Goal: Task Accomplishment & Management: Use online tool/utility

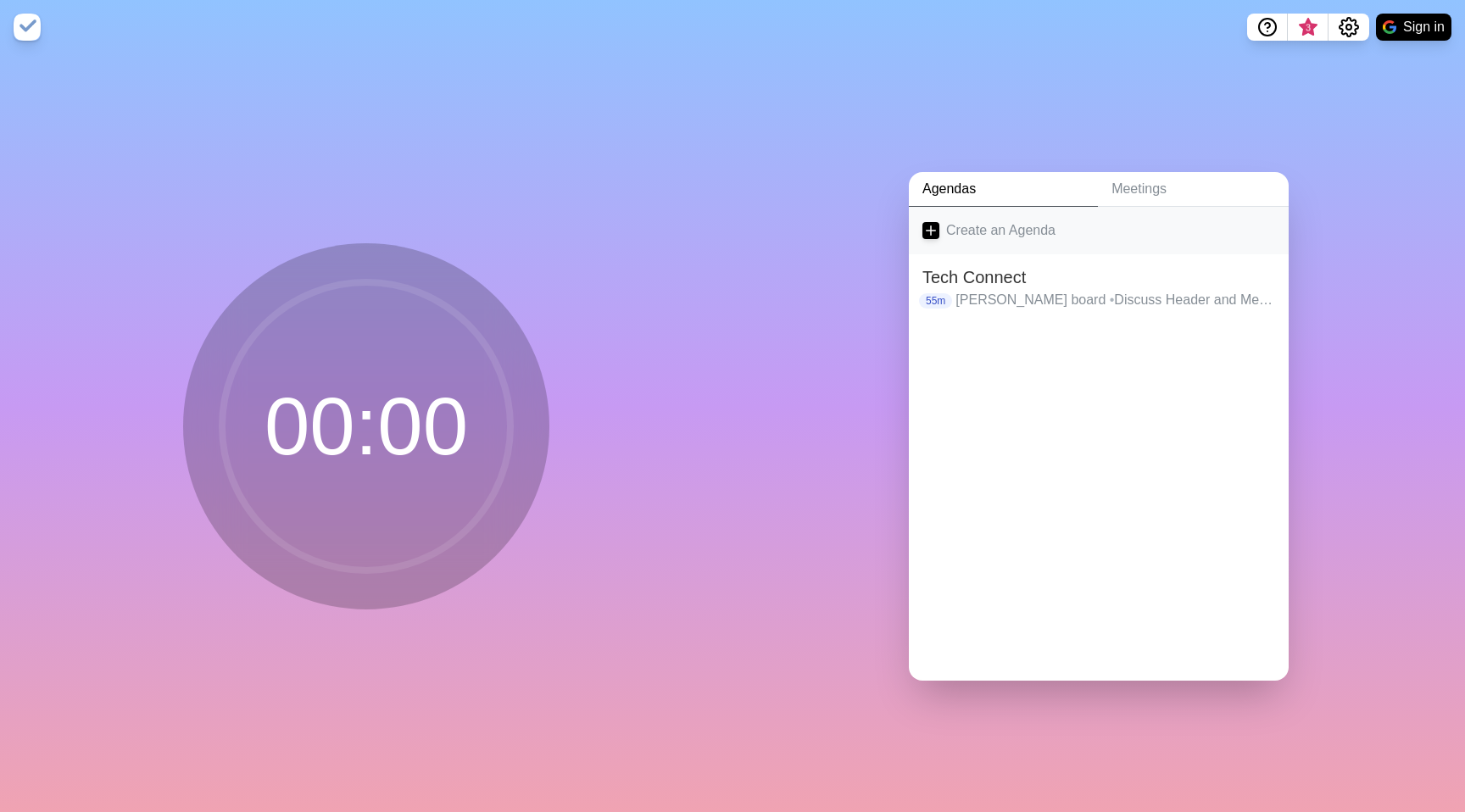
click at [946, 223] on link "Create an Agenda" at bounding box center [1098, 230] width 380 height 47
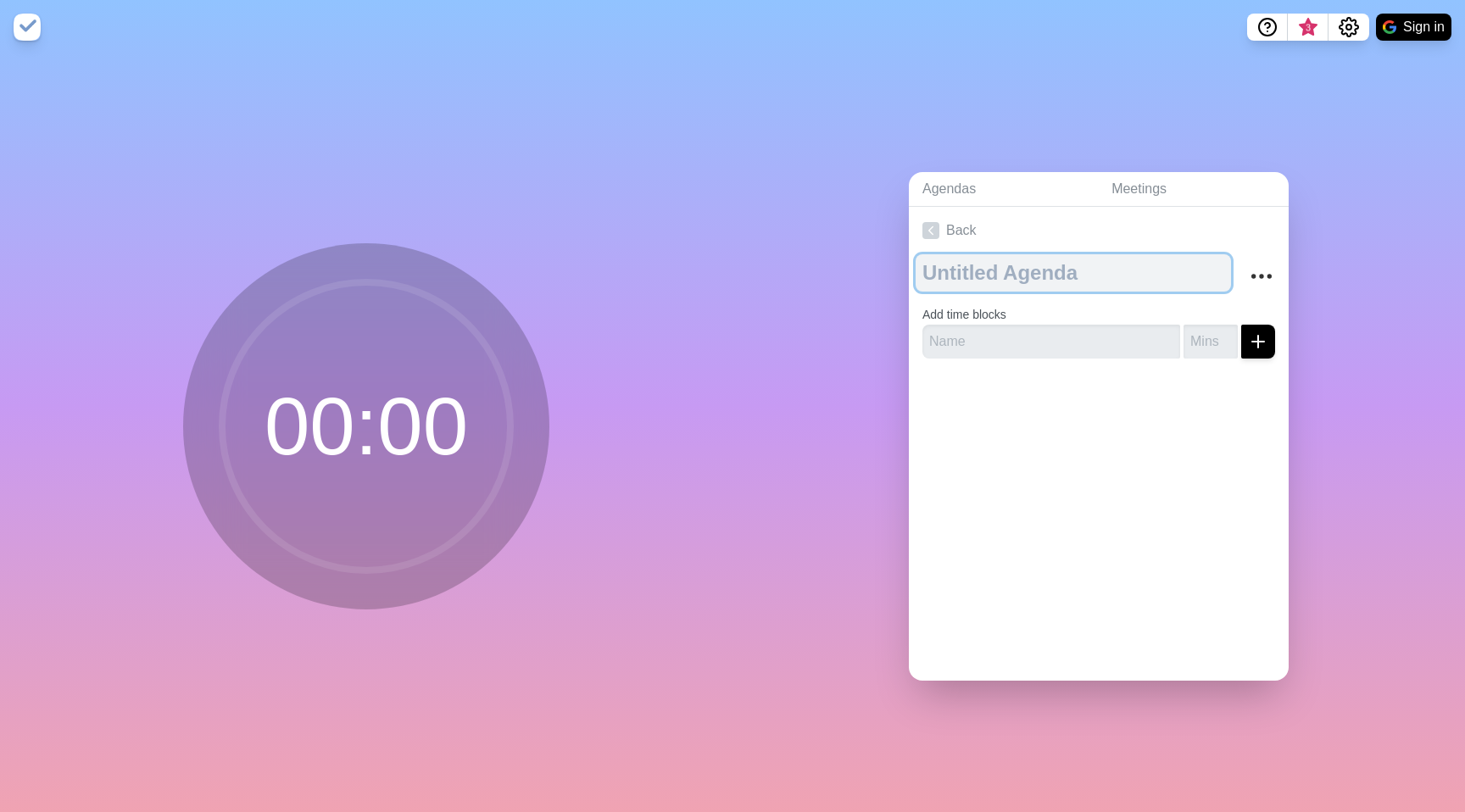
click at [1015, 269] on textarea at bounding box center [1074, 273] width 315 height 38
type textarea "Retro"
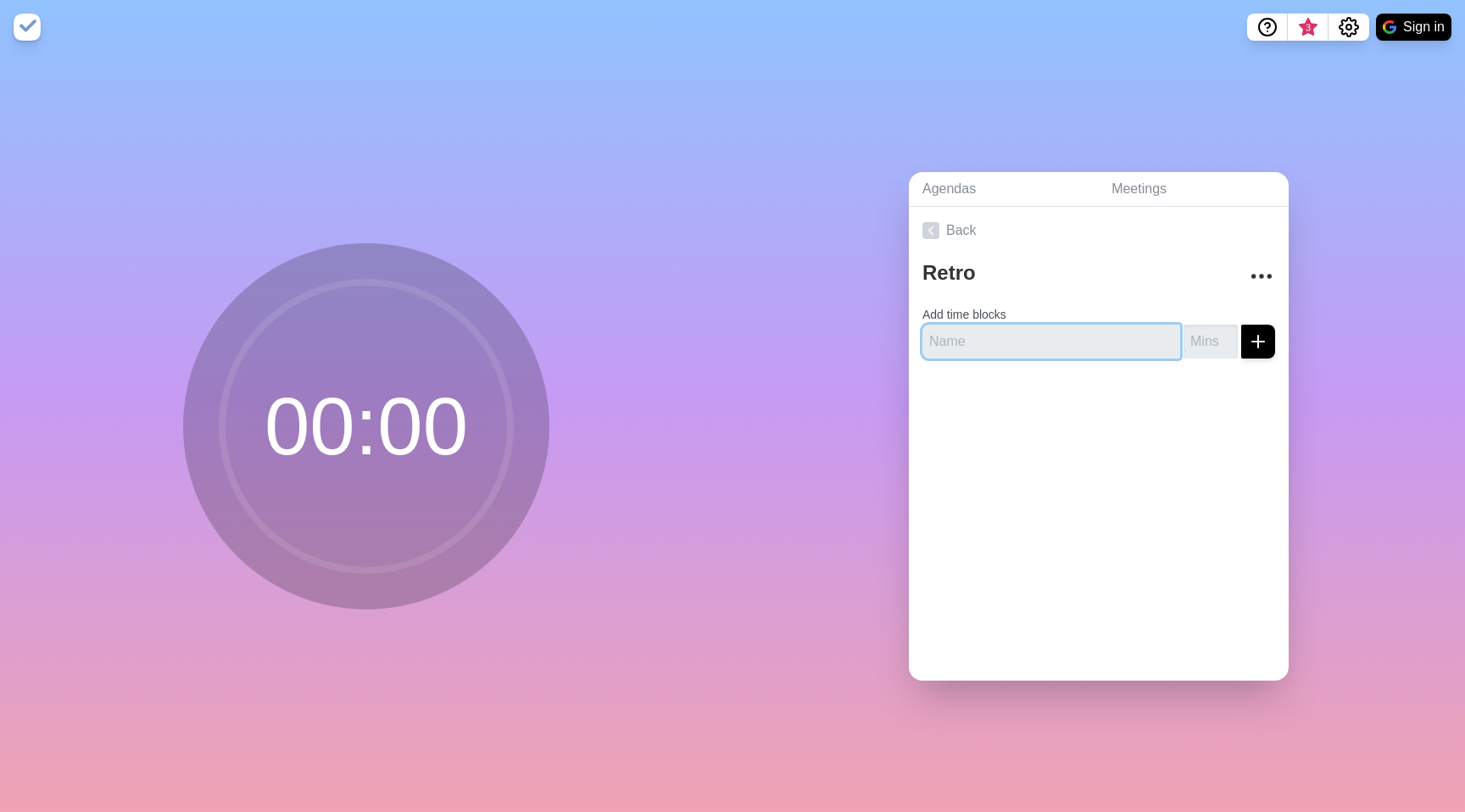
click at [1051, 324] on input "text" at bounding box center [1051, 341] width 258 height 34
type input "Daniel"
click at [1241, 324] on button "submit" at bounding box center [1258, 341] width 34 height 34
click at [1234, 411] on div at bounding box center [1098, 422] width 380 height 68
click at [1248, 337] on icon "submit" at bounding box center [1258, 341] width 21 height 21
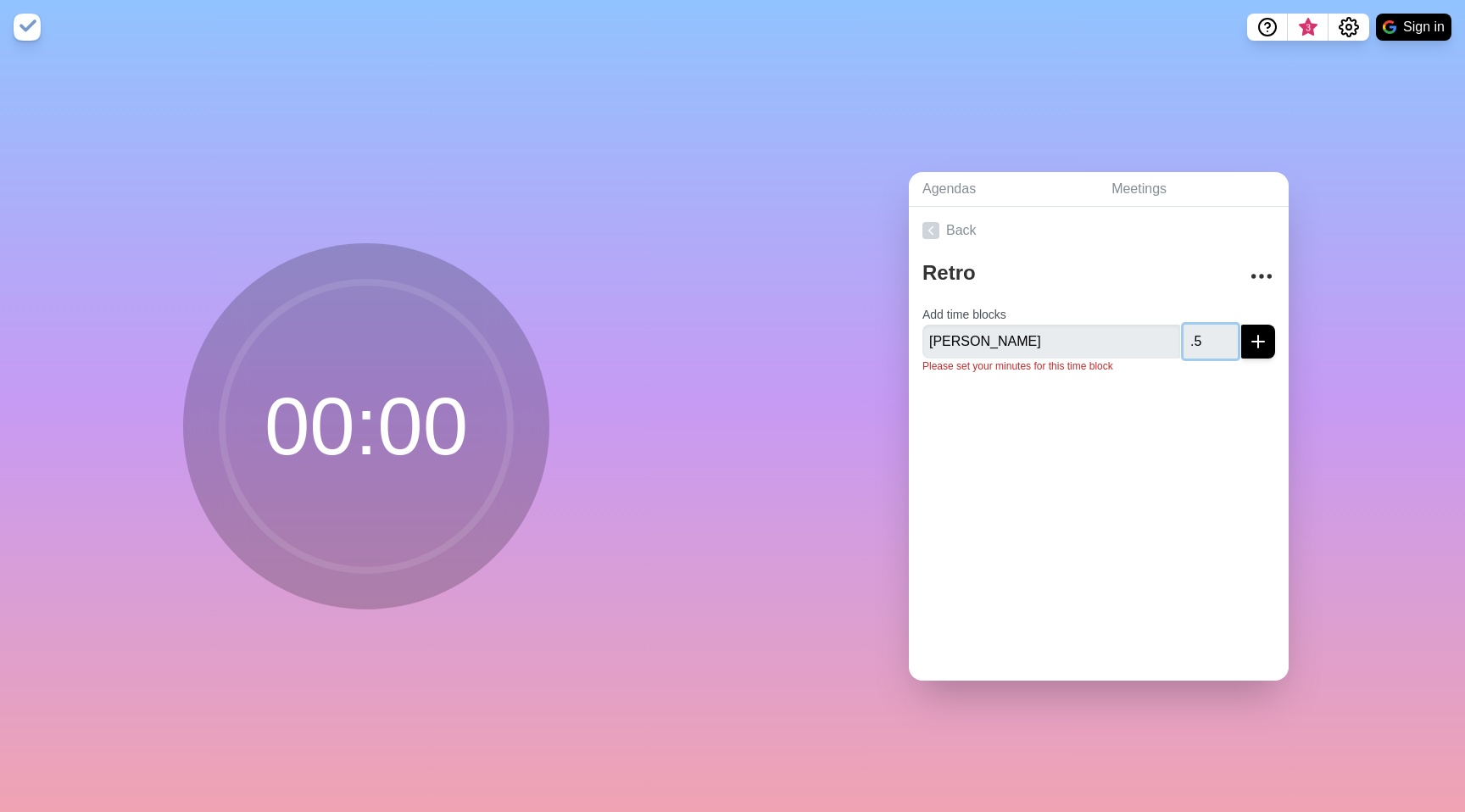
click at [1184, 341] on input ".5" at bounding box center [1211, 341] width 55 height 34
click at [1159, 332] on div "Daniel .5" at bounding box center [1099, 341] width 353 height 34
type input "1"
click at [1200, 414] on div at bounding box center [1098, 422] width 380 height 68
click at [1248, 338] on icon "submit" at bounding box center [1258, 341] width 21 height 21
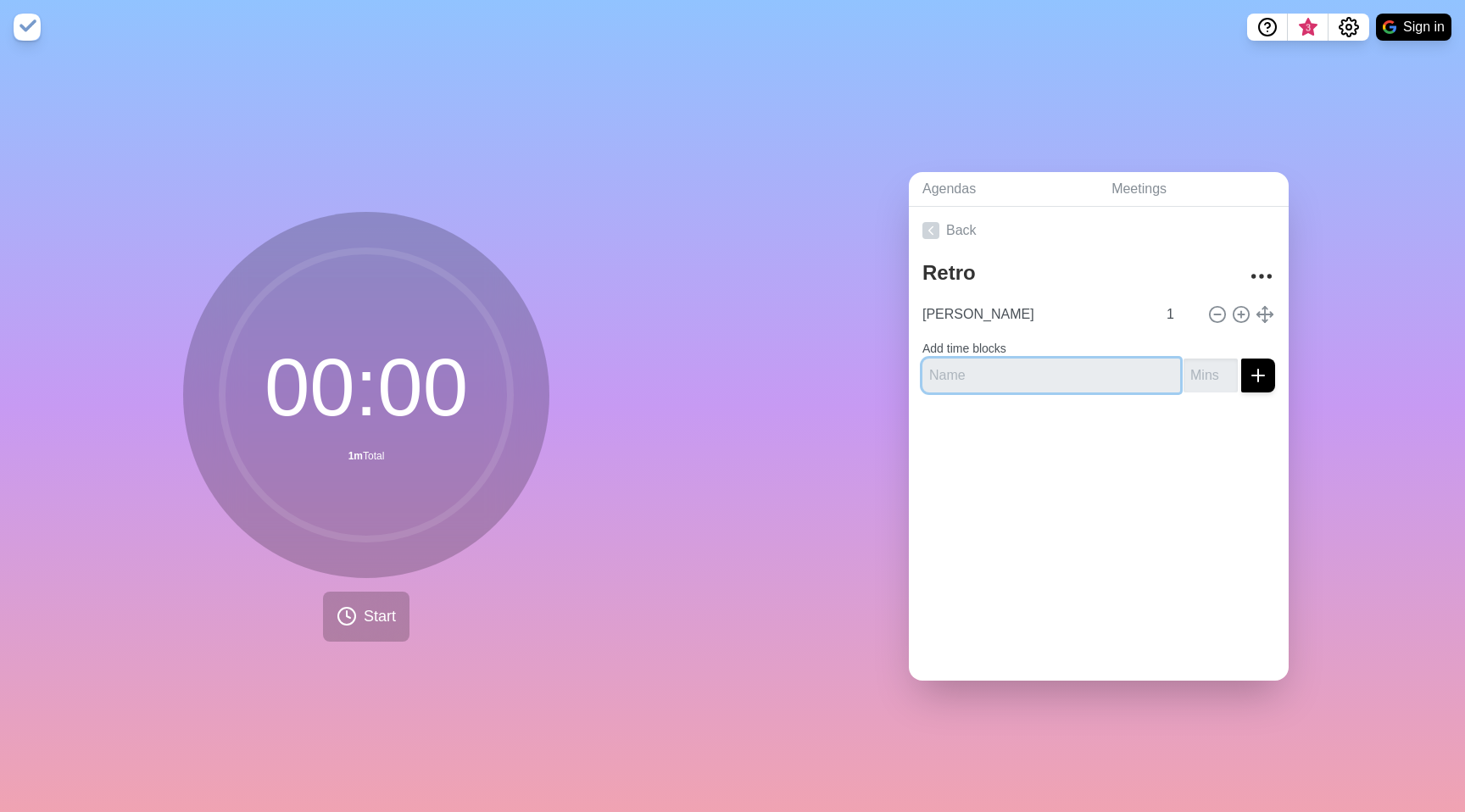
click at [1057, 373] on input "text" at bounding box center [1051, 375] width 258 height 34
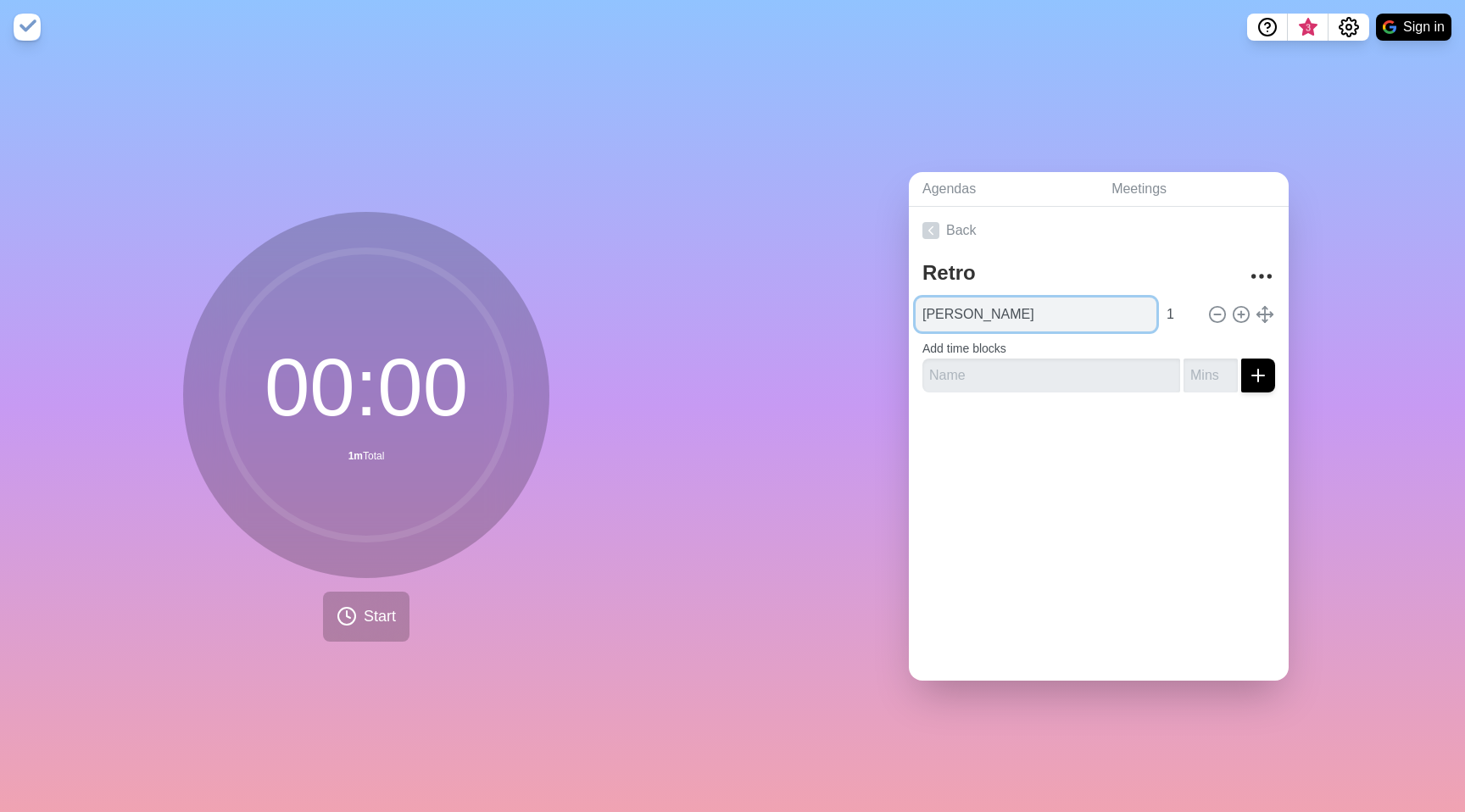
click at [1041, 323] on input "Daniel" at bounding box center [1036, 314] width 241 height 34
type input "[PERSON_NAME]"
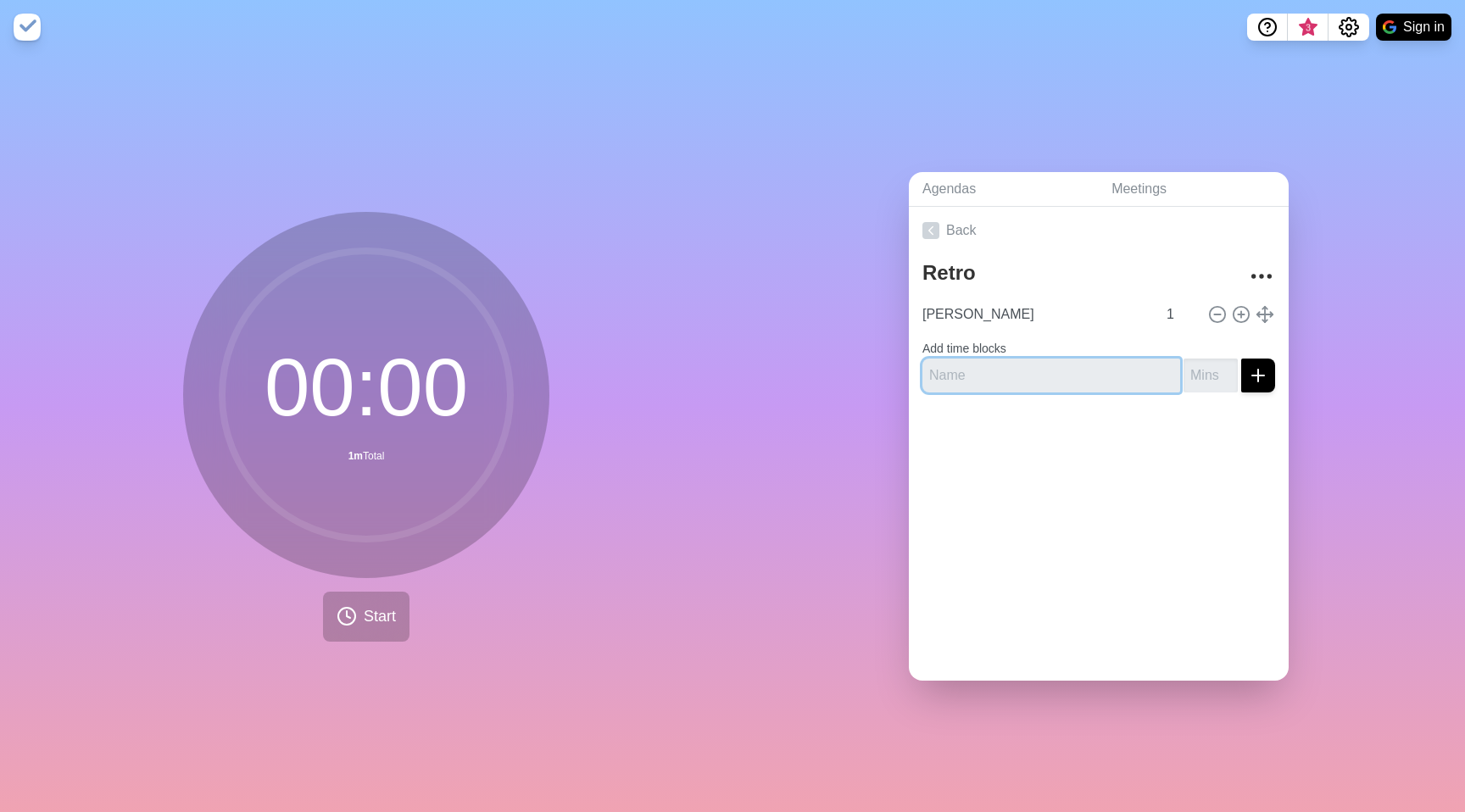
drag, startPoint x: 1005, startPoint y: 356, endPoint x: 1036, endPoint y: 372, distance: 34.9
click at [1004, 359] on input "text" at bounding box center [1051, 375] width 258 height 34
type input "[PERSON_NAME]"
drag, startPoint x: 1043, startPoint y: 432, endPoint x: 1054, endPoint y: 423, distance: 14.2
click at [1048, 432] on div at bounding box center [1098, 439] width 380 height 68
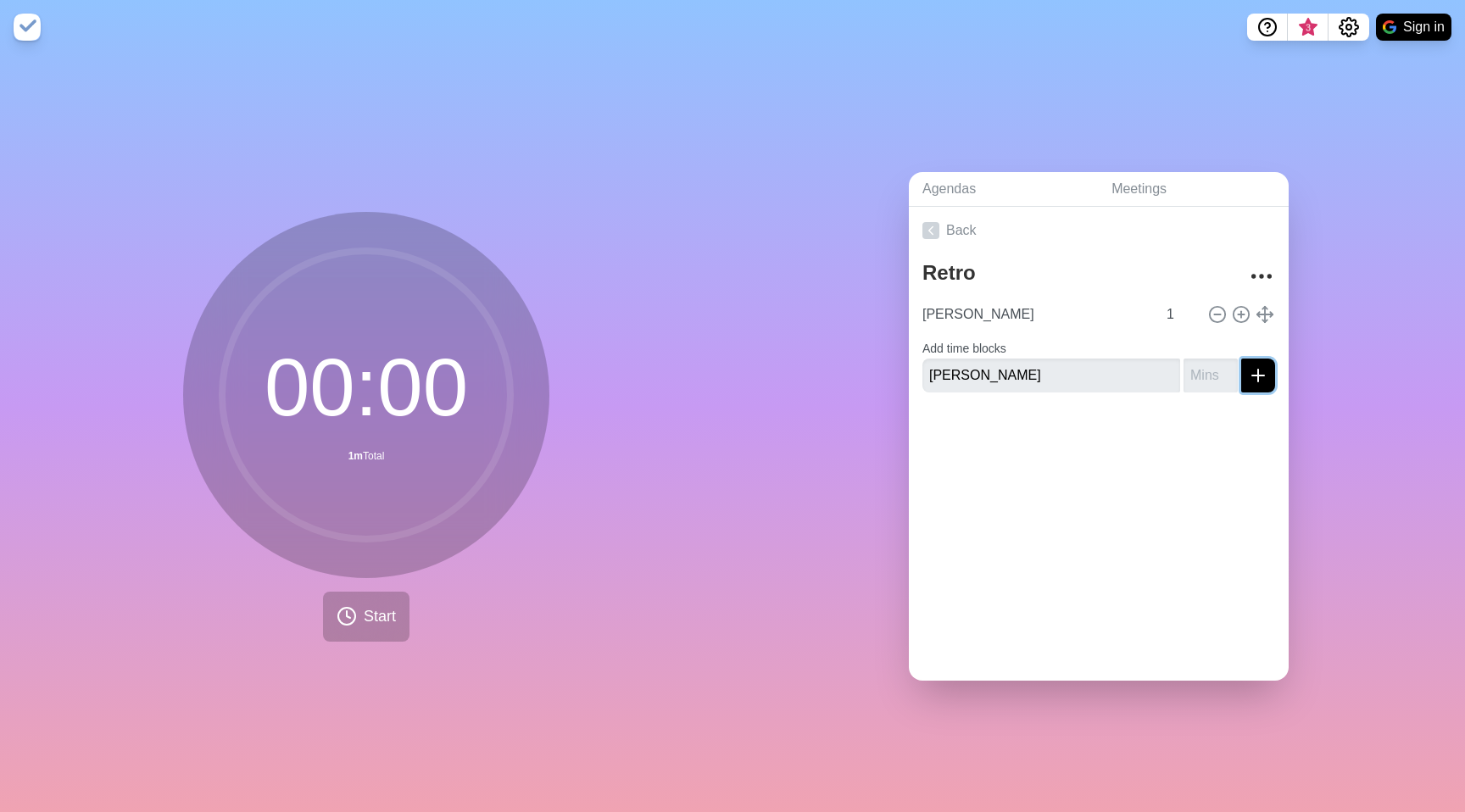
click at [1250, 377] on button "submit" at bounding box center [1258, 375] width 34 height 34
drag, startPoint x: 1250, startPoint y: 377, endPoint x: 1209, endPoint y: 379, distance: 41.0
click at [1245, 379] on button "submit" at bounding box center [1258, 375] width 34 height 34
click at [1203, 377] on input "-1" at bounding box center [1211, 375] width 55 height 34
click at [1207, 363] on input "0" at bounding box center [1211, 375] width 55 height 34
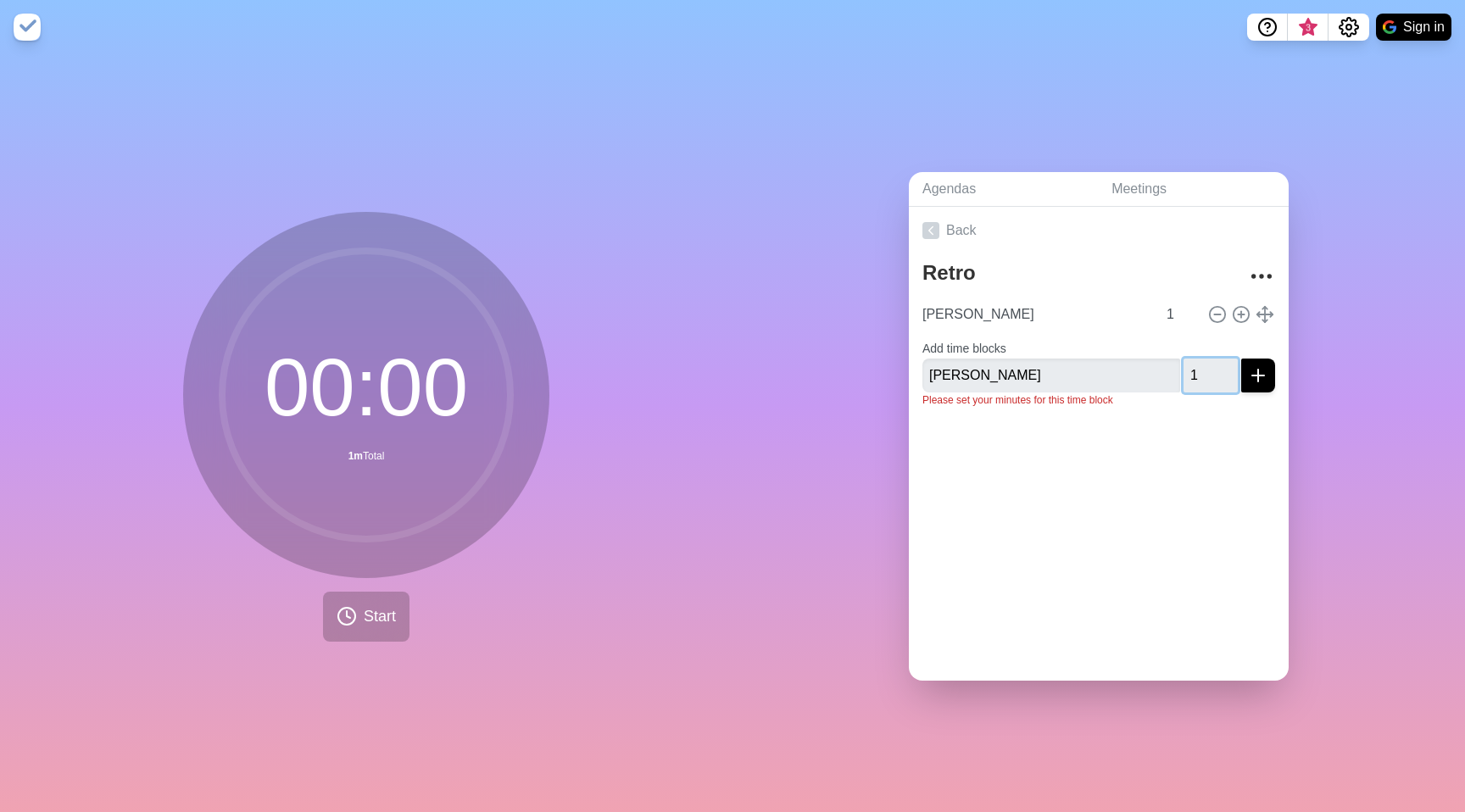
type input "1"
click at [1211, 362] on input "1" at bounding box center [1211, 375] width 55 height 34
click at [1252, 375] on line "submit" at bounding box center [1257, 375] width 12 height 0
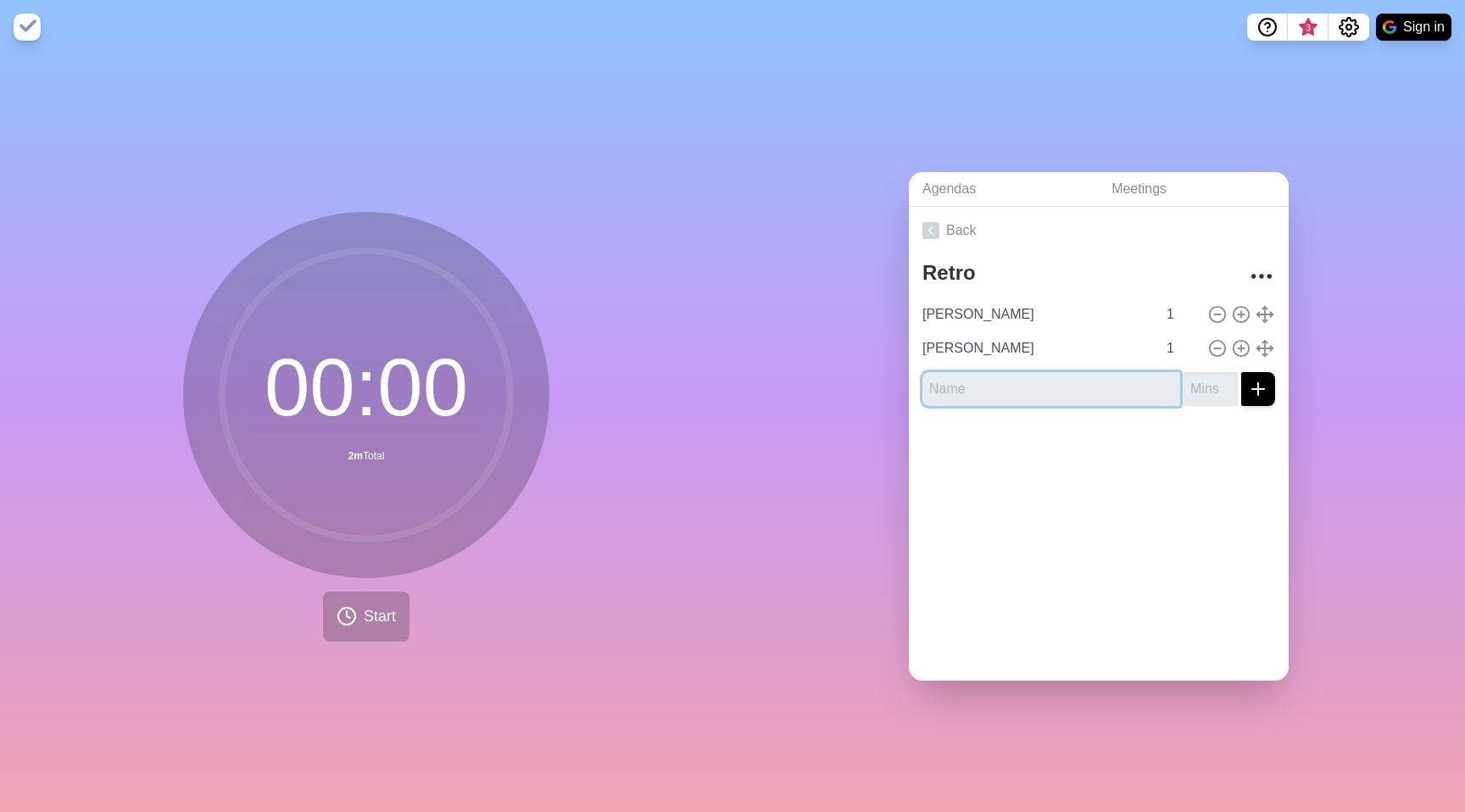
click at [1075, 376] on input "text" at bounding box center [1051, 389] width 258 height 34
click at [1098, 376] on input "JMC Hotseat1" at bounding box center [1051, 389] width 258 height 34
type input "JMC Hotseat"
click at [1195, 390] on input "number" at bounding box center [1211, 389] width 55 height 34
type input "1"
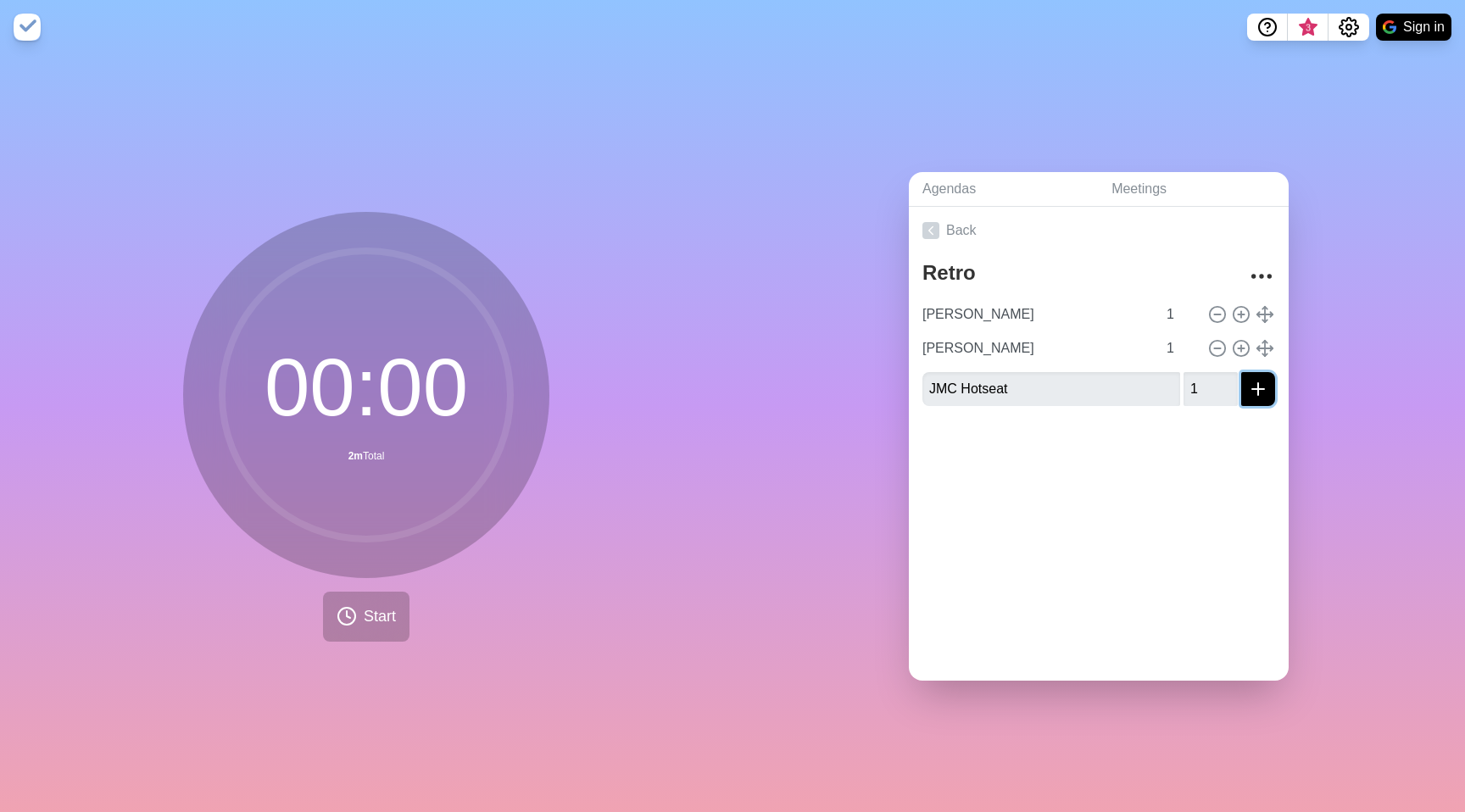
click at [1248, 380] on icon "submit" at bounding box center [1258, 389] width 21 height 21
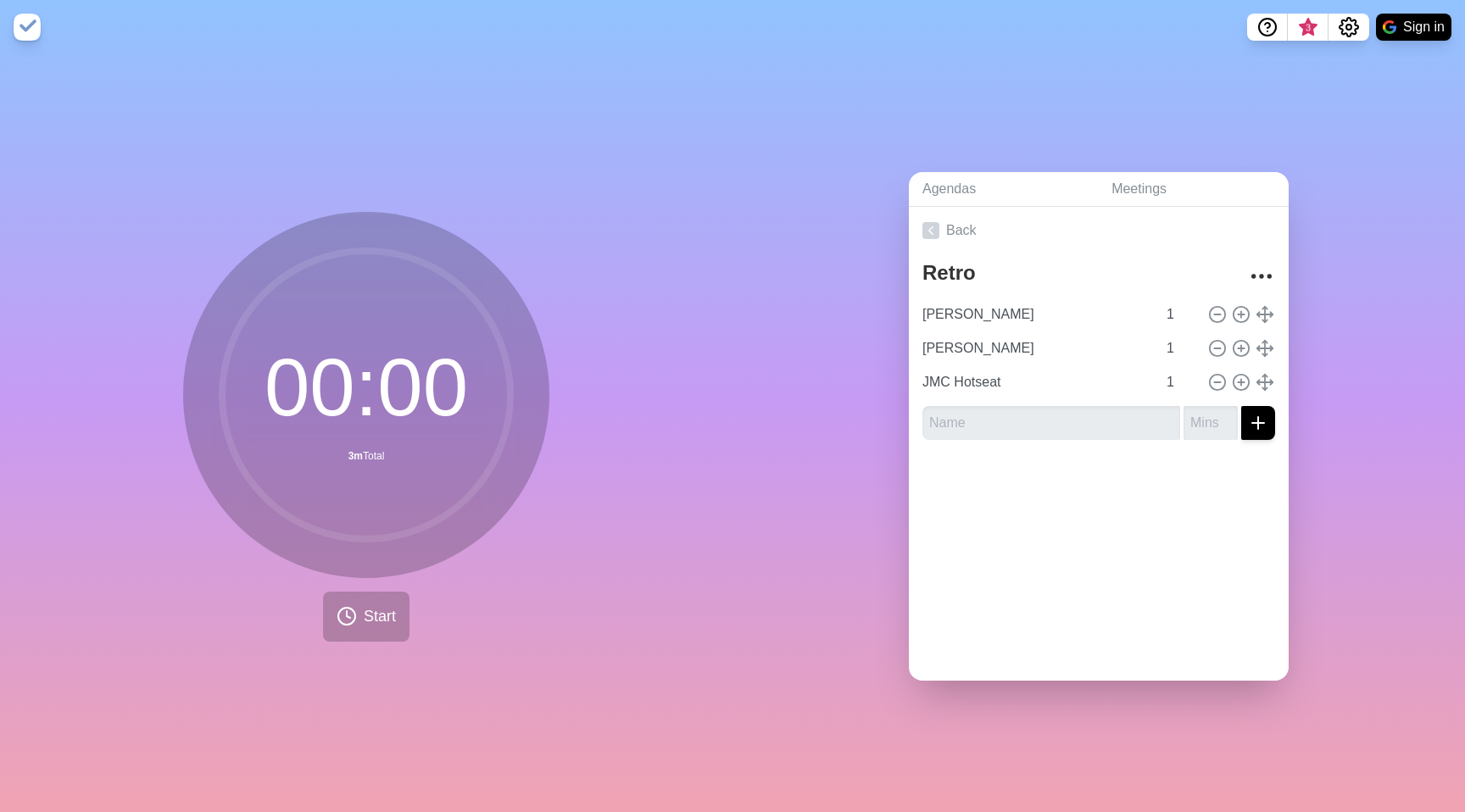
click at [1031, 438] on div "Retro Daniel Hotseat 1 David Hotseat 1 JMC Hotseat 1" at bounding box center [1098, 354] width 380 height 199
click at [1030, 419] on input "text" at bounding box center [1051, 423] width 258 height 34
type input "[PERSON_NAME]"
click at [1184, 407] on input "number" at bounding box center [1211, 423] width 55 height 34
type input "1"
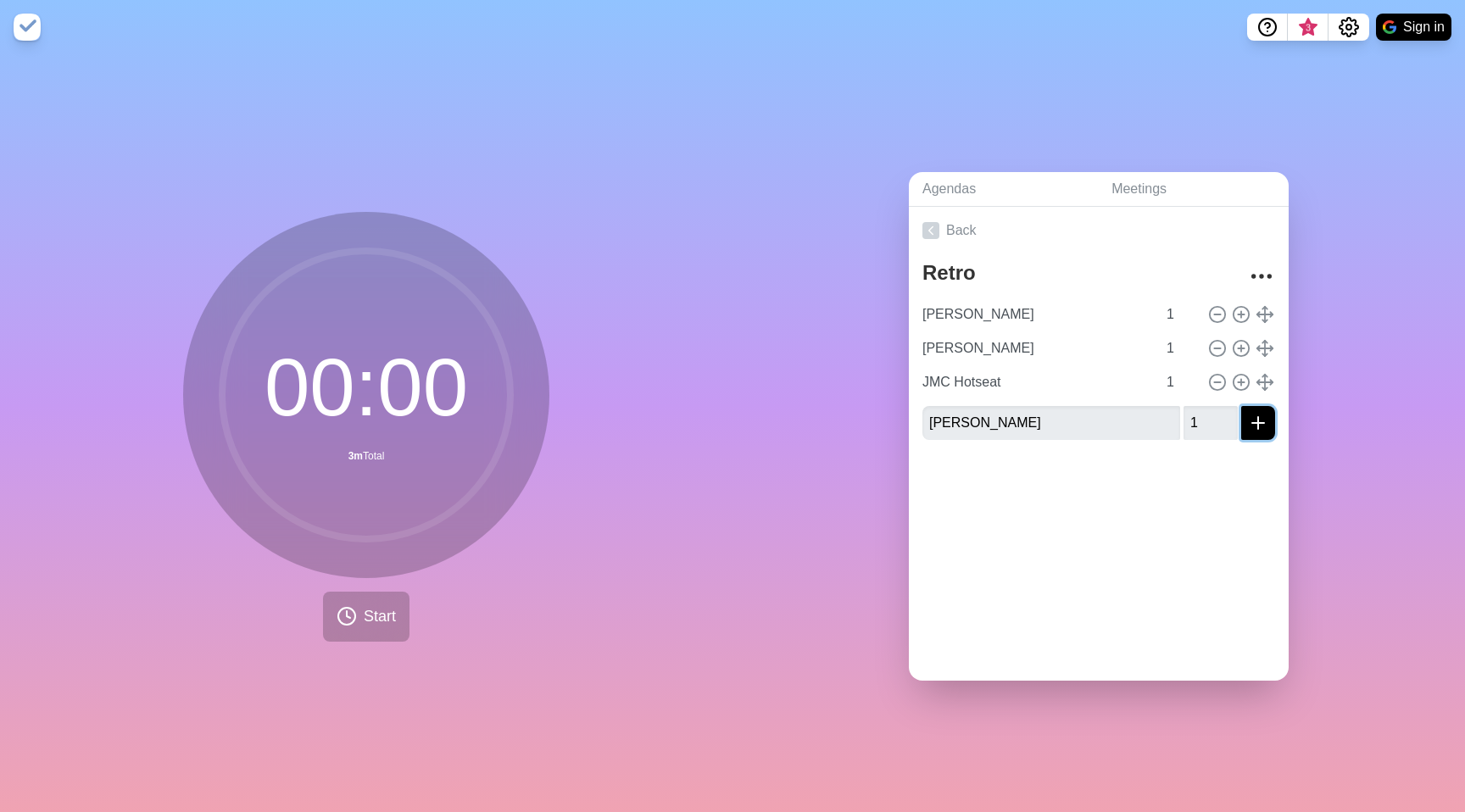
click at [1252, 423] on line "submit" at bounding box center [1257, 423] width 12 height 0
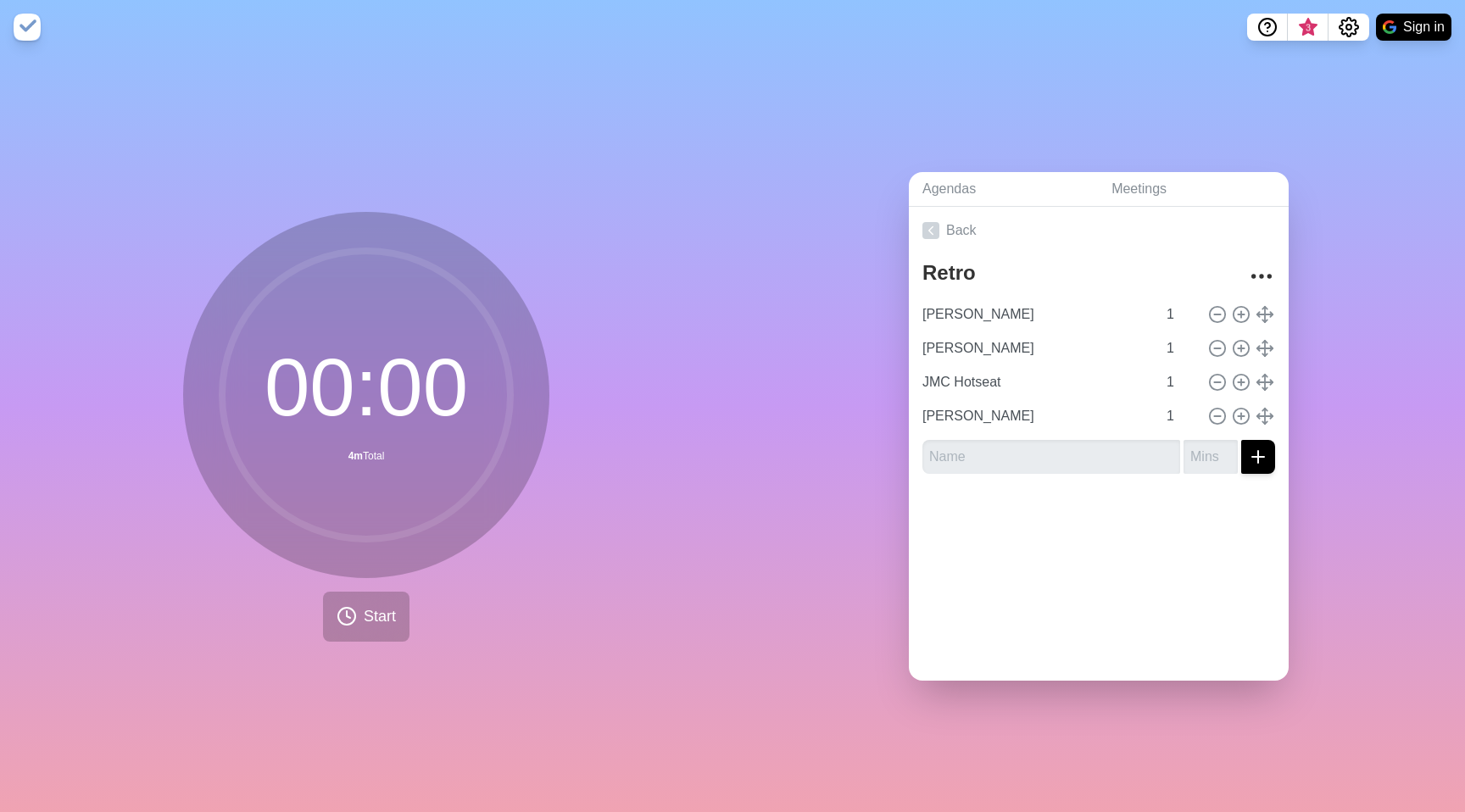
click at [1043, 467] on div "Retro Daniel Hotseat 1 David Hotseat 1 JMC Hotseat 1 Erica Hotseat 1" at bounding box center [1098, 371] width 380 height 233
click at [1058, 452] on input "text" at bounding box center [1051, 456] width 258 height 34
type input "S"
type input "Aparna Hotseat"
click at [1184, 450] on input "number" at bounding box center [1211, 456] width 55 height 34
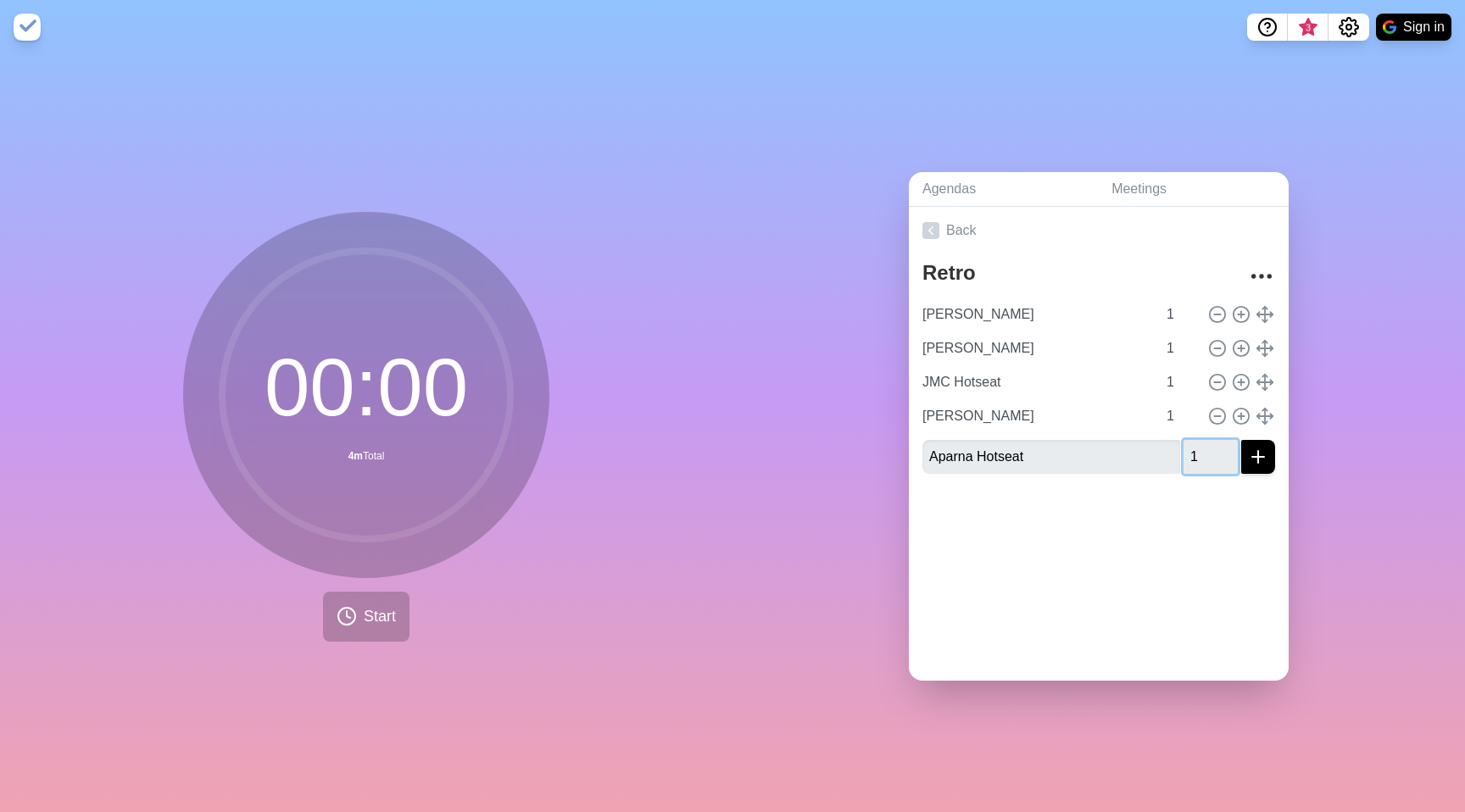
type input "1"
click at [1248, 456] on icon "submit" at bounding box center [1258, 457] width 21 height 21
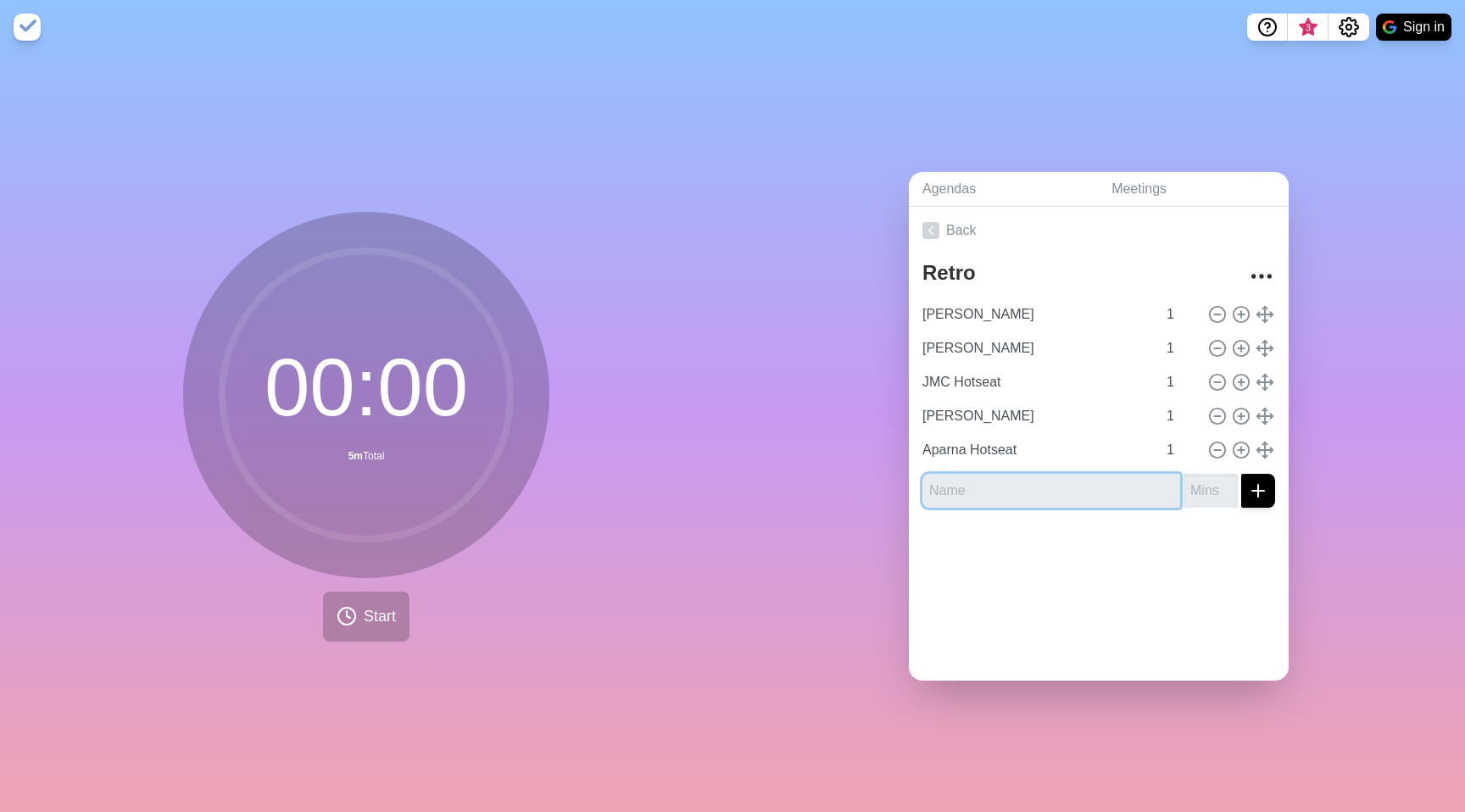
click at [1038, 476] on input "text" at bounding box center [1051, 490] width 258 height 34
type input "[PERSON_NAME]"
click at [1184, 473] on input "number" at bounding box center [1211, 490] width 55 height 34
type input "1"
click at [1248, 481] on icon "submit" at bounding box center [1258, 491] width 21 height 21
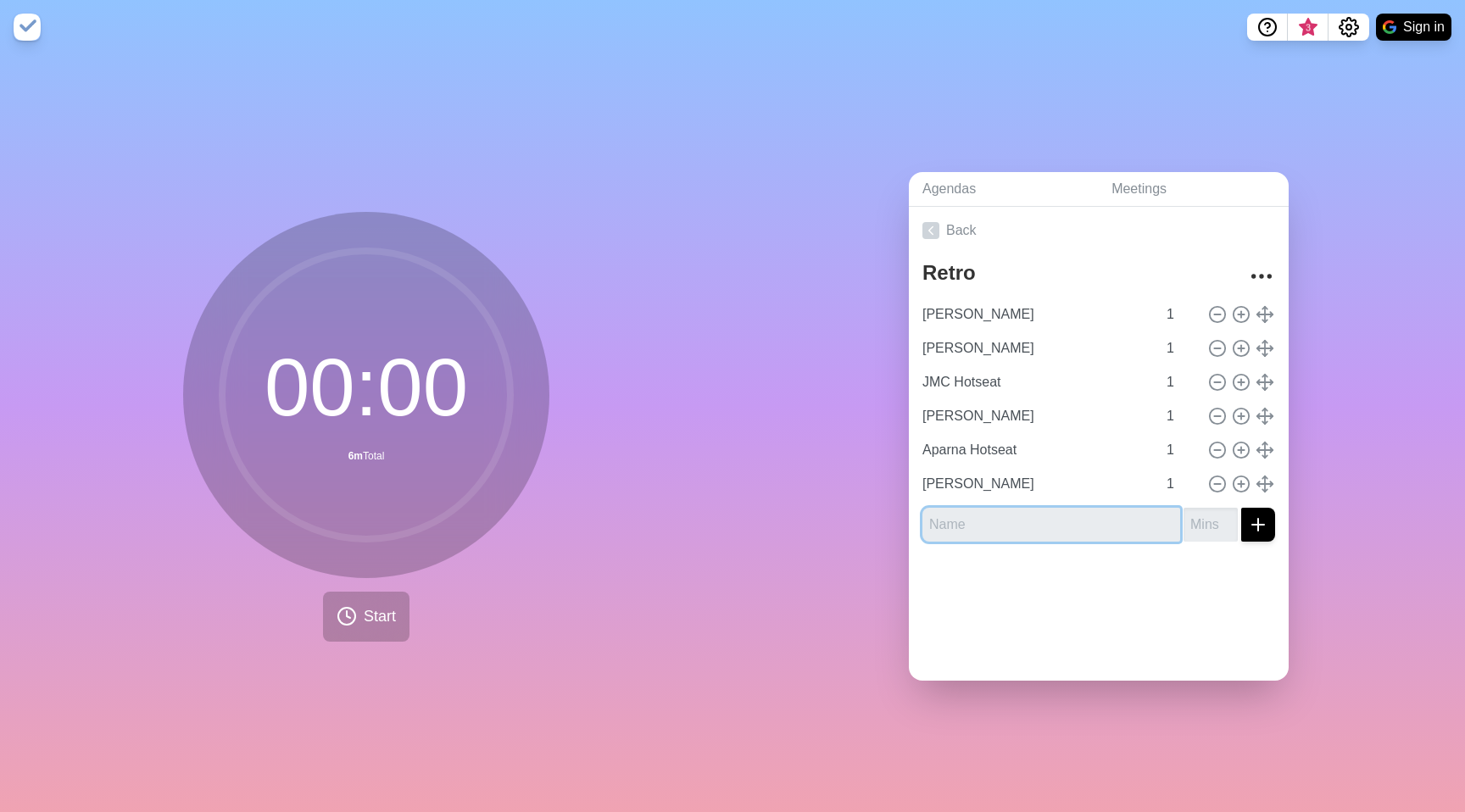
click at [1060, 513] on input "text" at bounding box center [1051, 524] width 258 height 34
click at [1049, 513] on input "text" at bounding box center [1051, 524] width 258 height 34
click at [991, 515] on input "text" at bounding box center [1051, 524] width 258 height 34
type input "[PERSON_NAME]"
click at [1187, 522] on input "number" at bounding box center [1211, 524] width 55 height 34
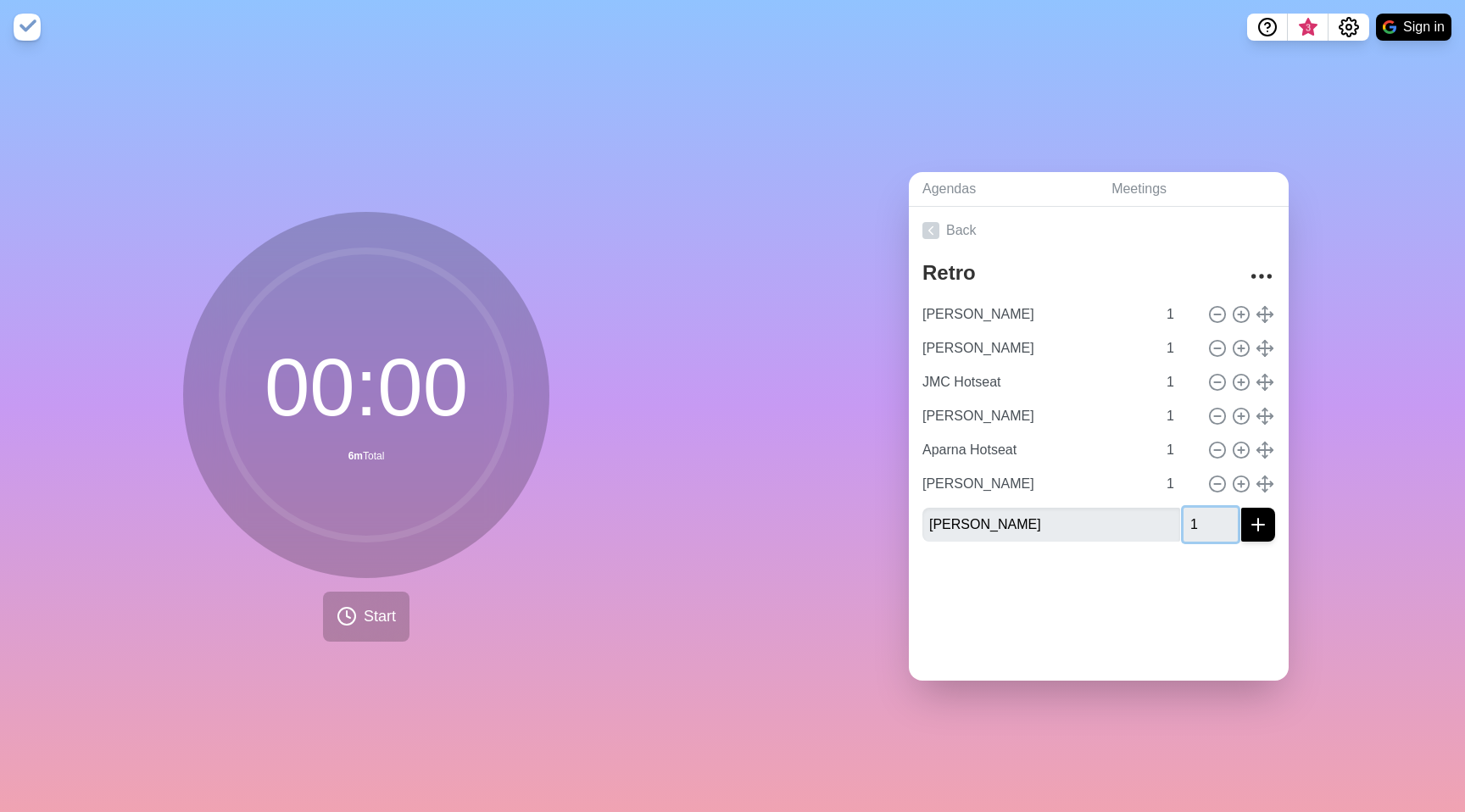
type input "1"
click at [1248, 514] on icon "submit" at bounding box center [1258, 524] width 21 height 21
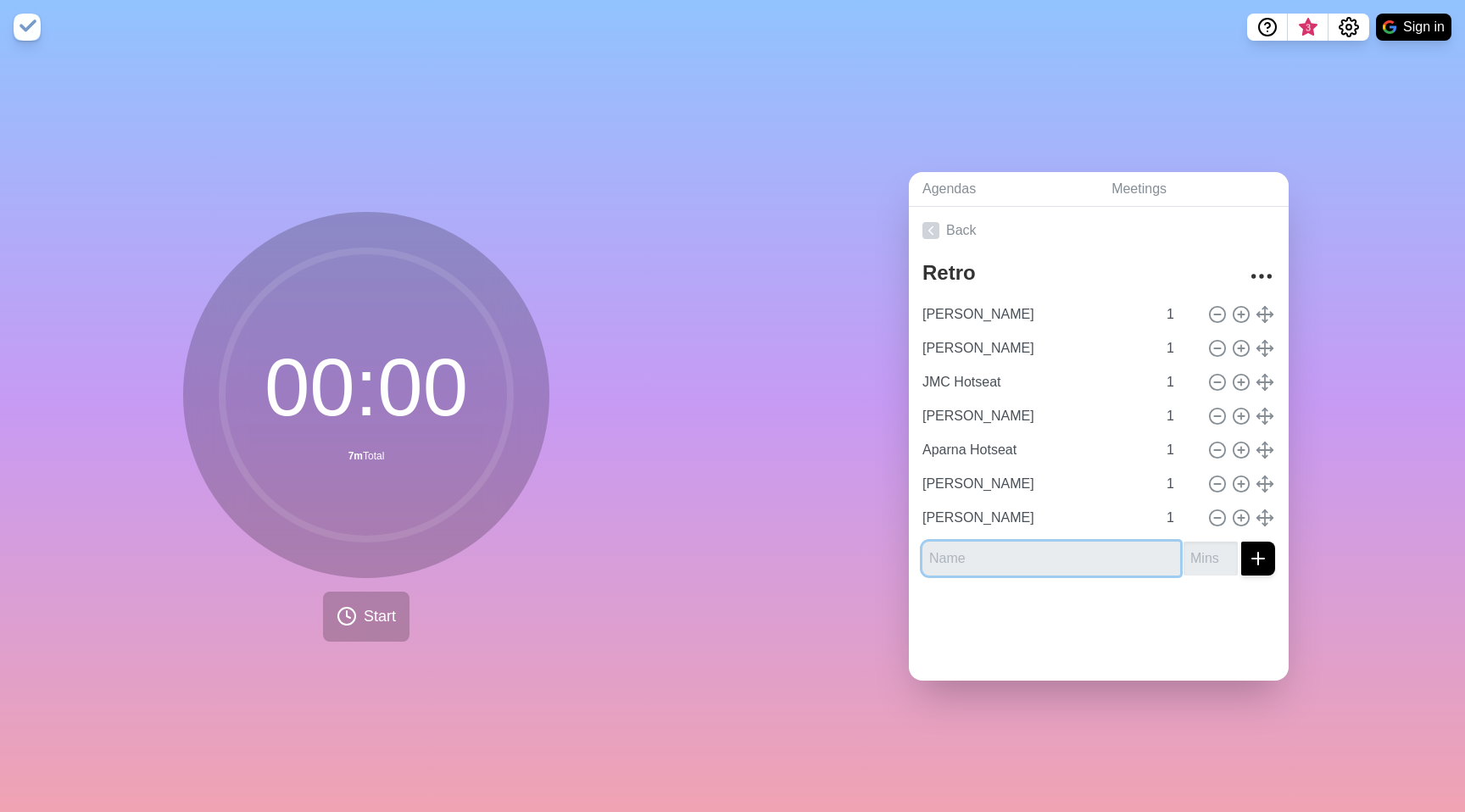
click at [981, 558] on input "text" at bounding box center [1051, 558] width 258 height 34
click at [982, 553] on input "text" at bounding box center [1051, 558] width 258 height 34
type input "Retrospective"
click at [1184, 556] on input "number" at bounding box center [1211, 558] width 55 height 34
type input "20"
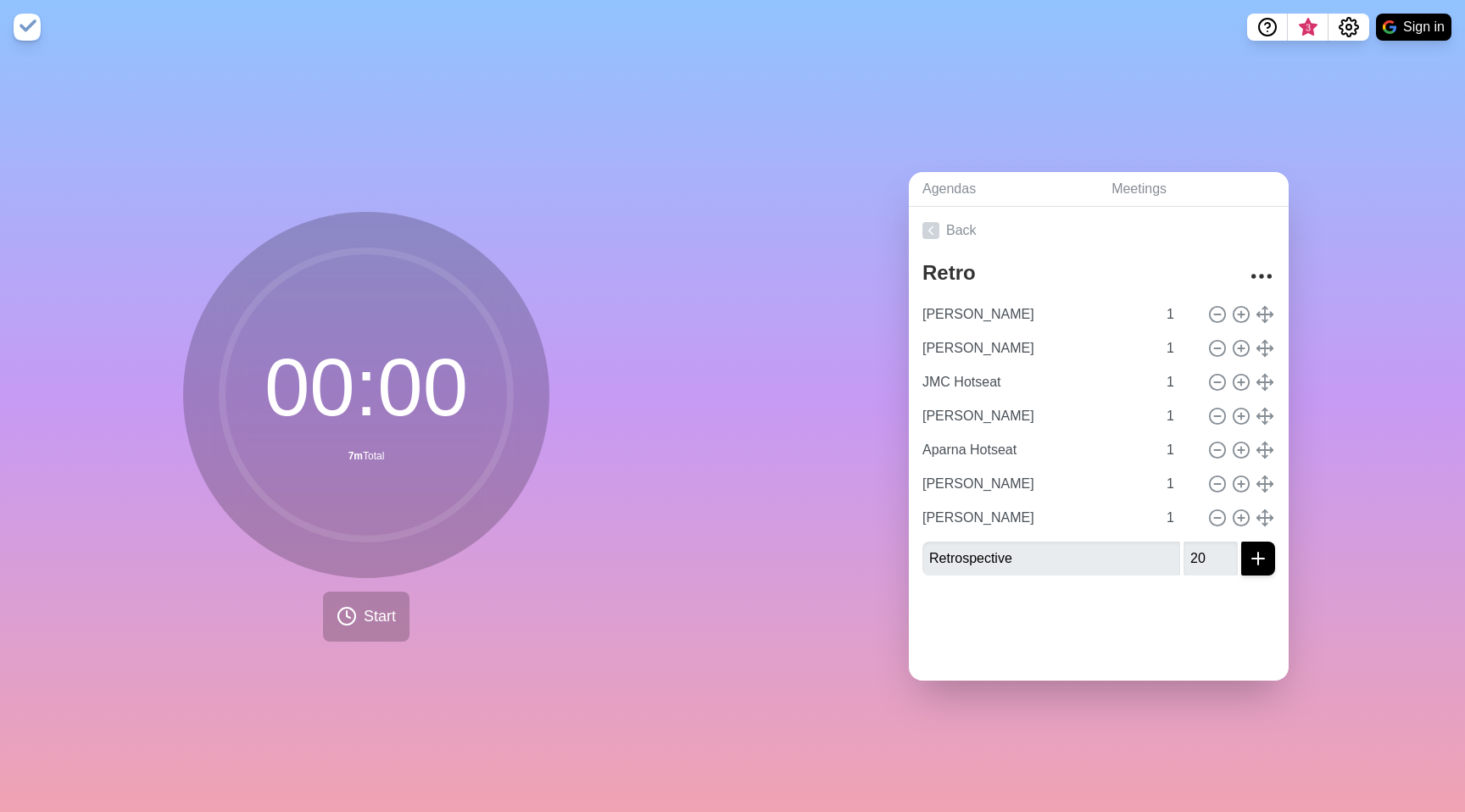
click at [1222, 589] on div at bounding box center [1098, 623] width 380 height 68
click at [1248, 556] on icon "submit" at bounding box center [1258, 558] width 21 height 21
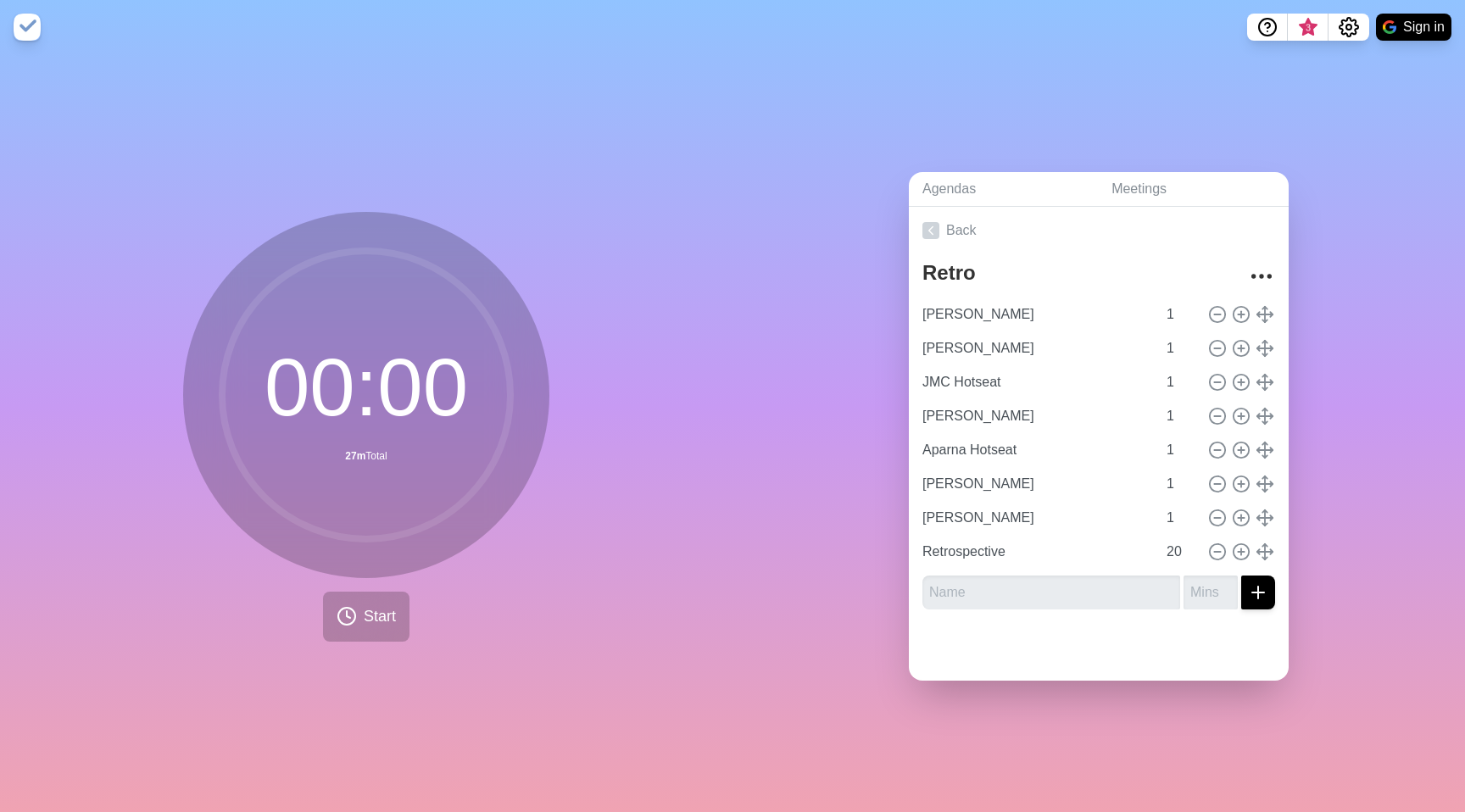
click at [1174, 639] on div at bounding box center [1098, 652] width 380 height 58
click at [1045, 515] on input "[PERSON_NAME]" at bounding box center [1036, 518] width 241 height 34
click at [1071, 503] on input "[PERSON_NAME]" at bounding box center [1036, 518] width 241 height 34
click at [1023, 589] on input "text" at bounding box center [1051, 592] width 258 height 34
click at [1023, 595] on input "text" at bounding box center [1051, 592] width 258 height 34
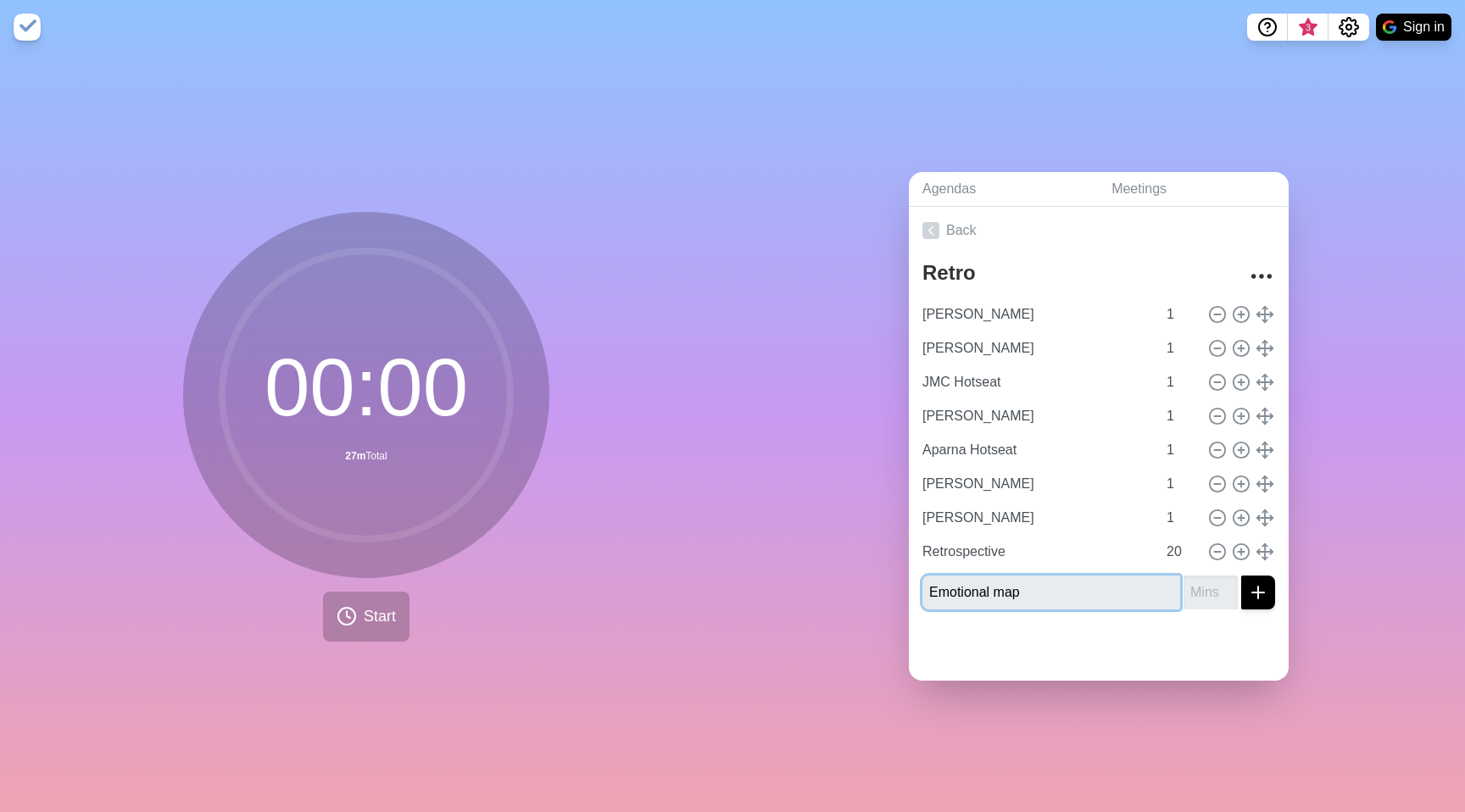
type input "Emotional map"
click at [1193, 595] on input "number" at bounding box center [1211, 592] width 55 height 34
click at [1208, 576] on input "3" at bounding box center [1211, 592] width 55 height 34
type input "2"
click at [1210, 591] on input "2" at bounding box center [1211, 592] width 55 height 34
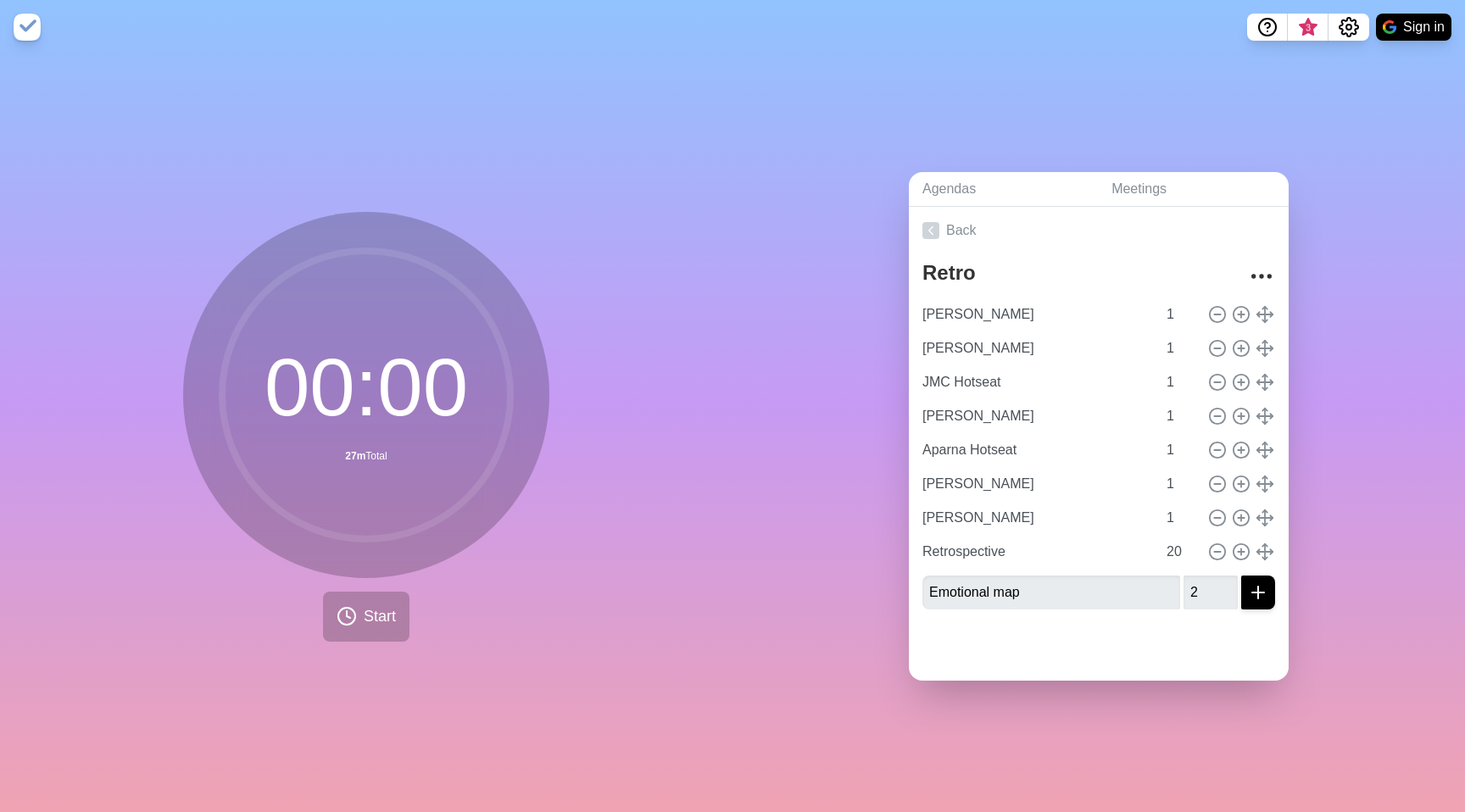
drag, startPoint x: 1218, startPoint y: 629, endPoint x: 1232, endPoint y: 610, distance: 23.6
click at [1217, 627] on div at bounding box center [1098, 652] width 380 height 58
click at [1248, 591] on icon "submit" at bounding box center [1258, 592] width 21 height 21
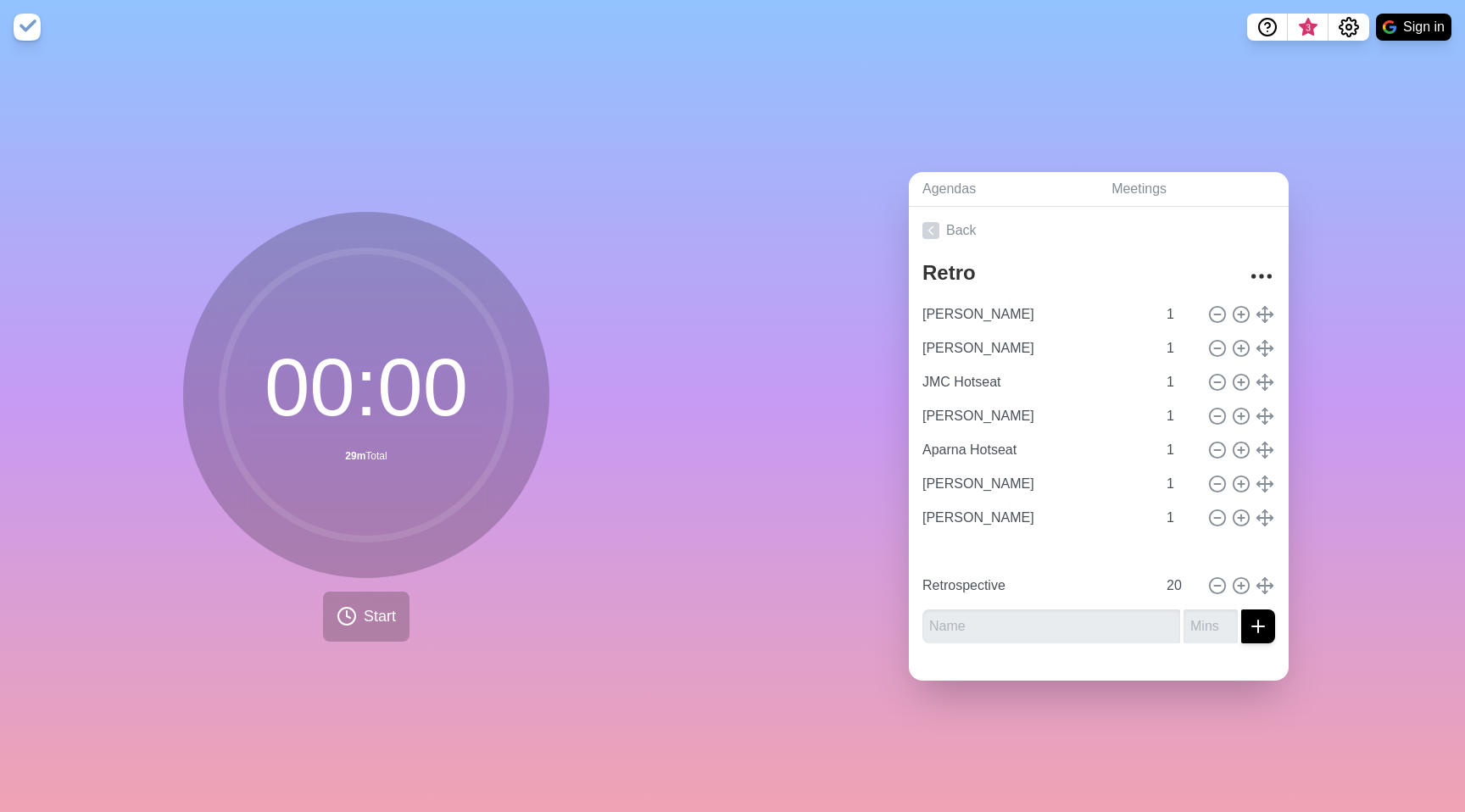
type input "Emotional map"
type input "2"
type input "Retrospective"
type input "20"
click at [748, 127] on div "Agendas Meetings Back Retro Daniel Hotseat 1 David Hotseat 1 JMC Hotseat 1 Eric…" at bounding box center [1098, 433] width 732 height 757
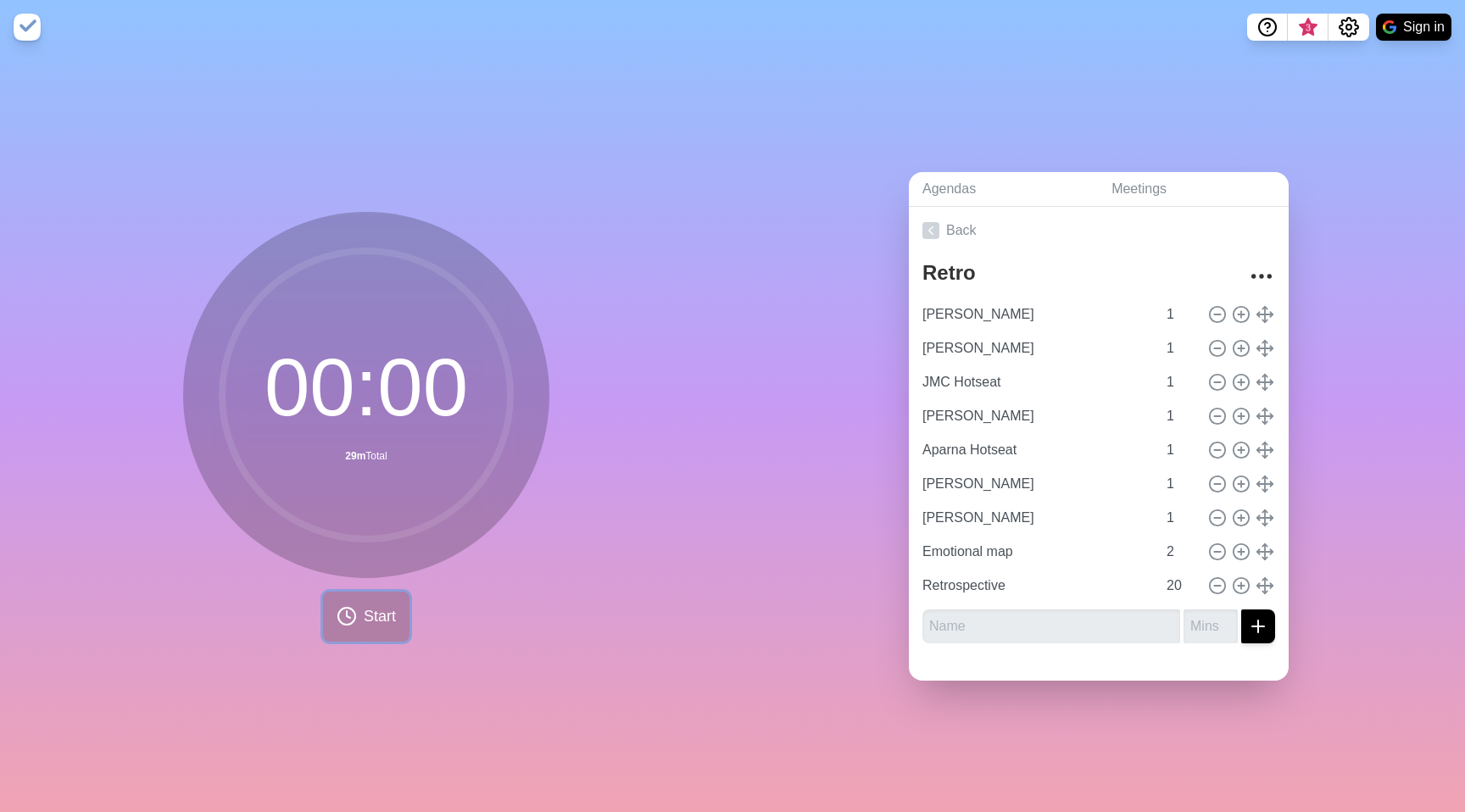
click at [323, 605] on button "Start" at bounding box center [366, 616] width 87 height 50
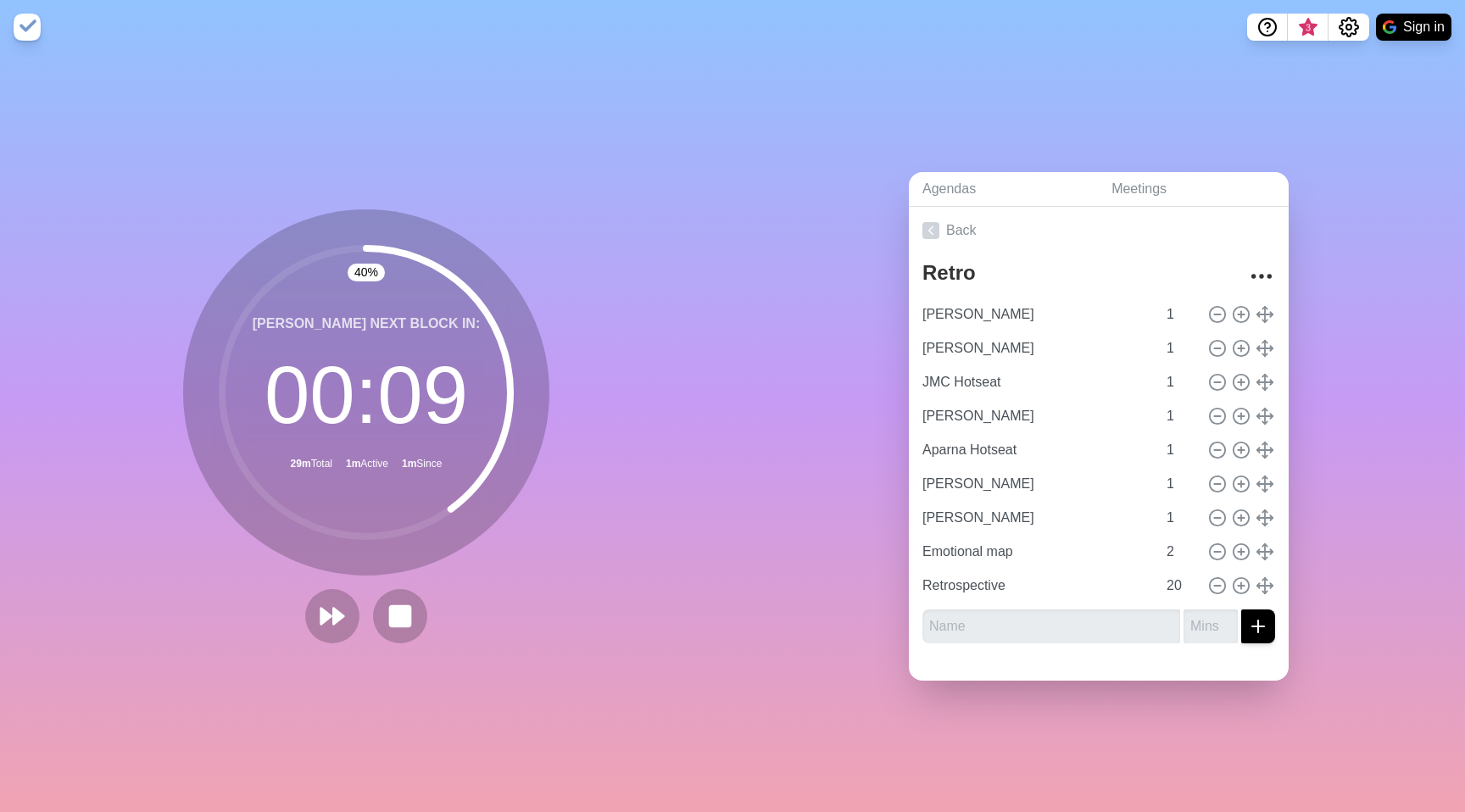
click at [375, 27] on nav "3 Sign in" at bounding box center [732, 27] width 1465 height 55
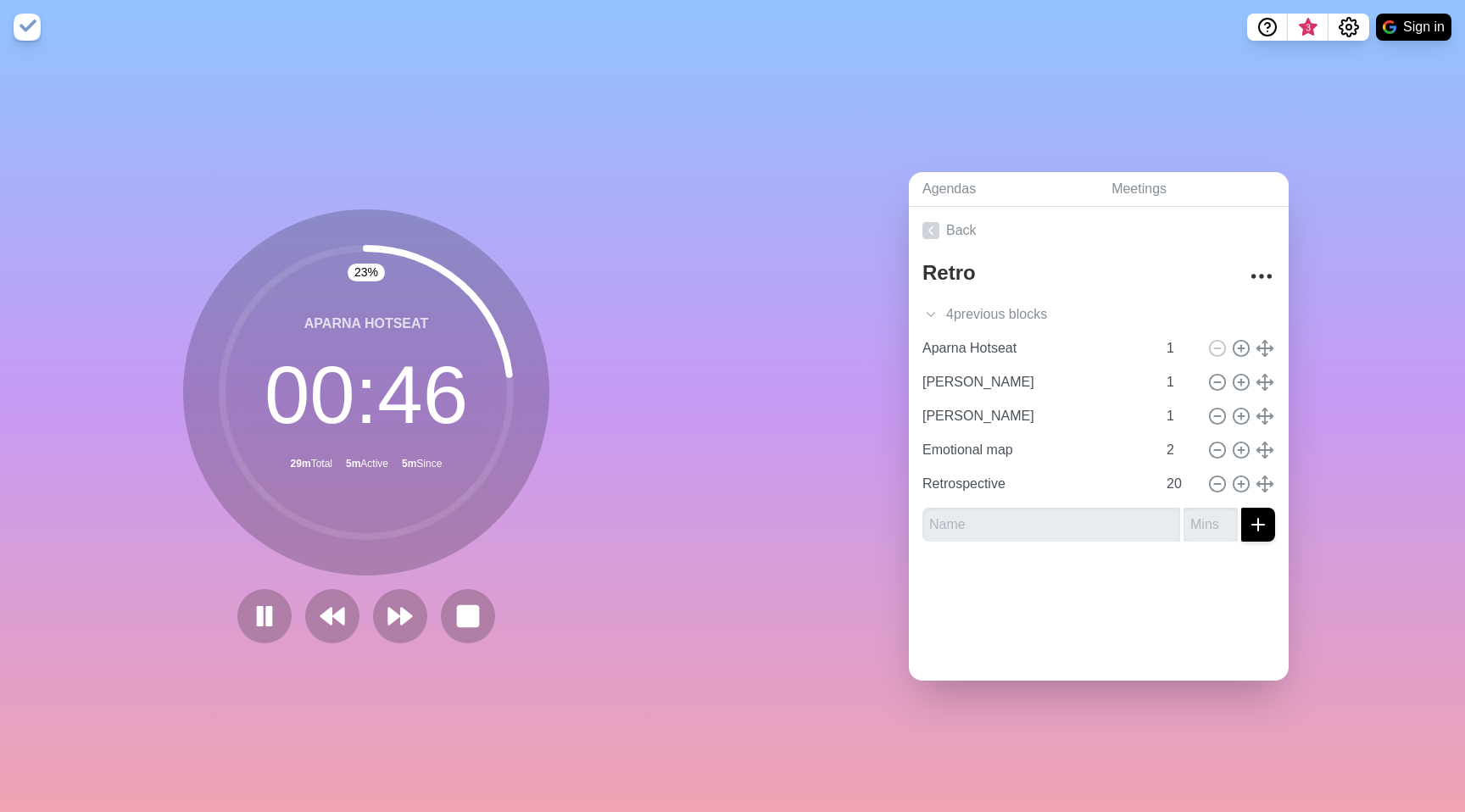
click at [627, 238] on div "23 % Aparna Hotseat 00 : 46 29m Total 5m Active 5m Since" at bounding box center [366, 433] width 732 height 757
click at [609, 262] on div "25 % Aparna Hotseat 00 : 45 29m Total 5m Active 5m Since" at bounding box center [366, 433] width 732 height 757
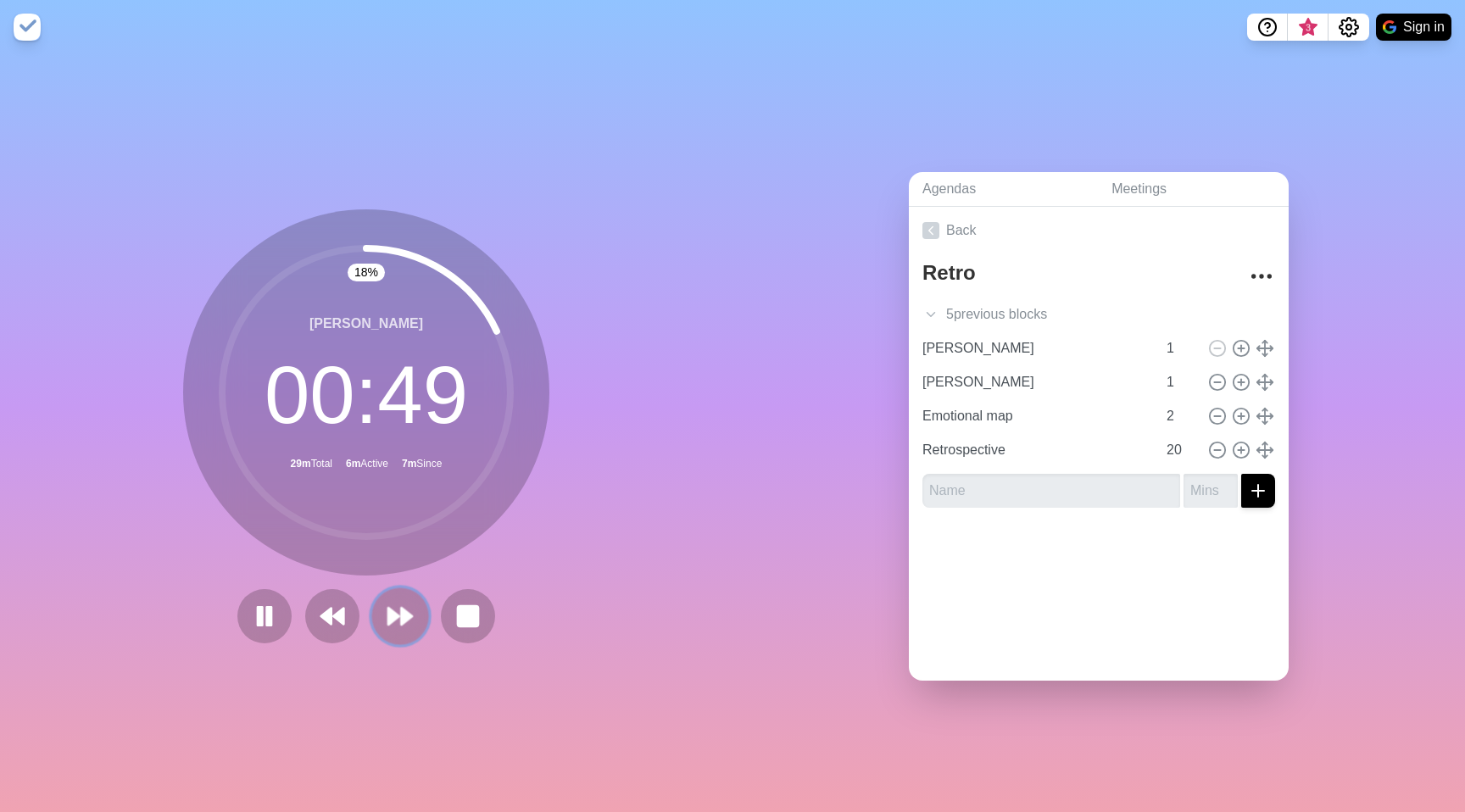
click at [401, 610] on polygon at bounding box center [407, 616] width 11 height 17
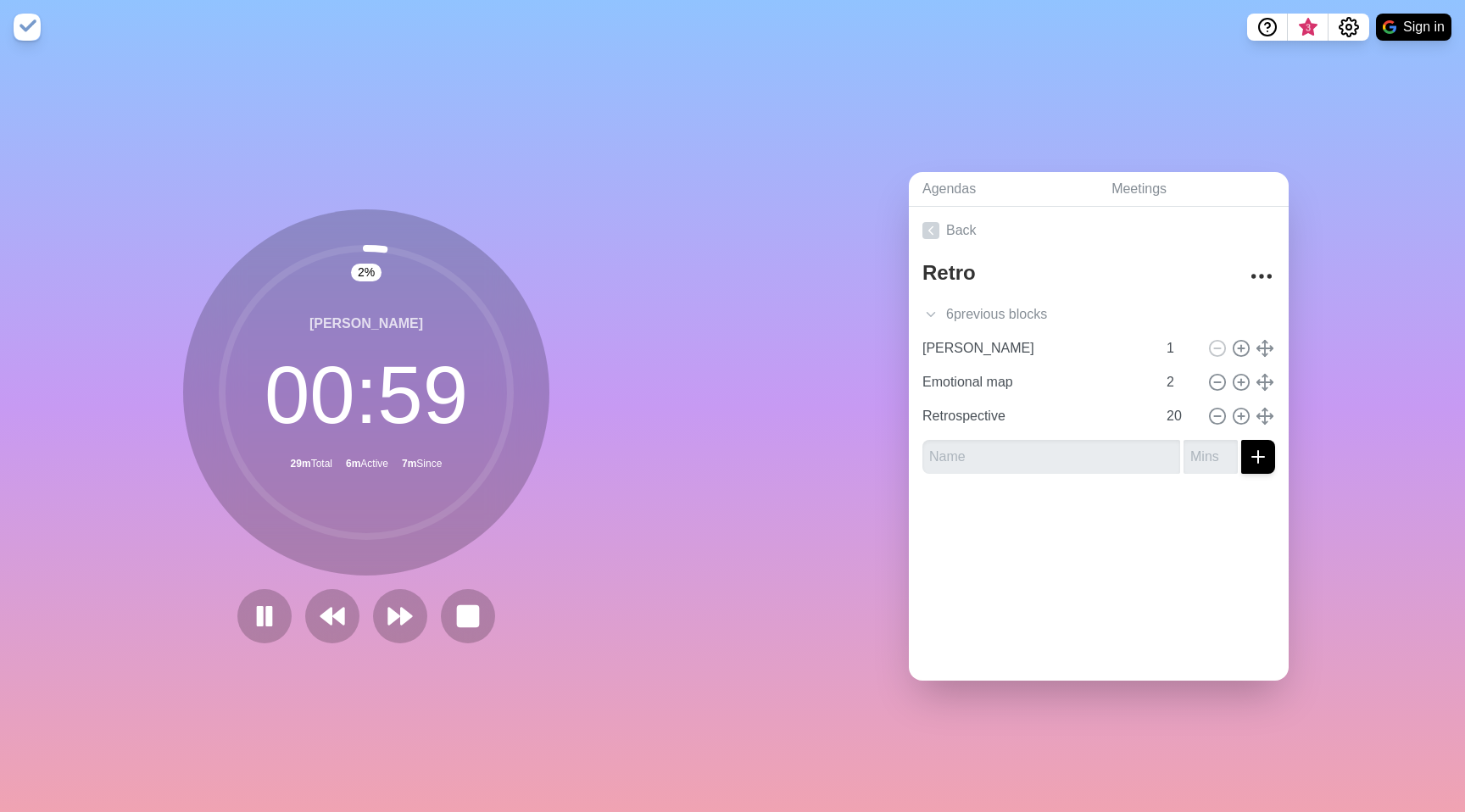
click at [832, 482] on div "Agendas Meetings Back Retro 6 previous block s Daniel Hotseat 1 David Hotseat 1…" at bounding box center [1098, 433] width 732 height 757
click at [654, 267] on div "27 % Jonathan Hotseat 00 : 44 29m Total 7m Active 7m Since" at bounding box center [366, 433] width 732 height 757
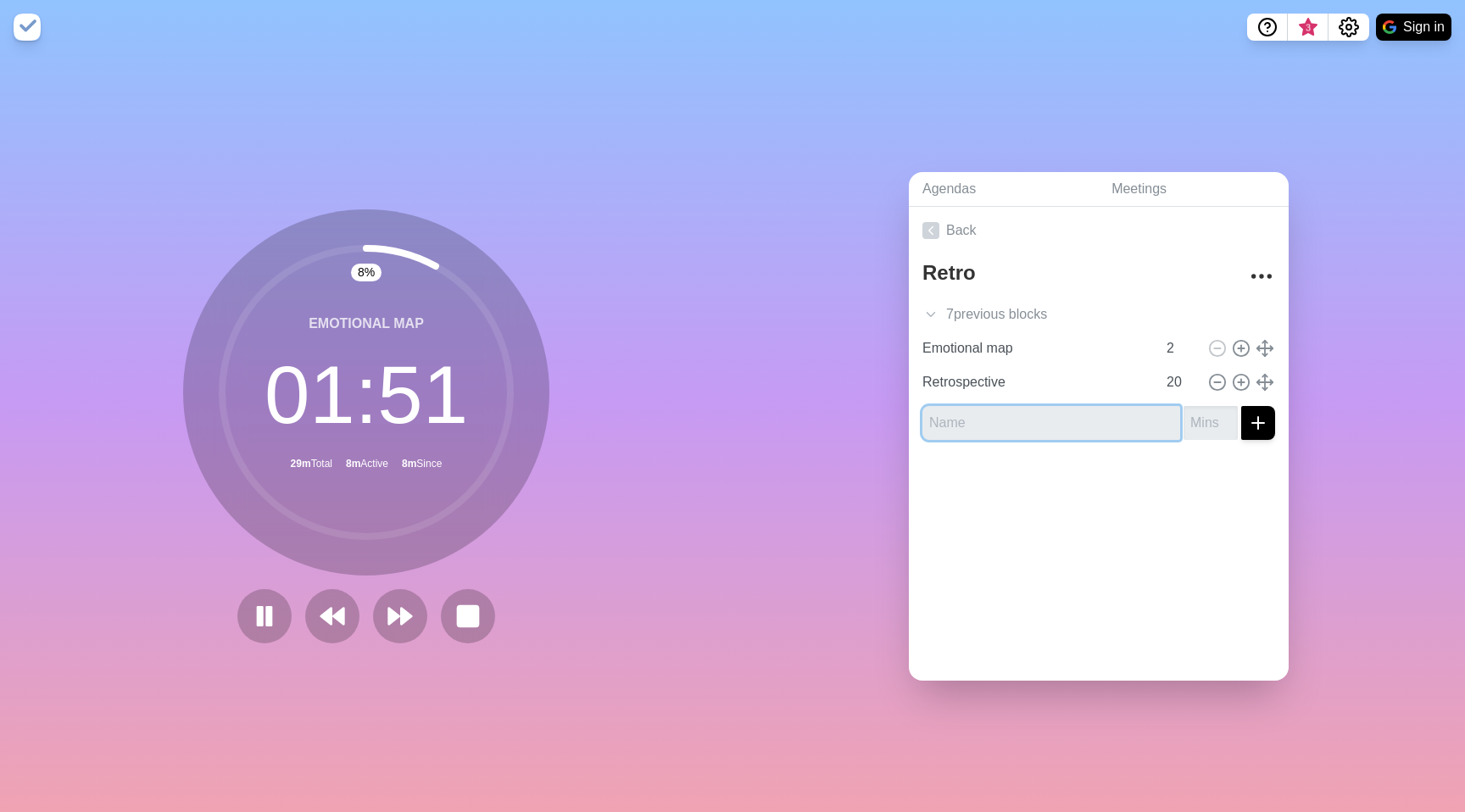
click at [975, 420] on input "text" at bounding box center [1051, 423] width 258 height 34
click at [267, 609] on rect at bounding box center [269, 616] width 5 height 19
drag, startPoint x: 983, startPoint y: 413, endPoint x: 1036, endPoint y: 410, distance: 53.1
click at [985, 413] on input "text" at bounding box center [1051, 423] width 258 height 34
type input "[PERSON_NAME]"
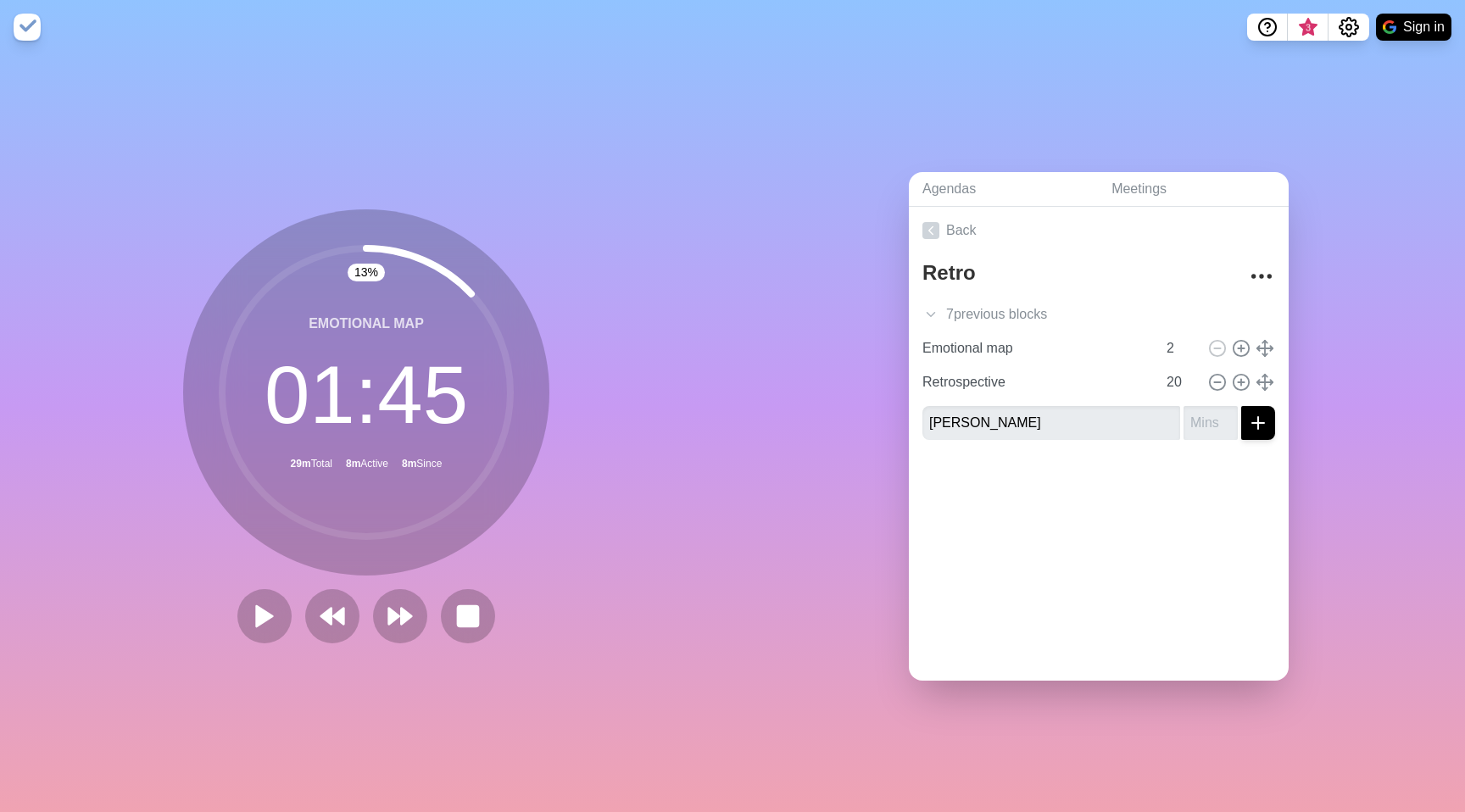
click at [1073, 513] on div at bounding box center [1098, 488] width 380 height 68
click at [1191, 419] on input "number" at bounding box center [1211, 423] width 55 height 34
type input "1"
click at [1248, 421] on icon "submit" at bounding box center [1258, 423] width 21 height 21
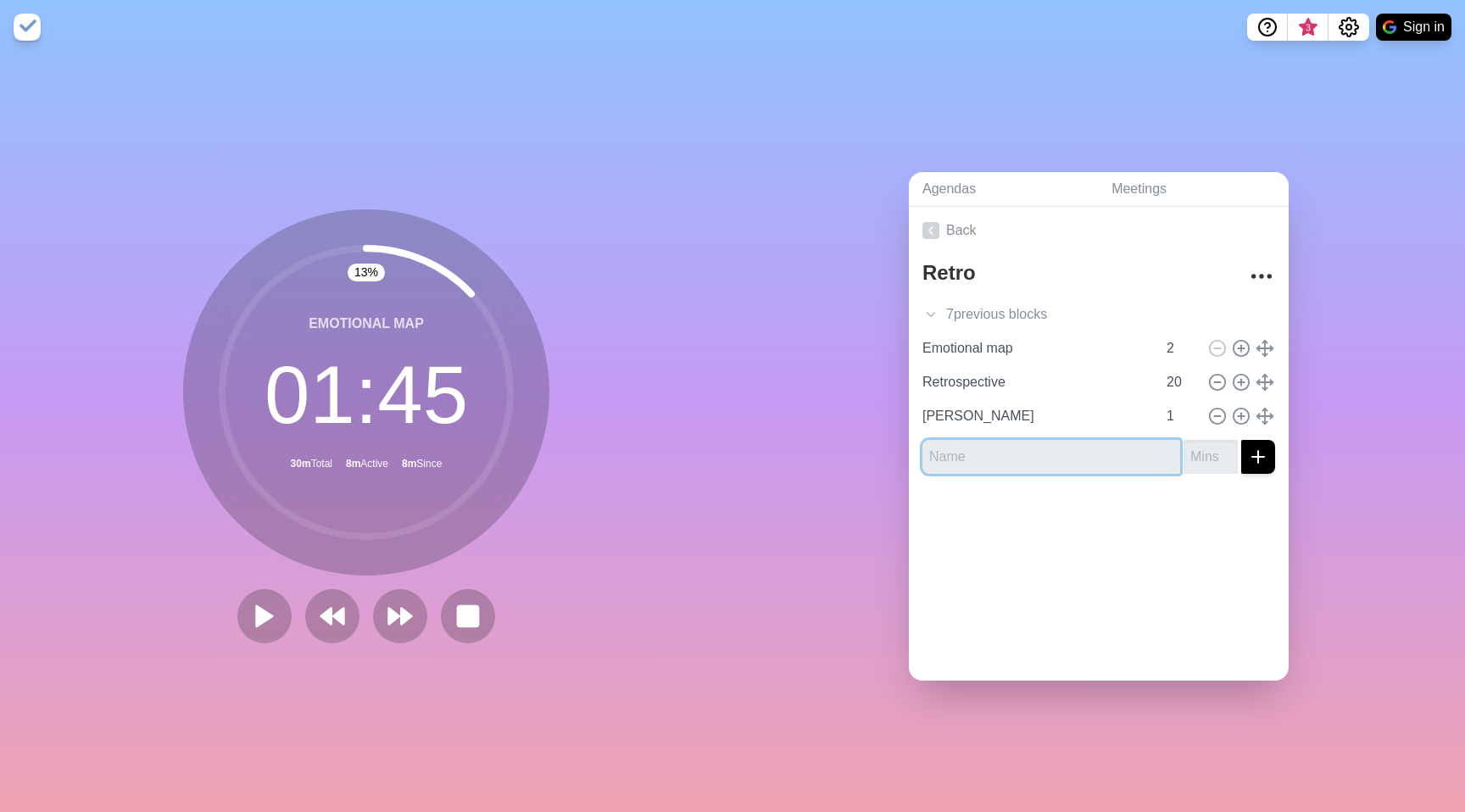
click at [1054, 439] on input "text" at bounding box center [1051, 456] width 258 height 34
type input "[PERSON_NAME]"
click at [1184, 456] on input "number" at bounding box center [1211, 456] width 55 height 34
type input "1"
click at [1252, 456] on line "submit" at bounding box center [1257, 456] width 12 height 0
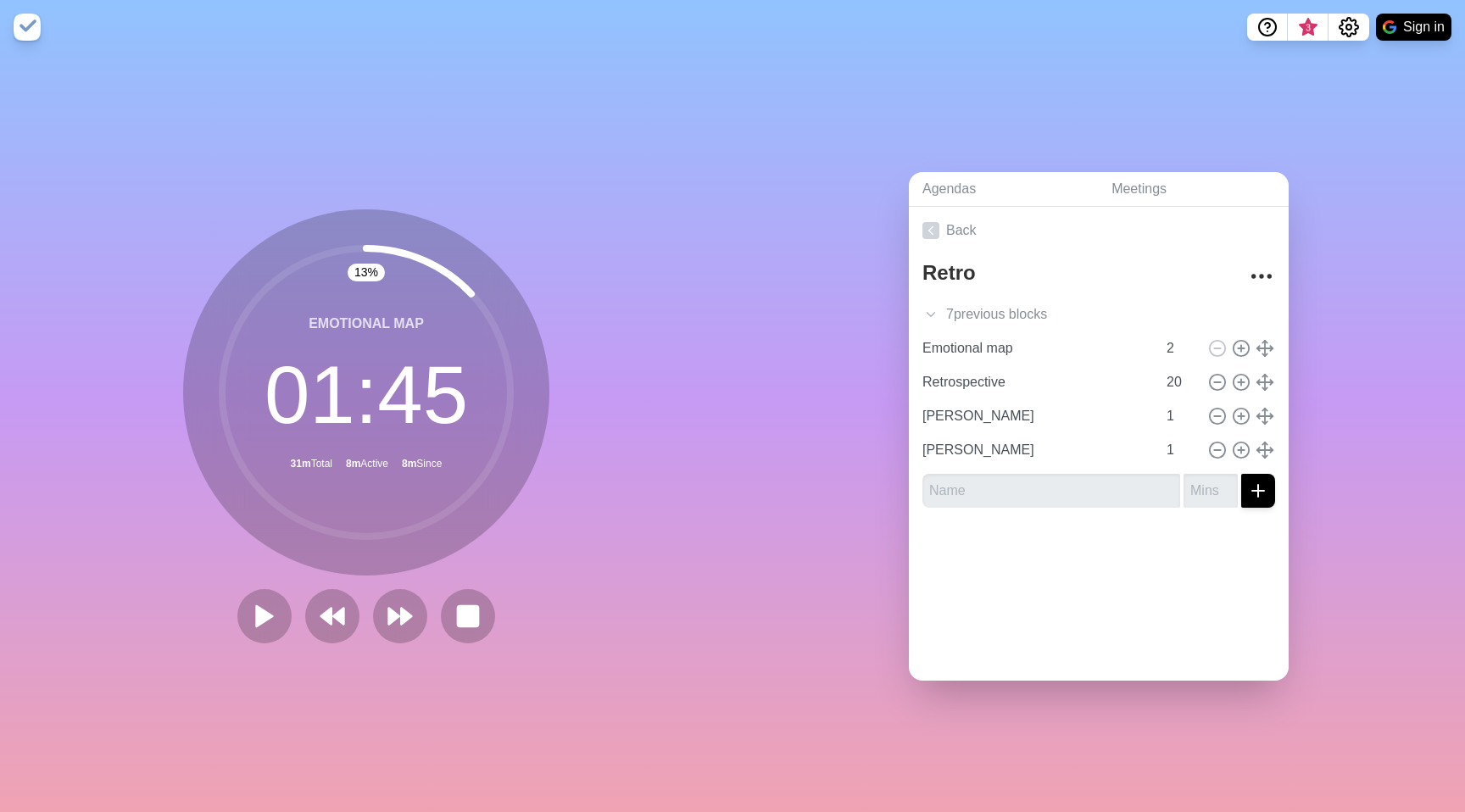
click at [1043, 525] on div at bounding box center [1098, 555] width 380 height 68
click at [975, 410] on input "[PERSON_NAME]" at bounding box center [1036, 416] width 241 height 34
type input "Emotional map"
type input "2"
type input "Retrospective"
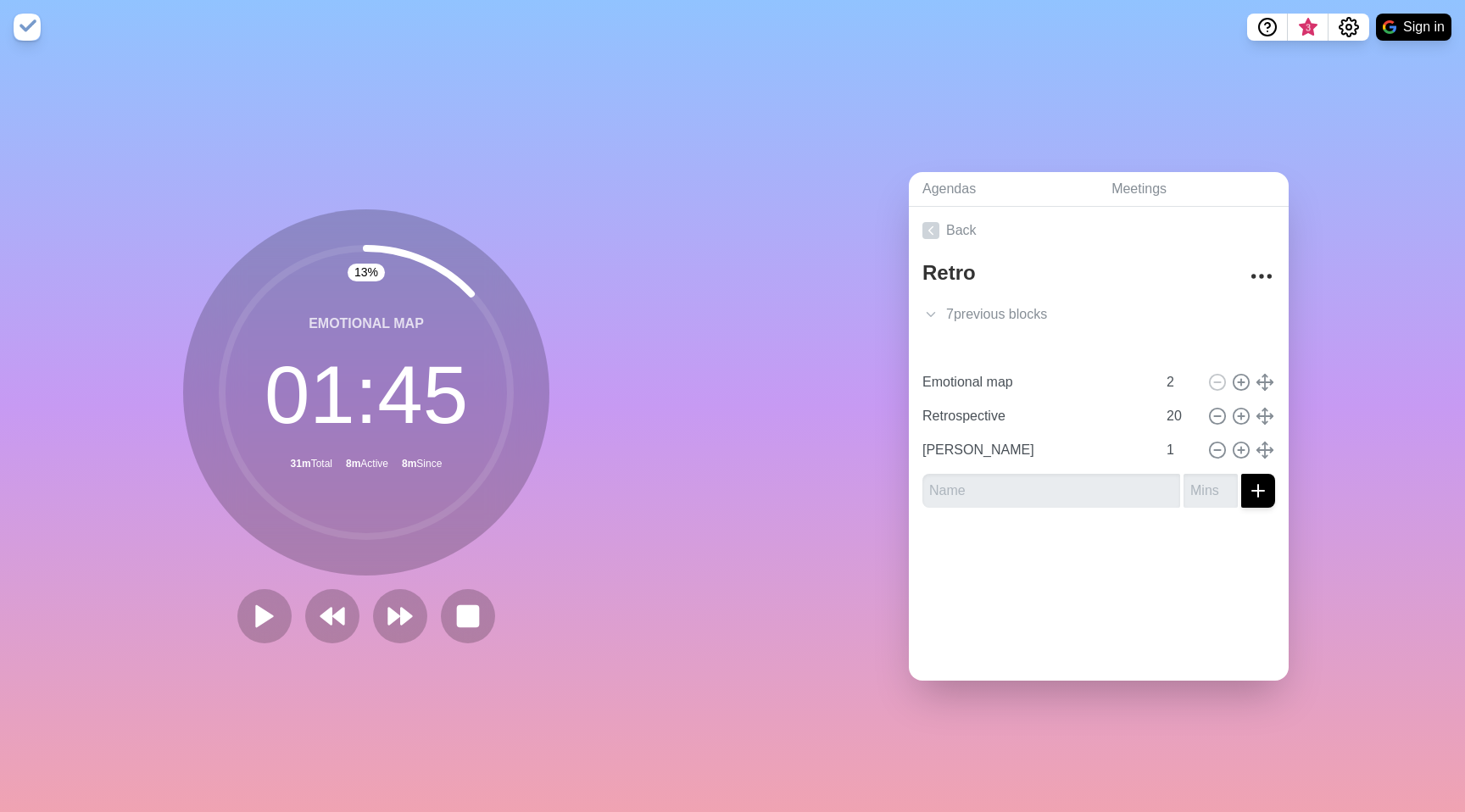
type input "20"
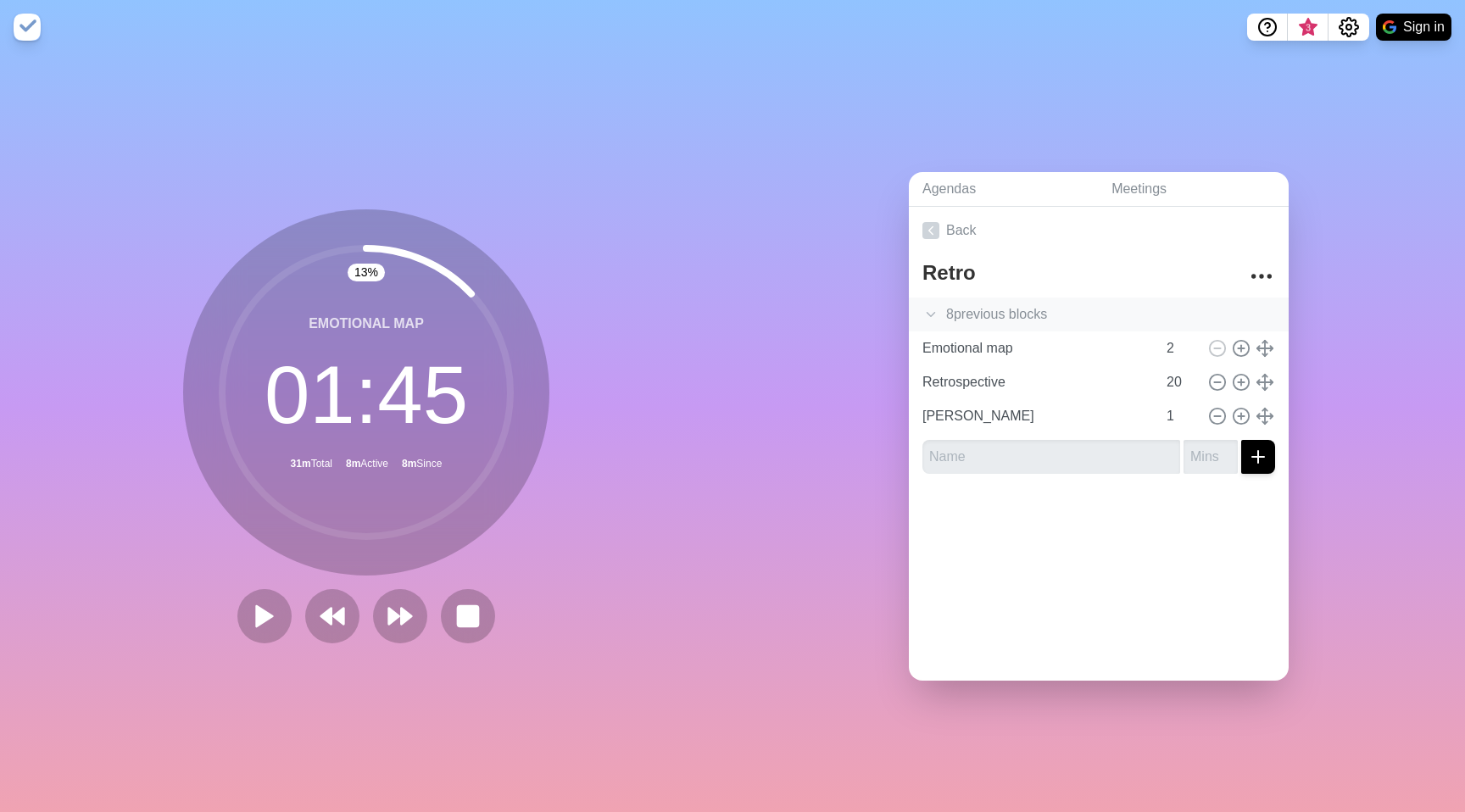
click at [1007, 302] on div "8 previous block s" at bounding box center [1098, 314] width 380 height 34
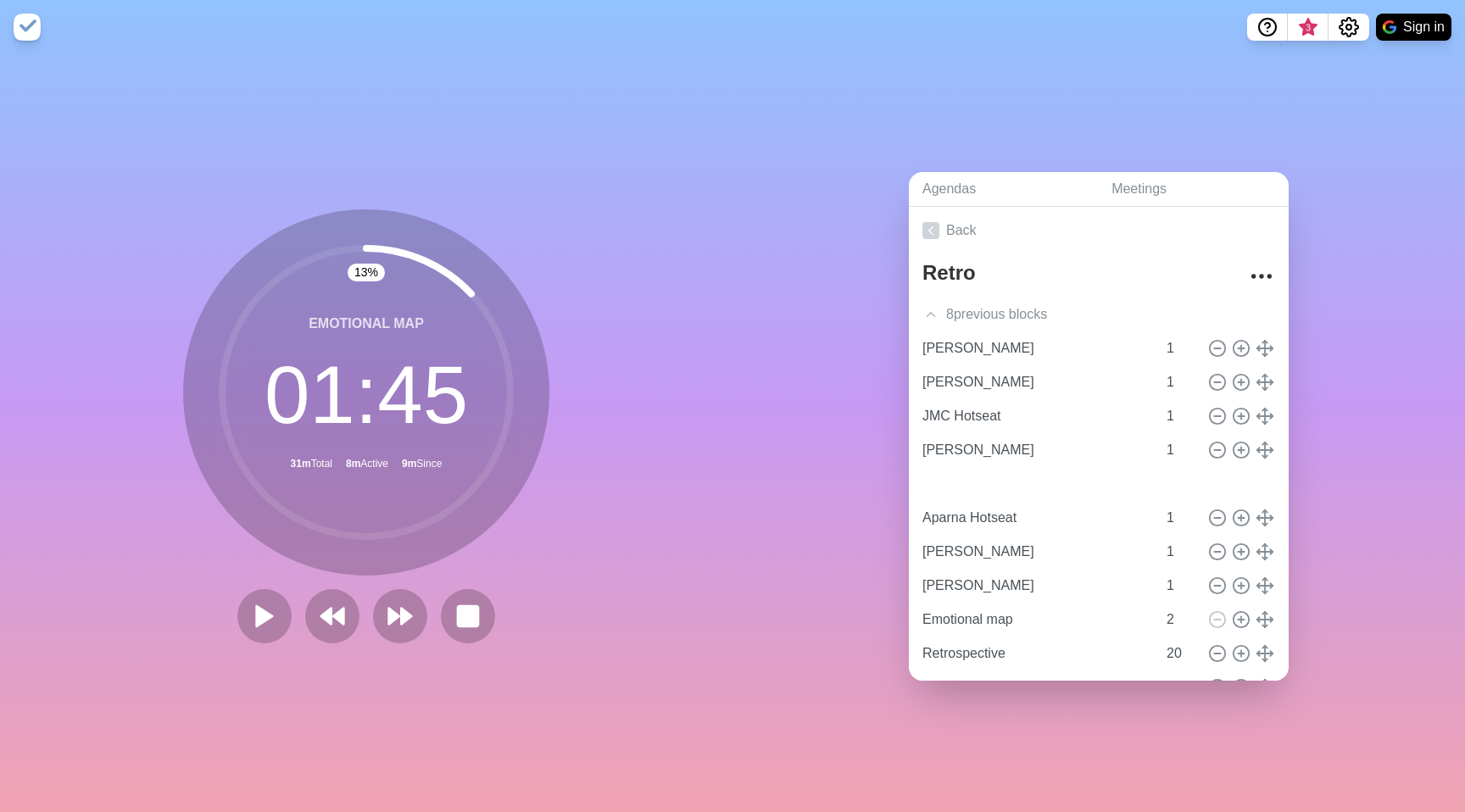
scroll to position [77, 0]
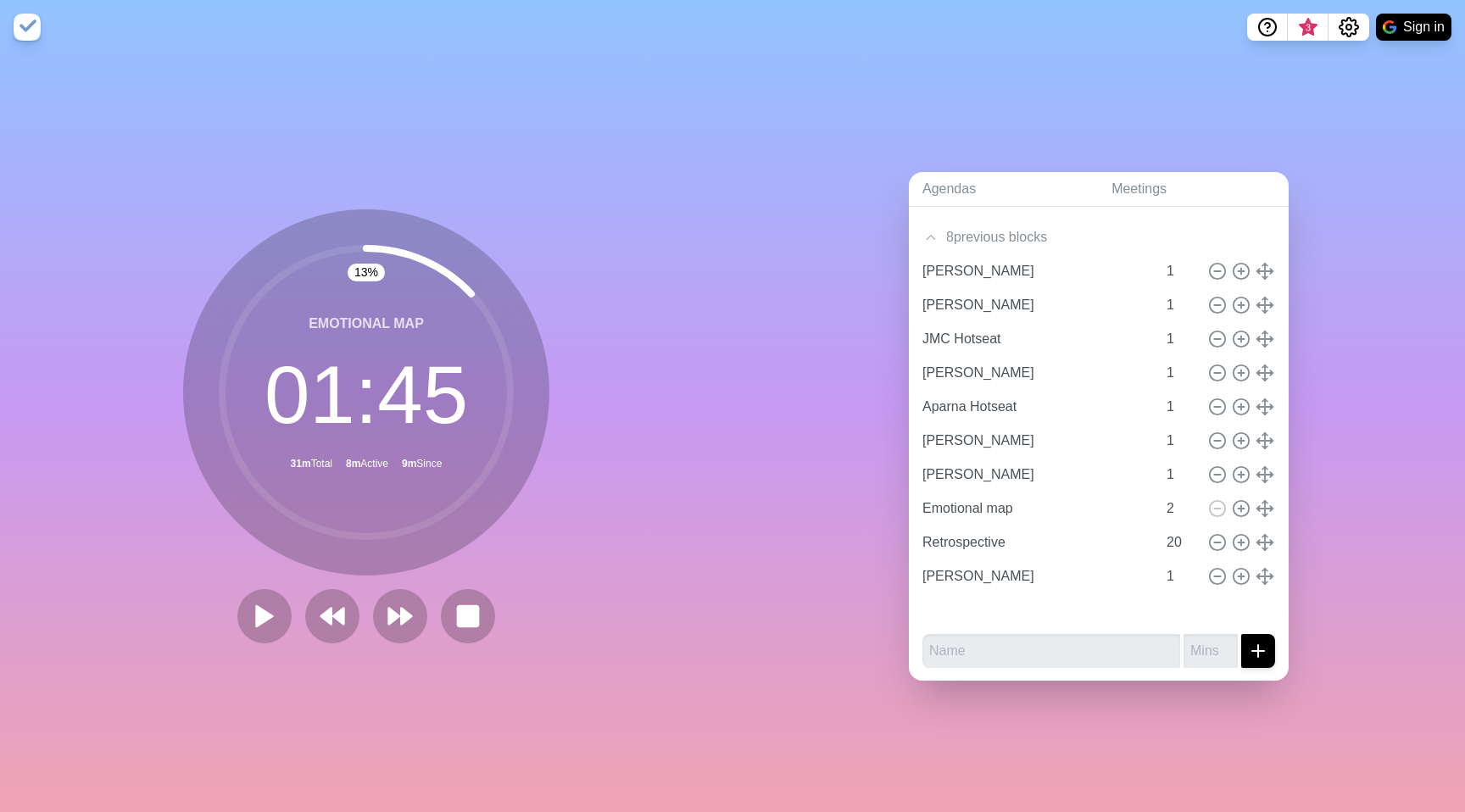
type input "Retrospective"
type input "20"
type input "[PERSON_NAME]"
type input "1"
type input "[PERSON_NAME]"
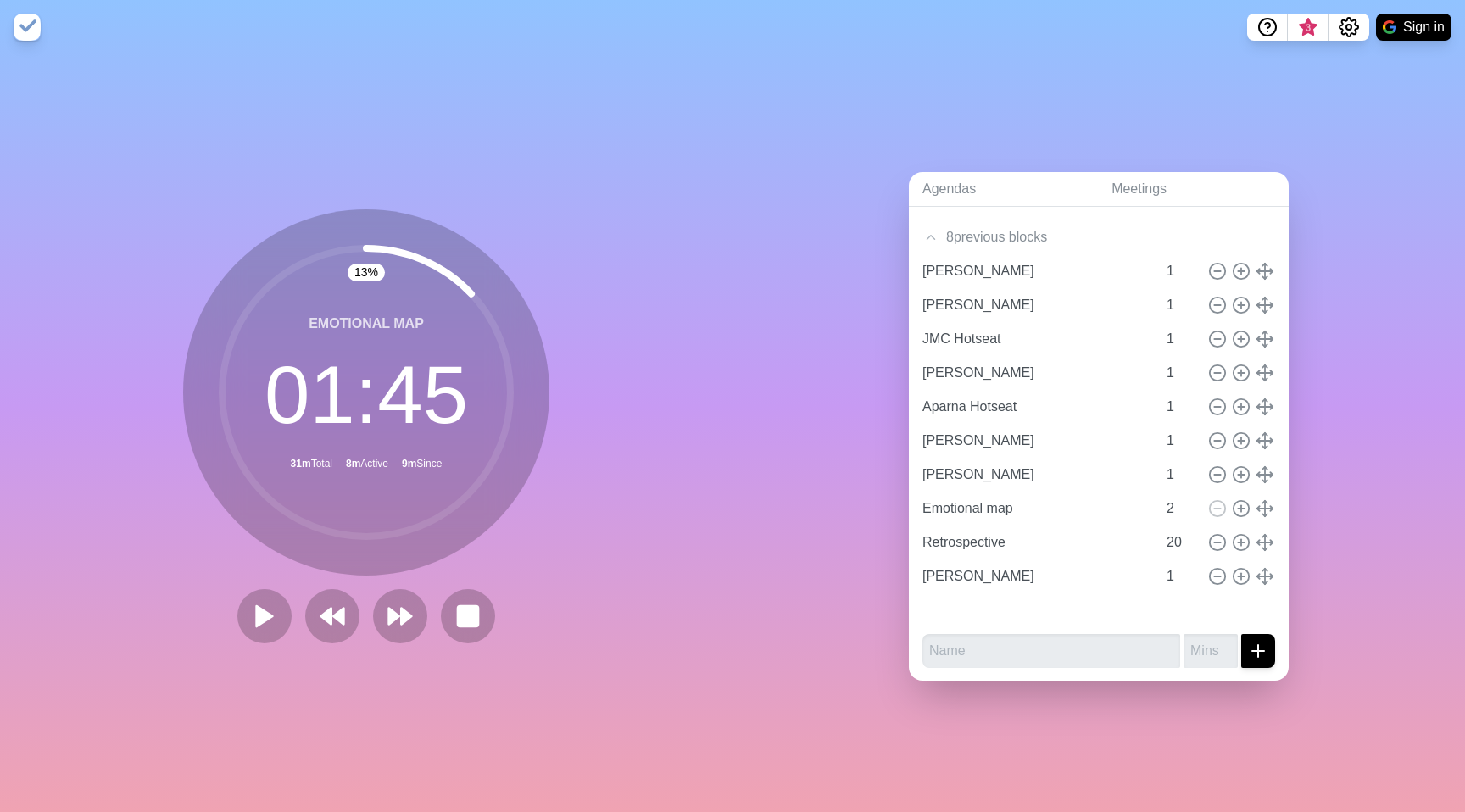
type input "Emotional map"
type input "2"
click at [927, 229] on icon at bounding box center [931, 238] width 17 height 17
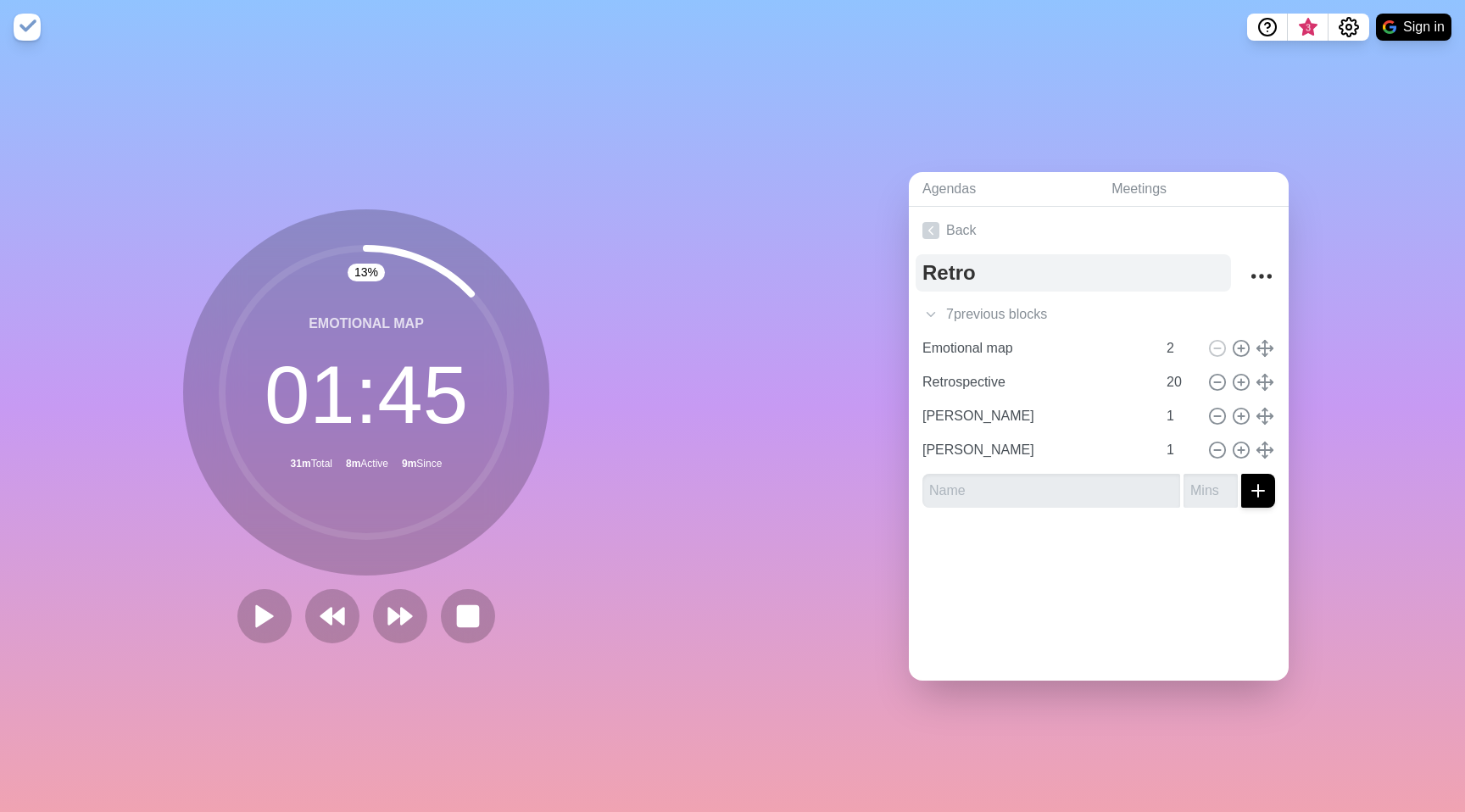
scroll to position [0, 0]
type input "[PERSON_NAME]"
type input "Emotional map"
type input "2"
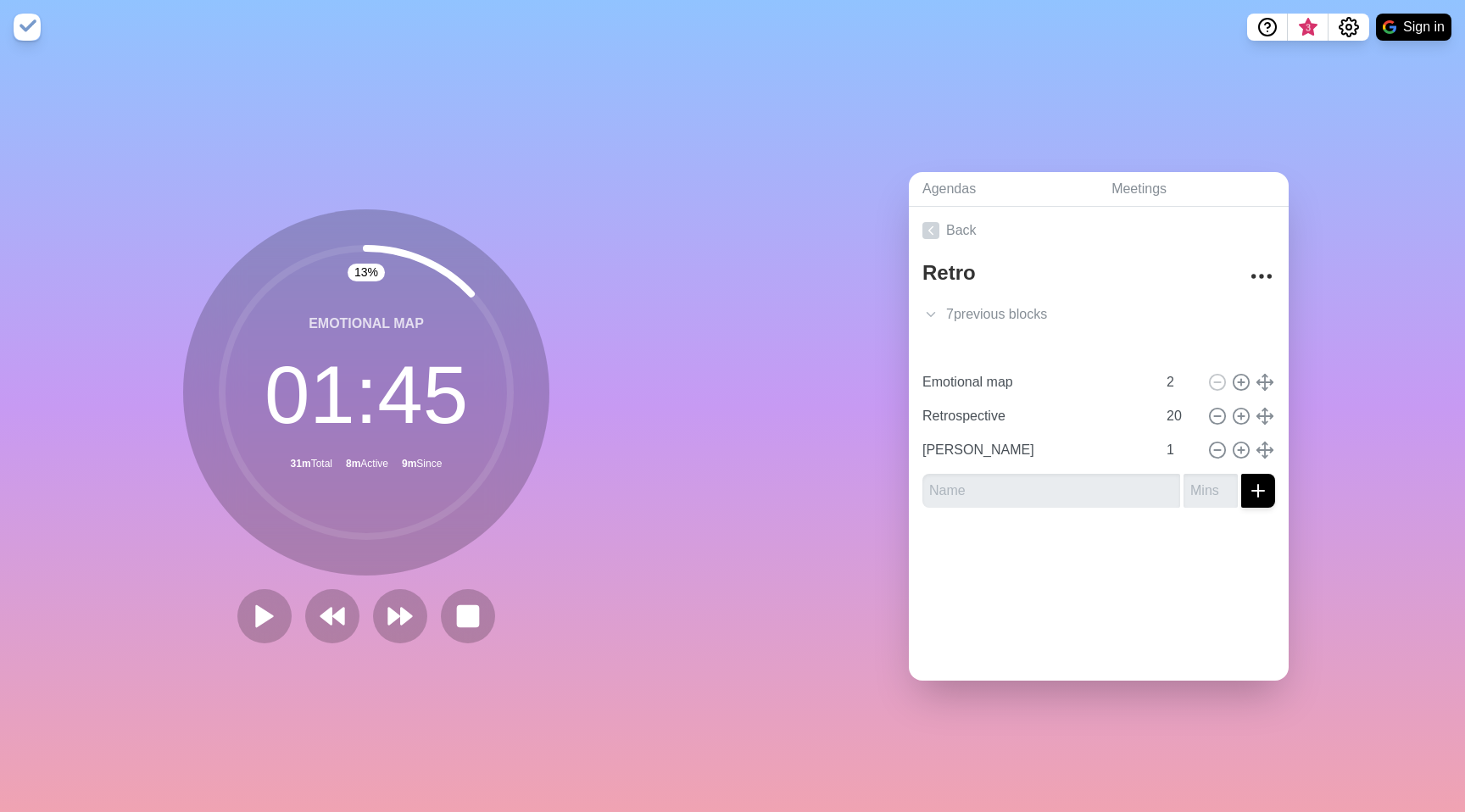
type input "Retrospective"
type input "20"
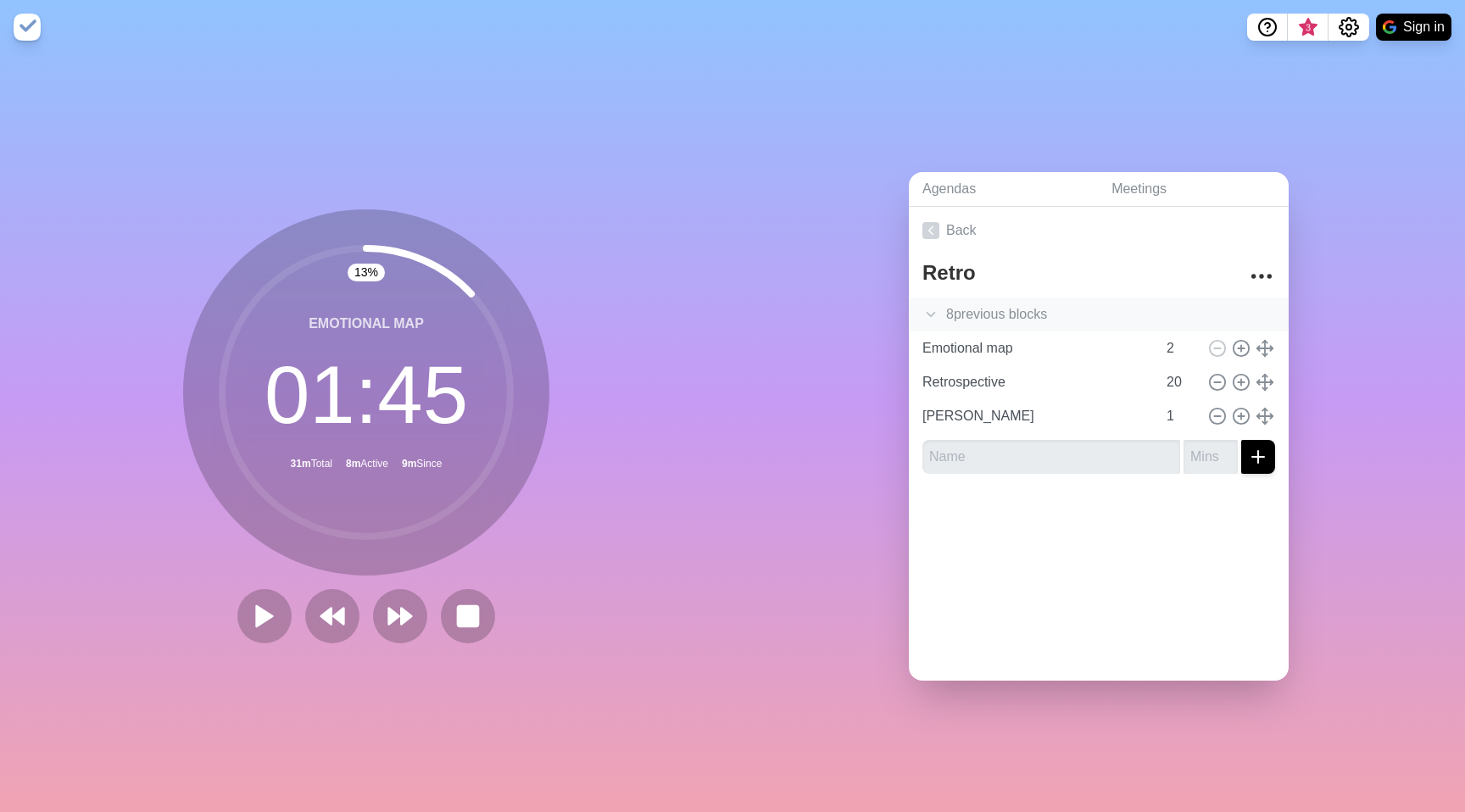
drag, startPoint x: 955, startPoint y: 308, endPoint x: 983, endPoint y: 311, distance: 28.2
click at [955, 307] on div "8 previous block s" at bounding box center [1098, 314] width 380 height 34
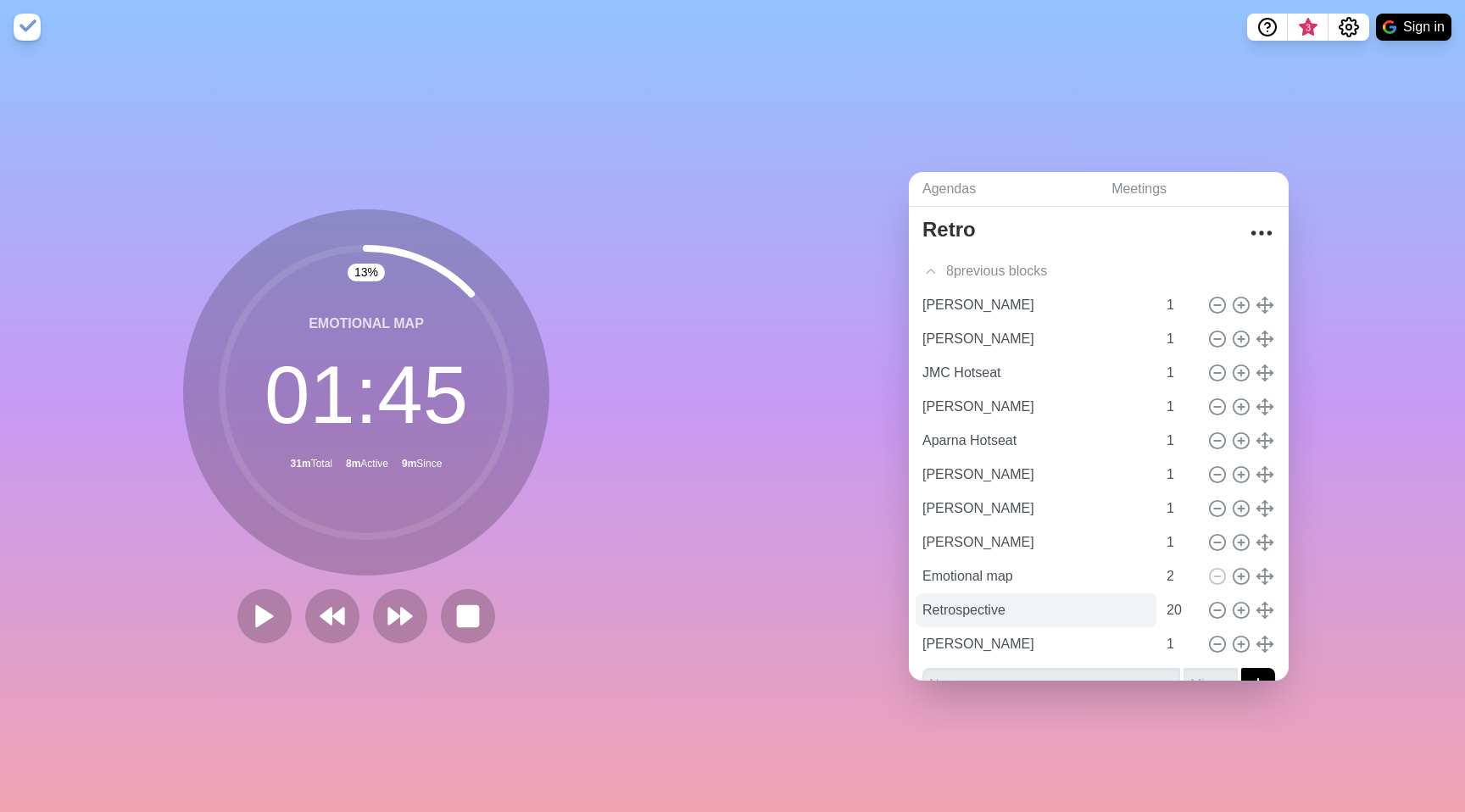
scroll to position [77, 0]
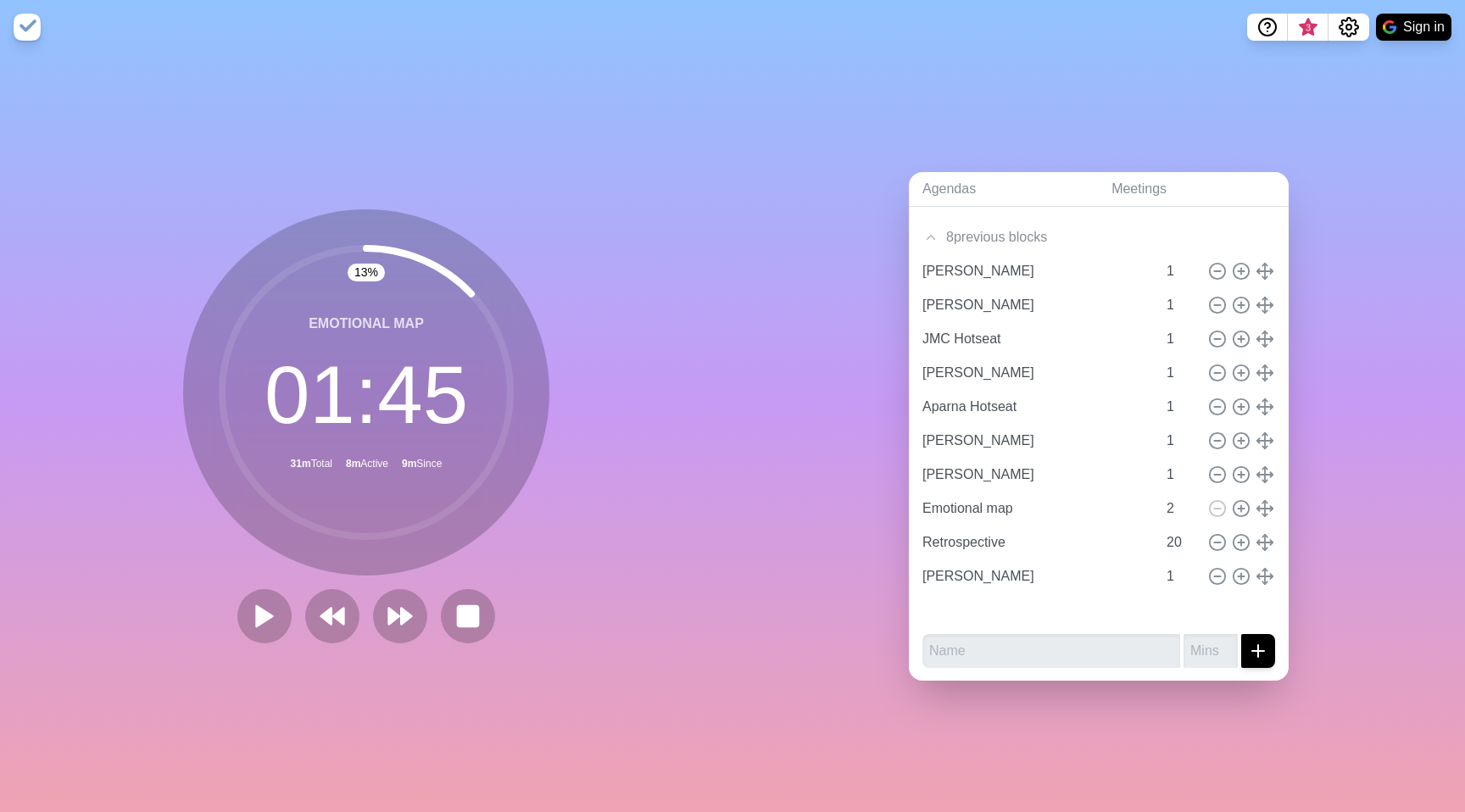
type input "Retrospective"
type input "20"
type input "[PERSON_NAME]"
type input "1"
type input "[PERSON_NAME]"
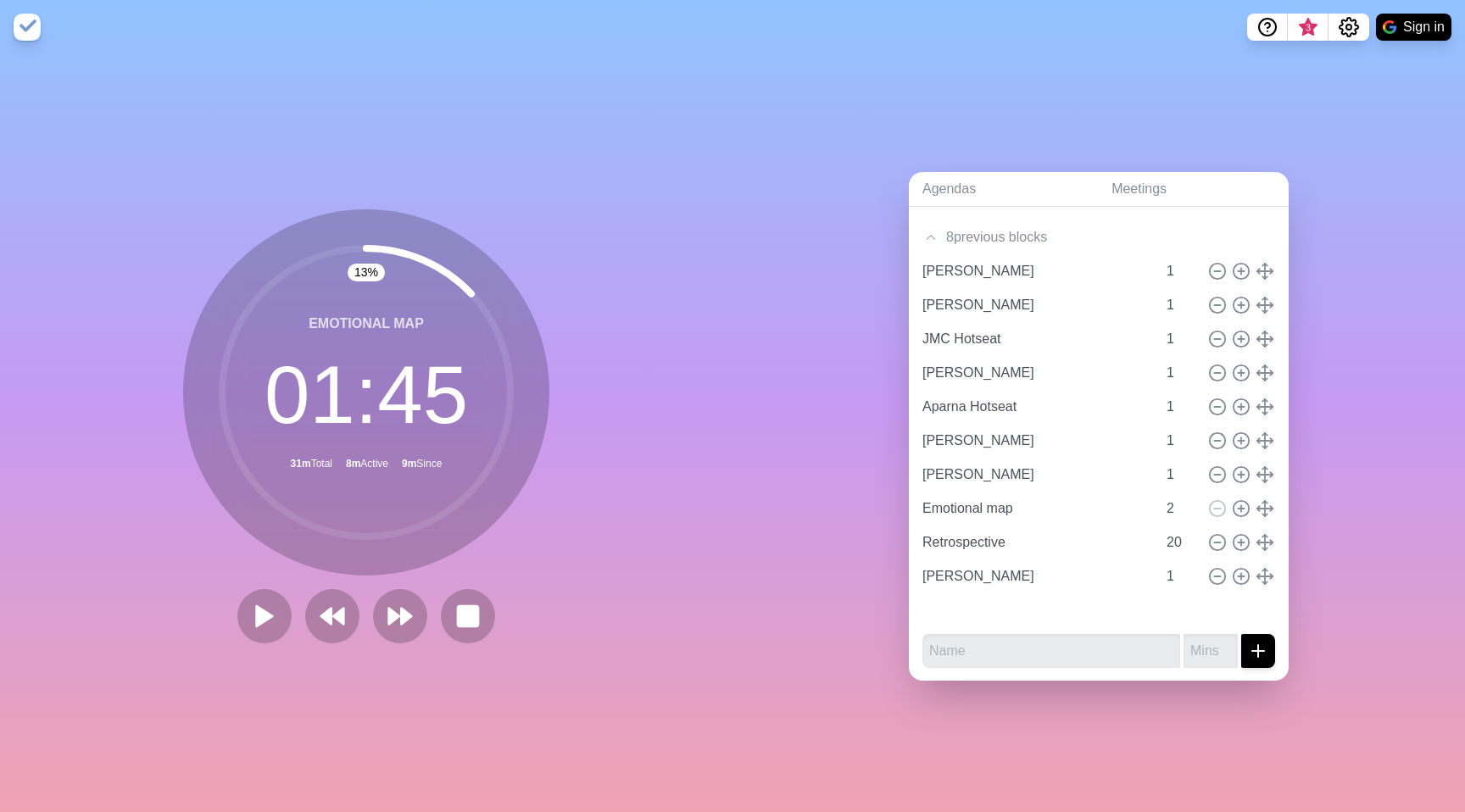
type input "Emotional map"
type input "2"
drag, startPoint x: 918, startPoint y: 230, endPoint x: 931, endPoint y: 230, distance: 13.0
click at [923, 230] on icon at bounding box center [931, 238] width 17 height 17
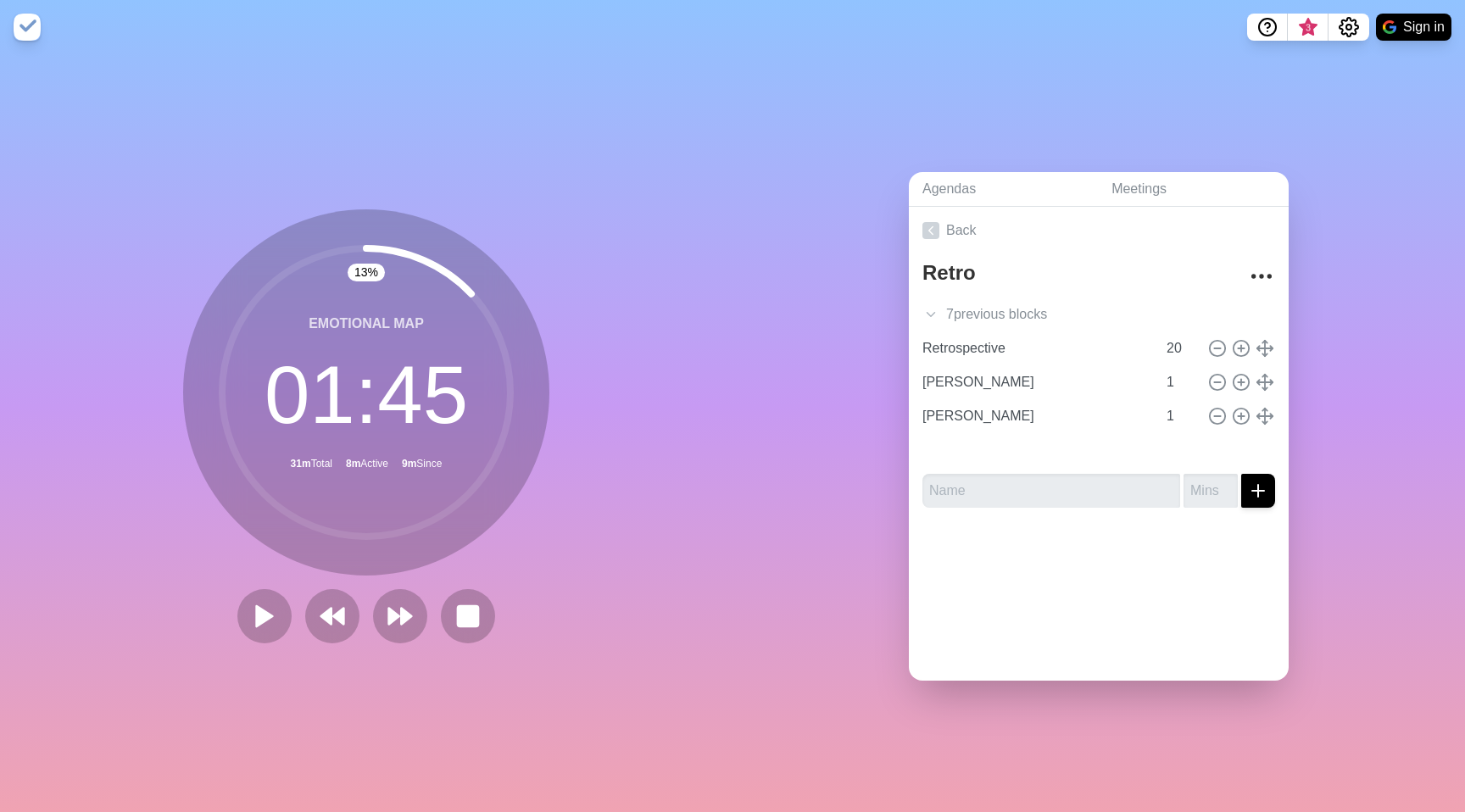
type input "Emotional map"
type input "2"
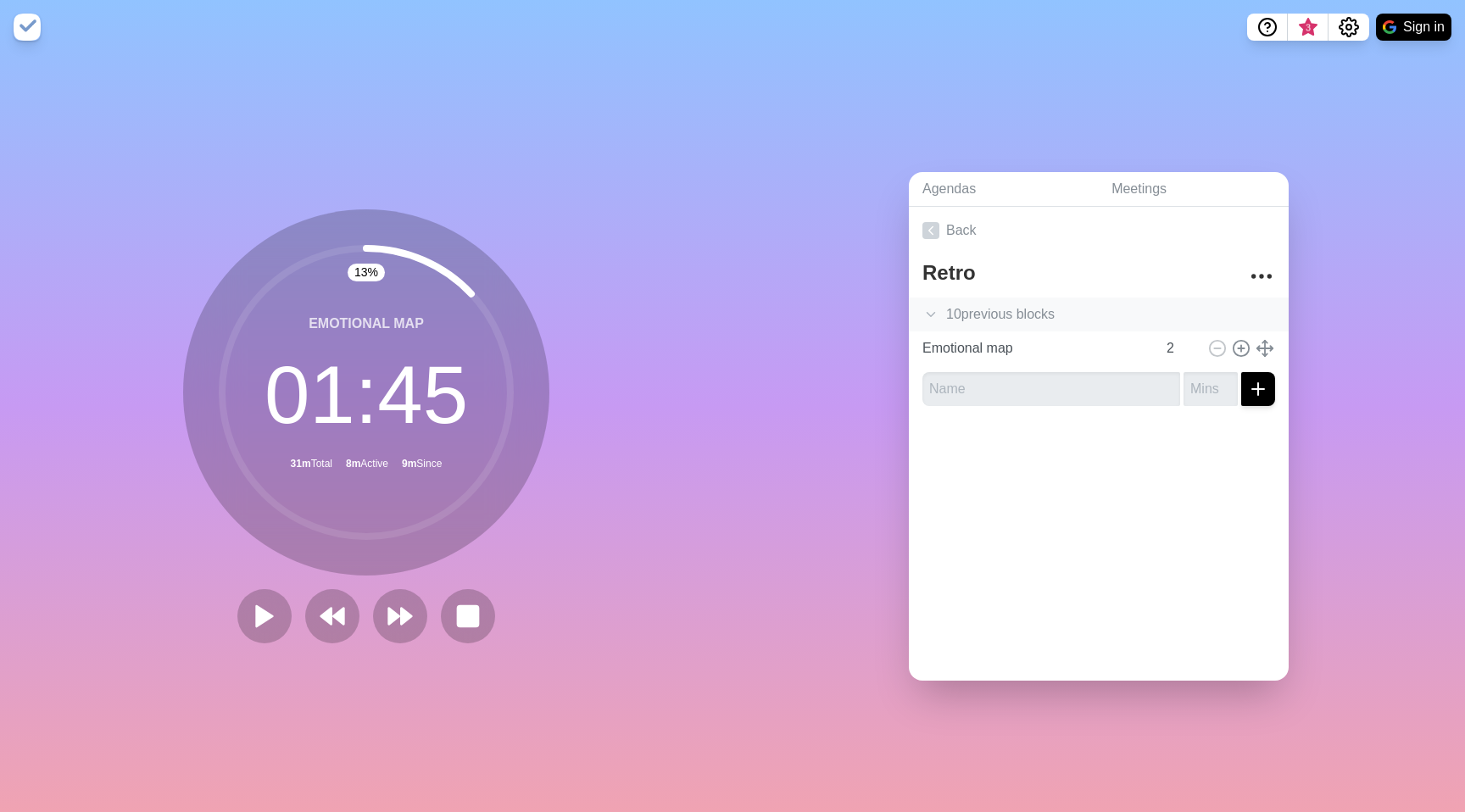
click at [924, 306] on icon at bounding box center [931, 314] width 17 height 17
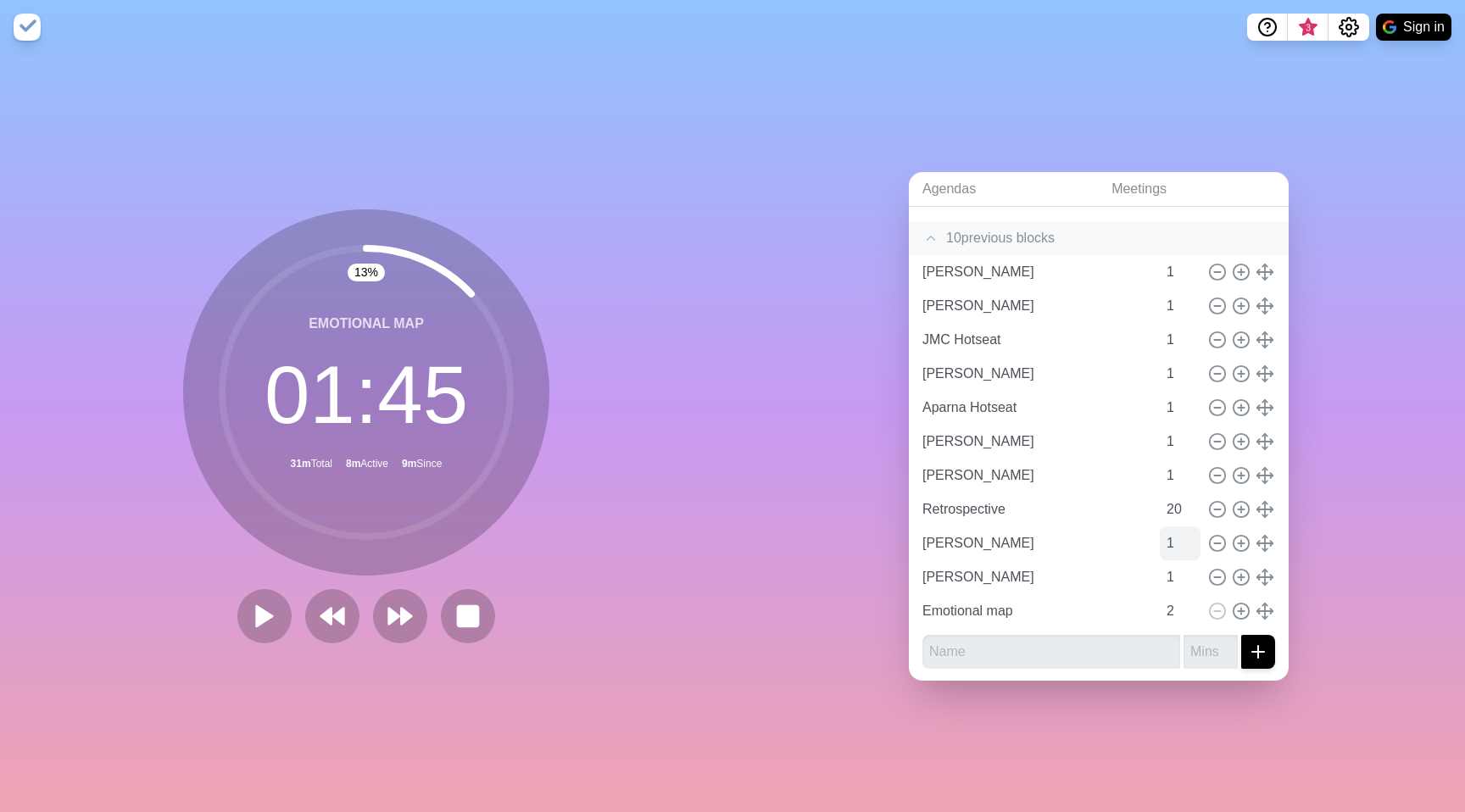
scroll to position [77, 0]
type input "[PERSON_NAME]"
type input "1"
type input "Emotional map"
type input "2"
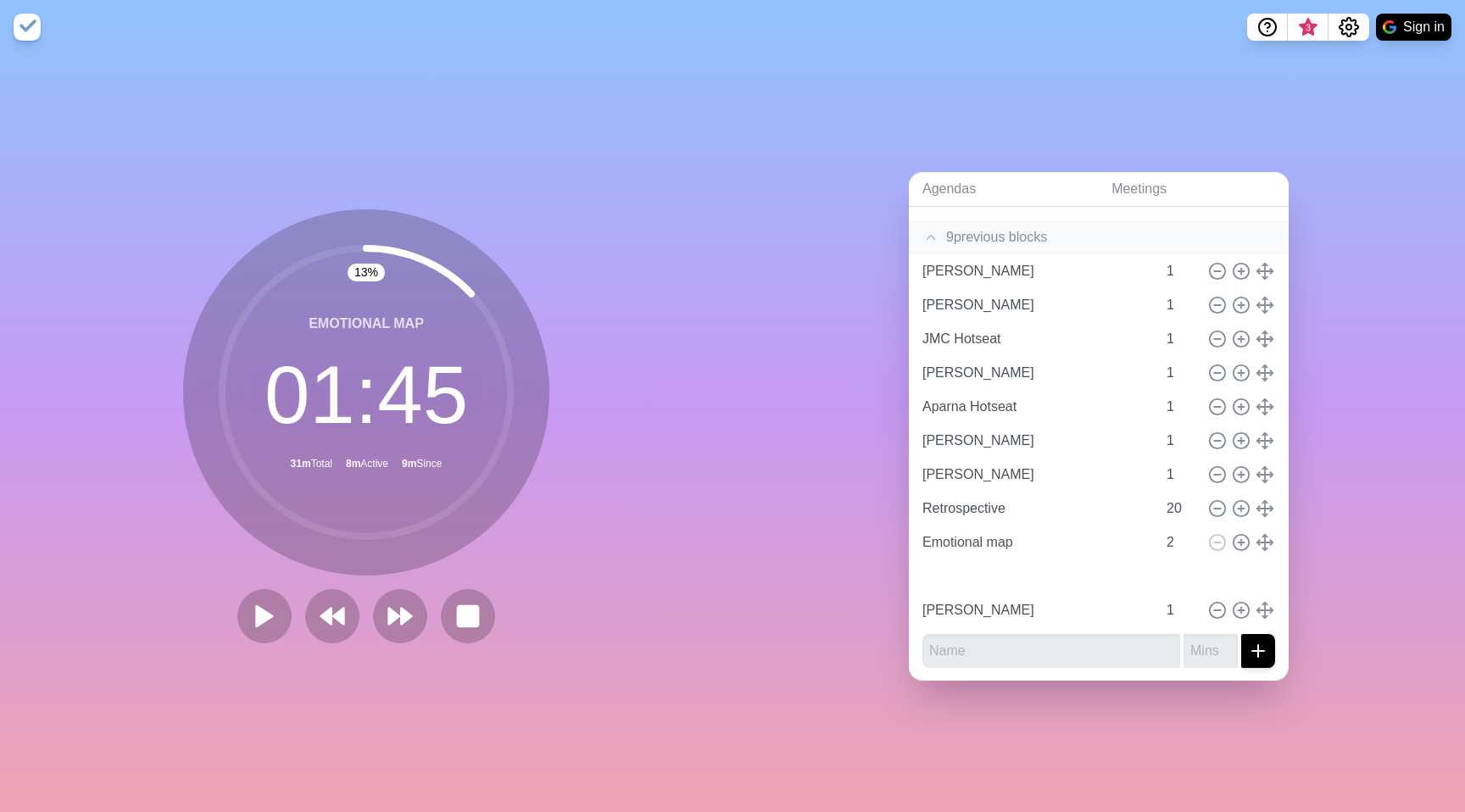
type input "[PERSON_NAME]"
type input "1"
type input "Emotional map"
type input "2"
type input "Emotional map"
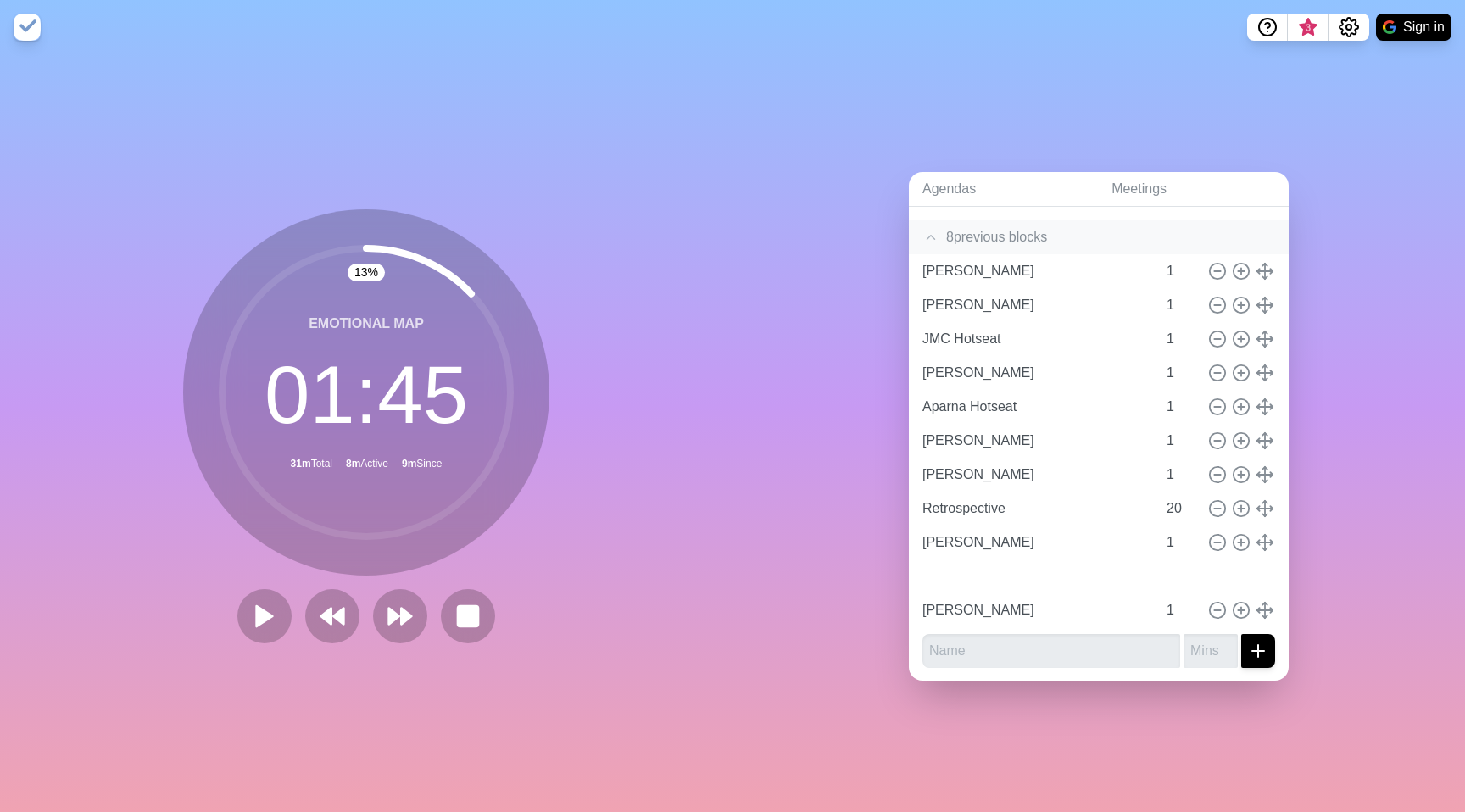
type input "2"
type input "[PERSON_NAME]"
type input "1"
type input "Emotional map"
type input "2"
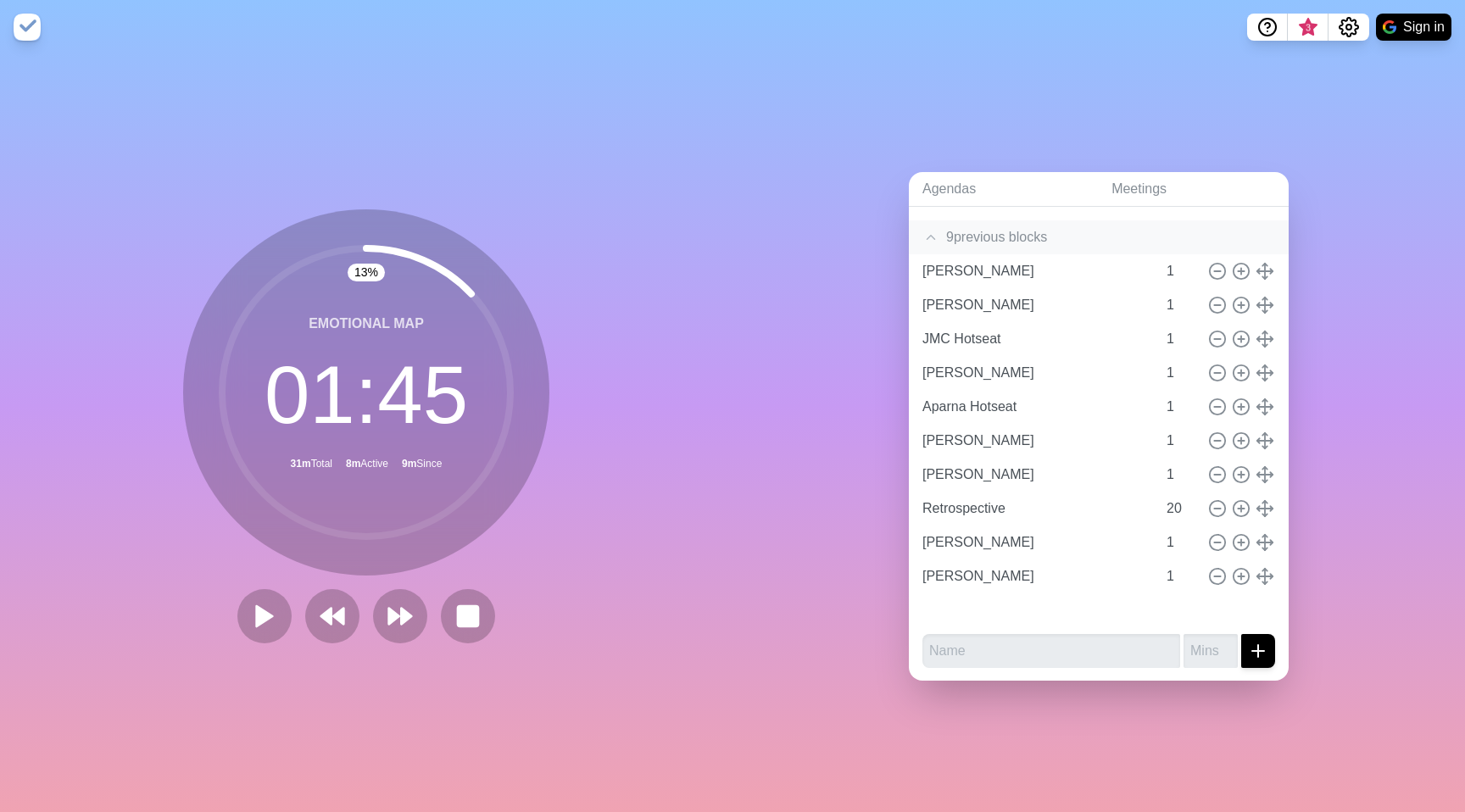
type input "[PERSON_NAME]"
type input "1"
click at [933, 232] on div "10 previous block s" at bounding box center [1098, 238] width 380 height 34
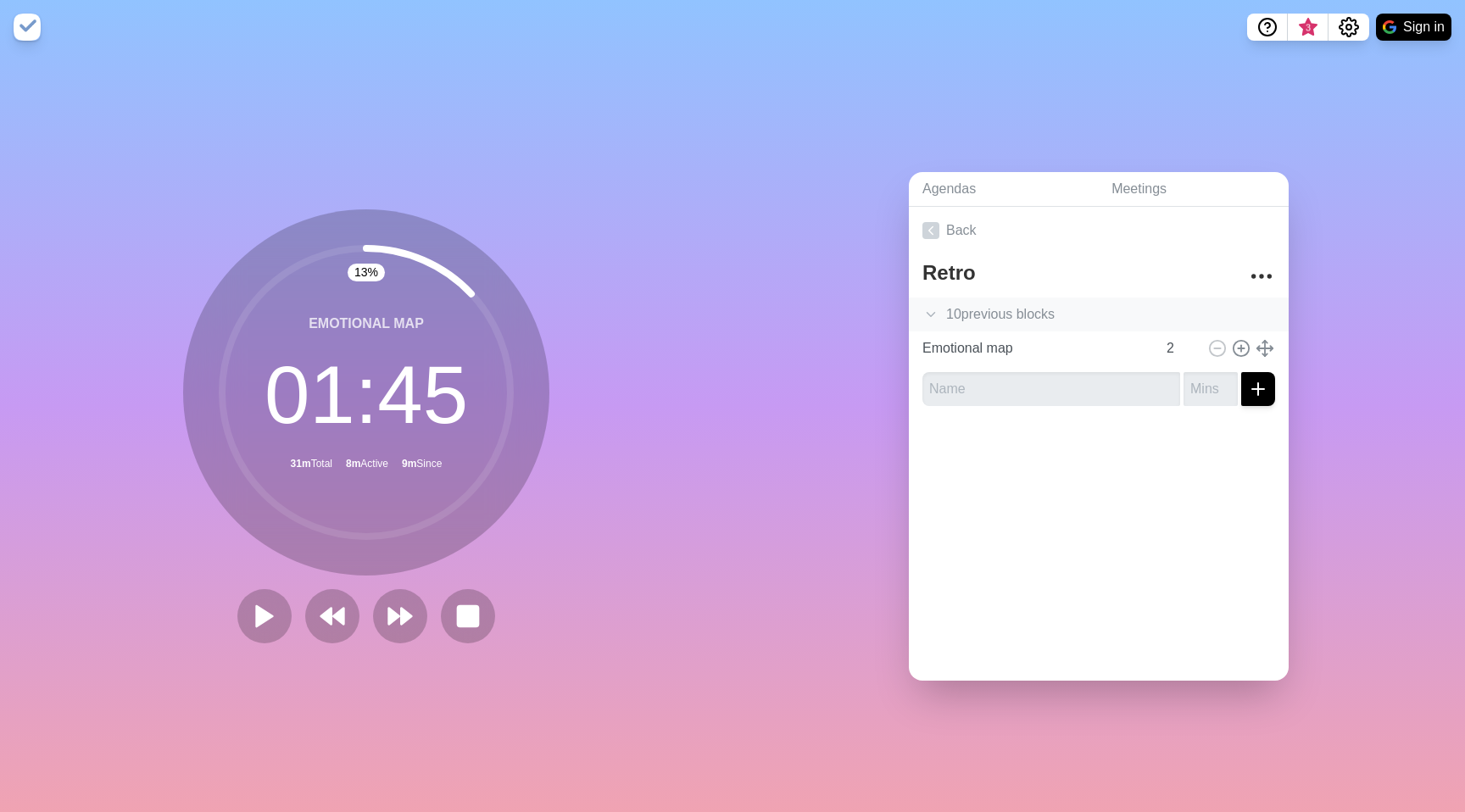
click at [1013, 302] on div "10 previous block s" at bounding box center [1098, 314] width 380 height 34
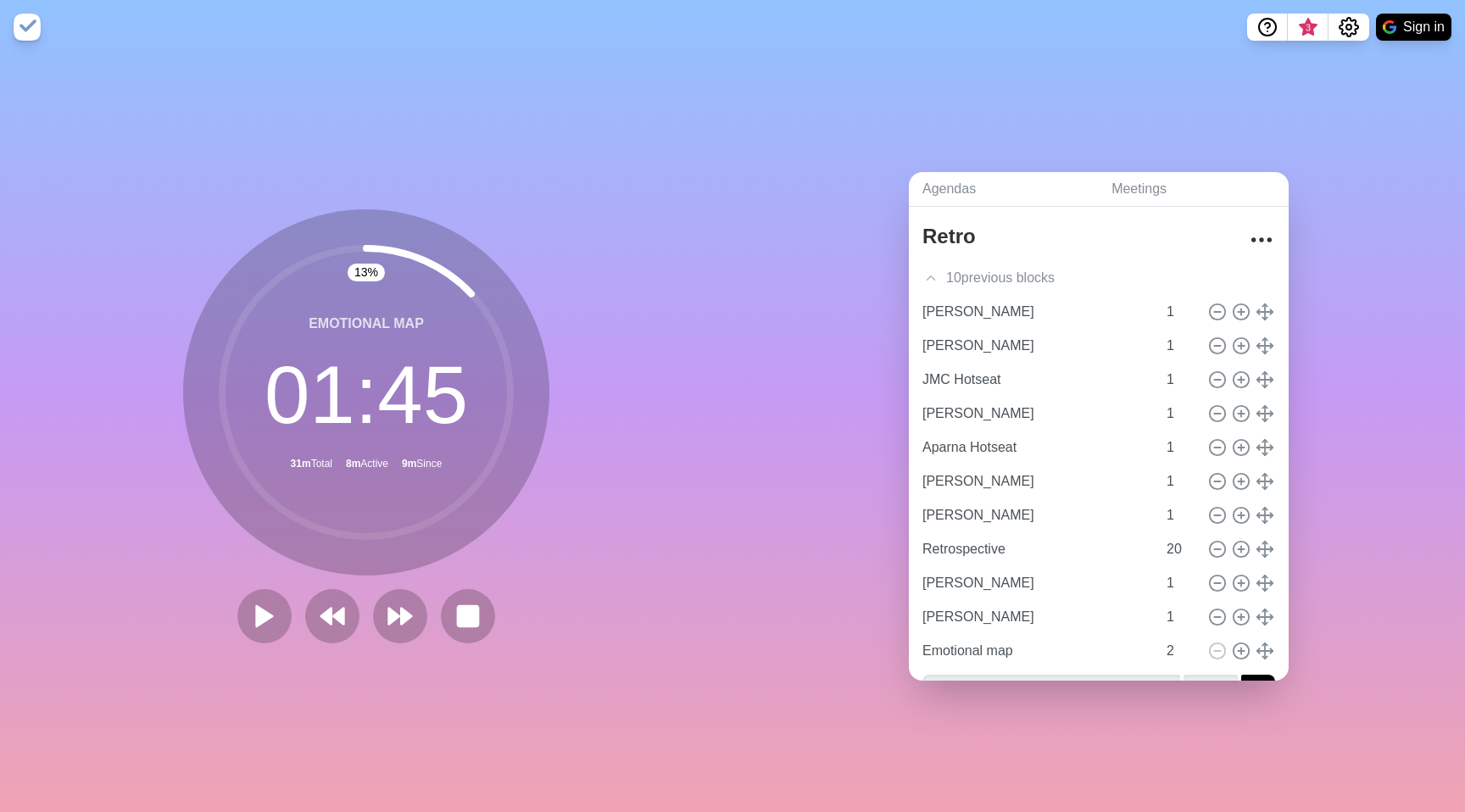
scroll to position [77, 0]
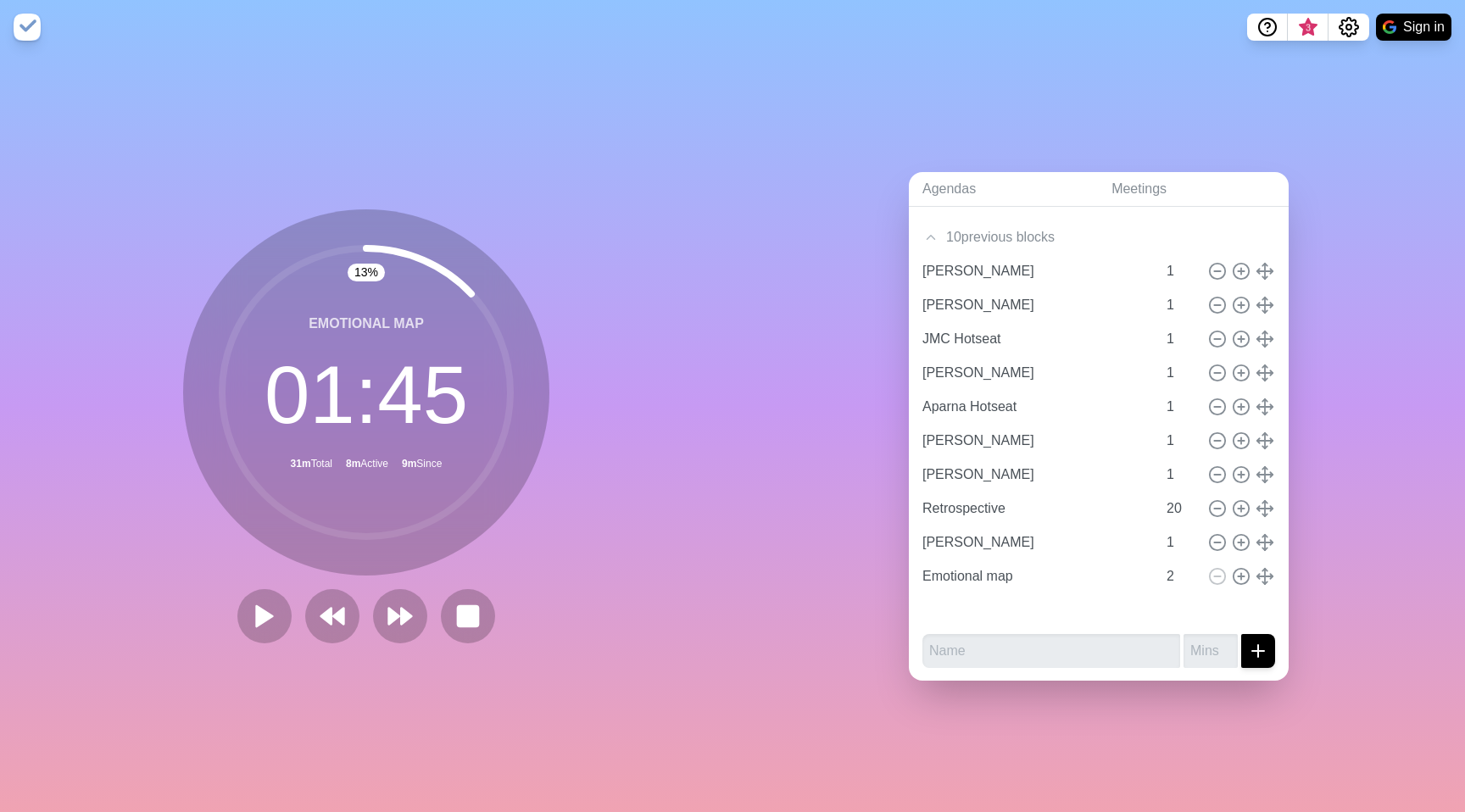
type input "[PERSON_NAME]"
type input "1"
type input "Emotional map"
type input "2"
type input "[PERSON_NAME]"
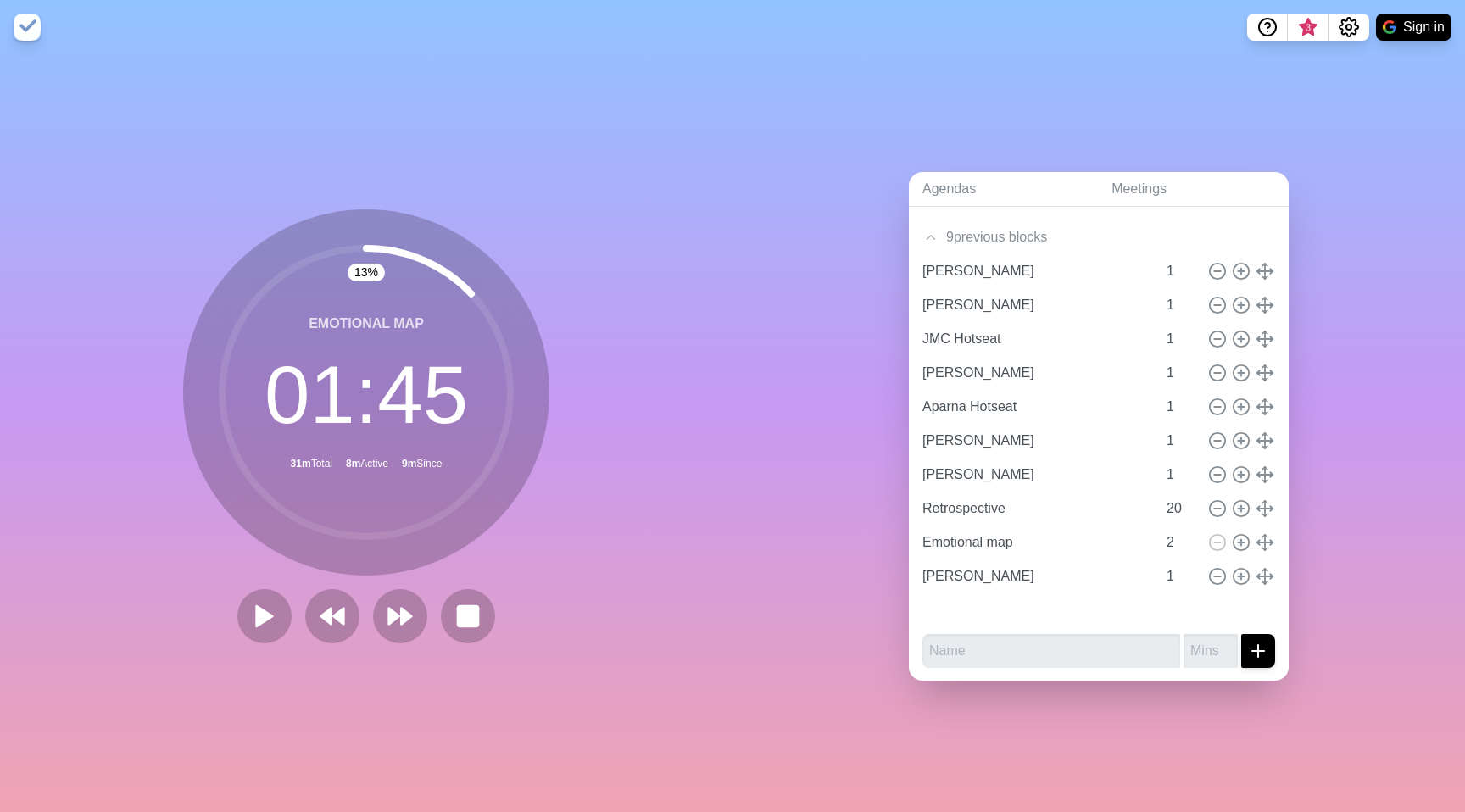
type input "1"
type input "[PERSON_NAME]"
type input "Emotional map"
type input "2"
click at [930, 237] on icon at bounding box center [931, 238] width 17 height 17
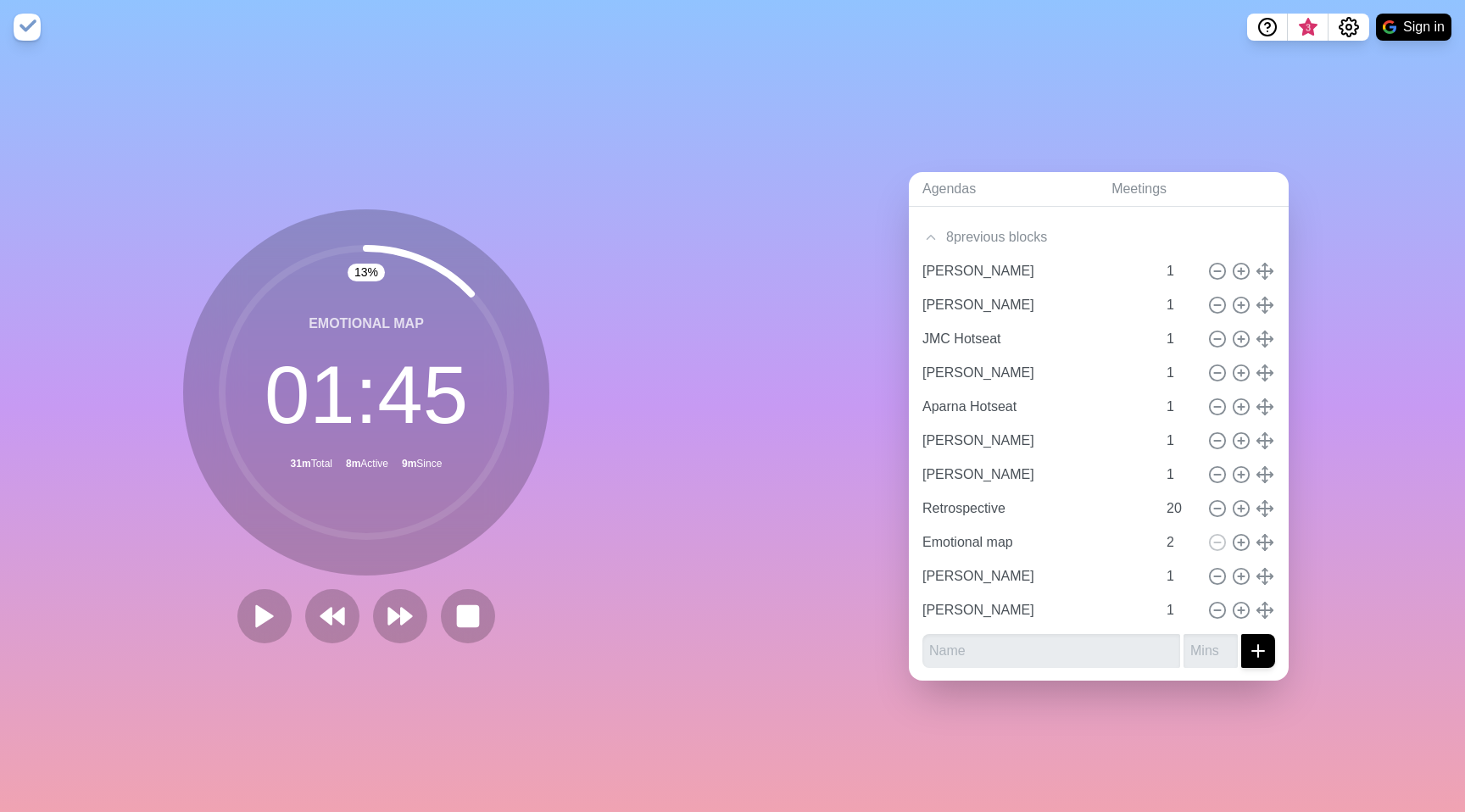
scroll to position [0, 0]
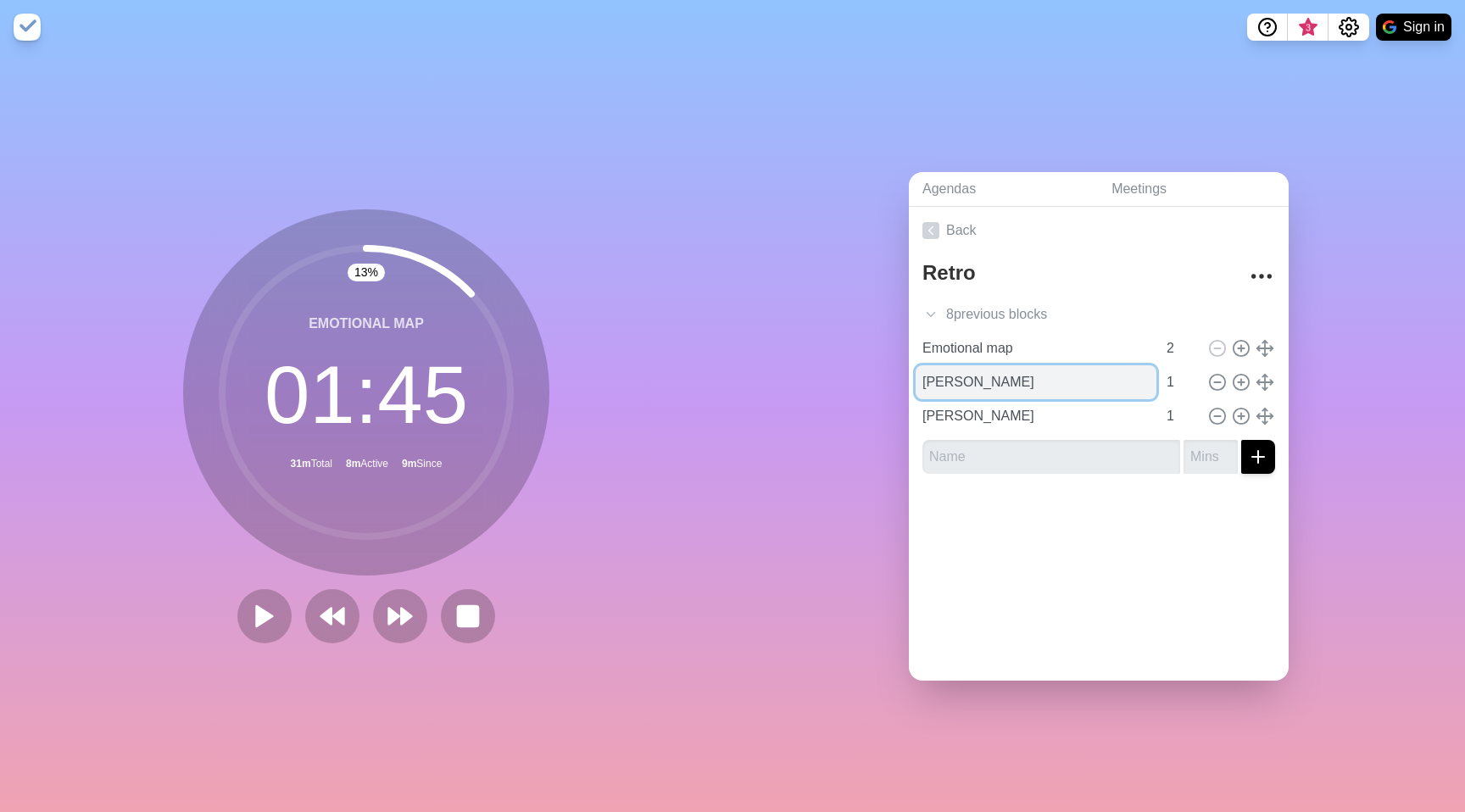
drag, startPoint x: 1002, startPoint y: 371, endPoint x: 1011, endPoint y: 377, distance: 10.8
click at [1002, 371] on input "[PERSON_NAME]" at bounding box center [1036, 382] width 241 height 34
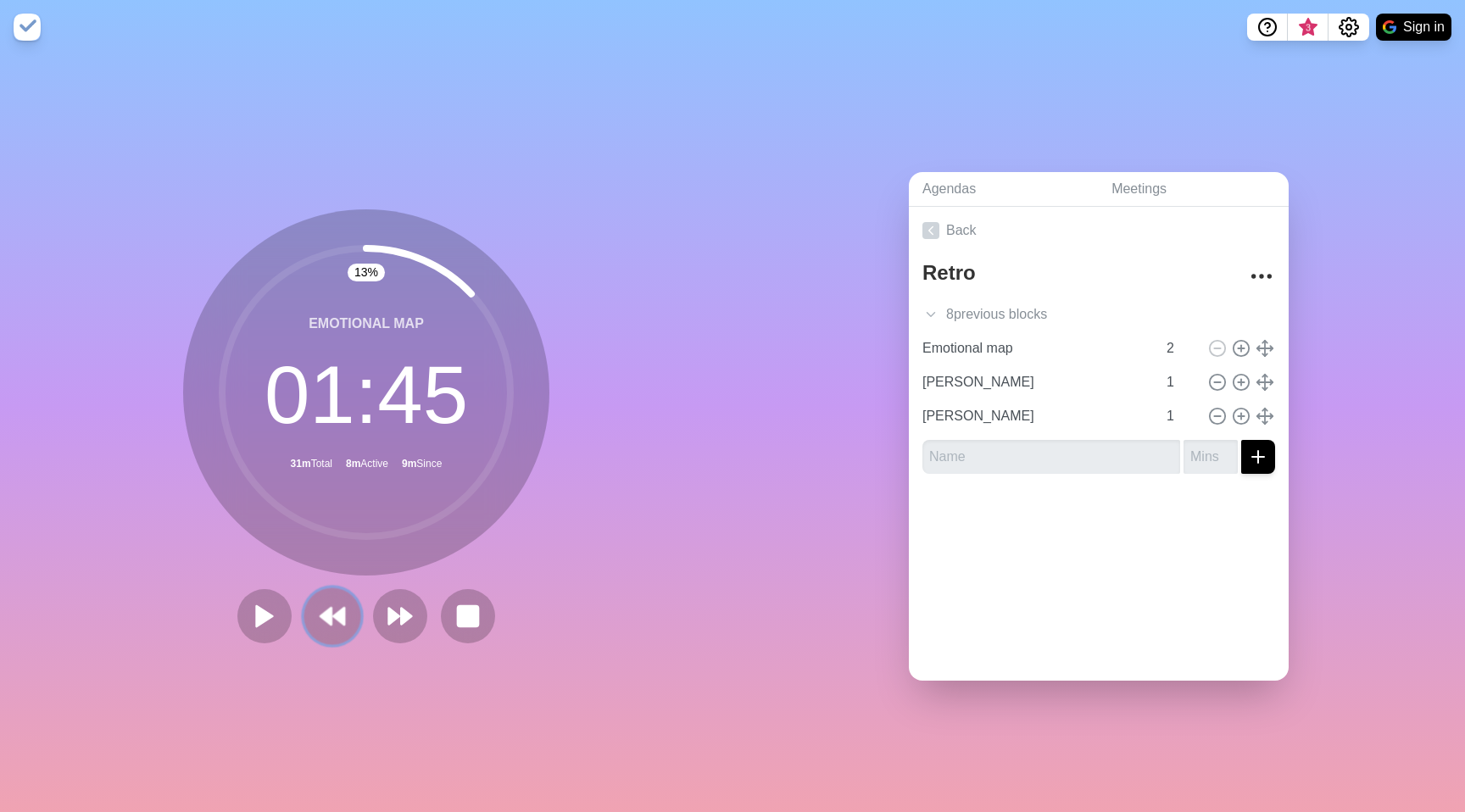
click at [323, 607] on polygon at bounding box center [326, 616] width 11 height 17
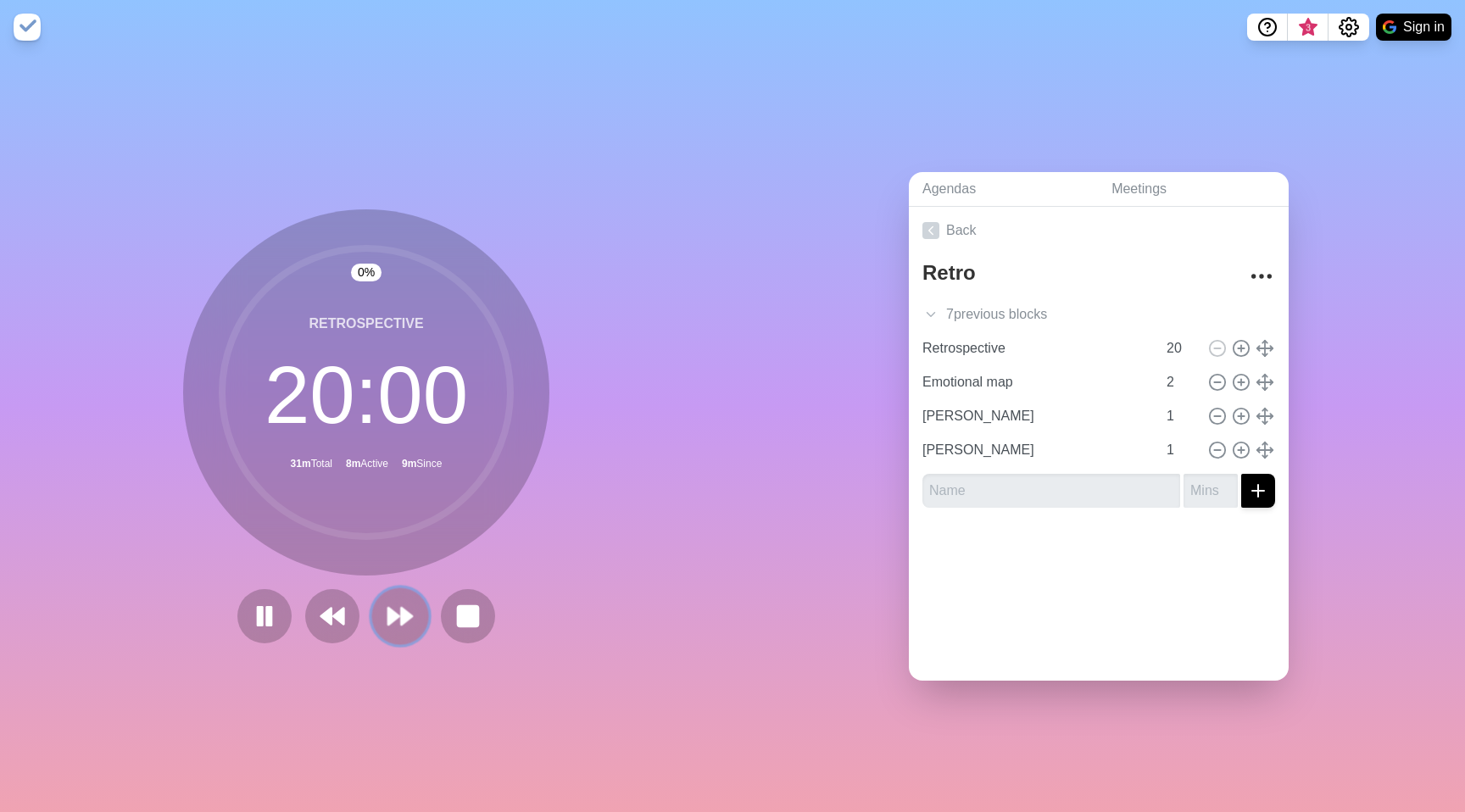
click at [378, 605] on button at bounding box center [400, 616] width 57 height 57
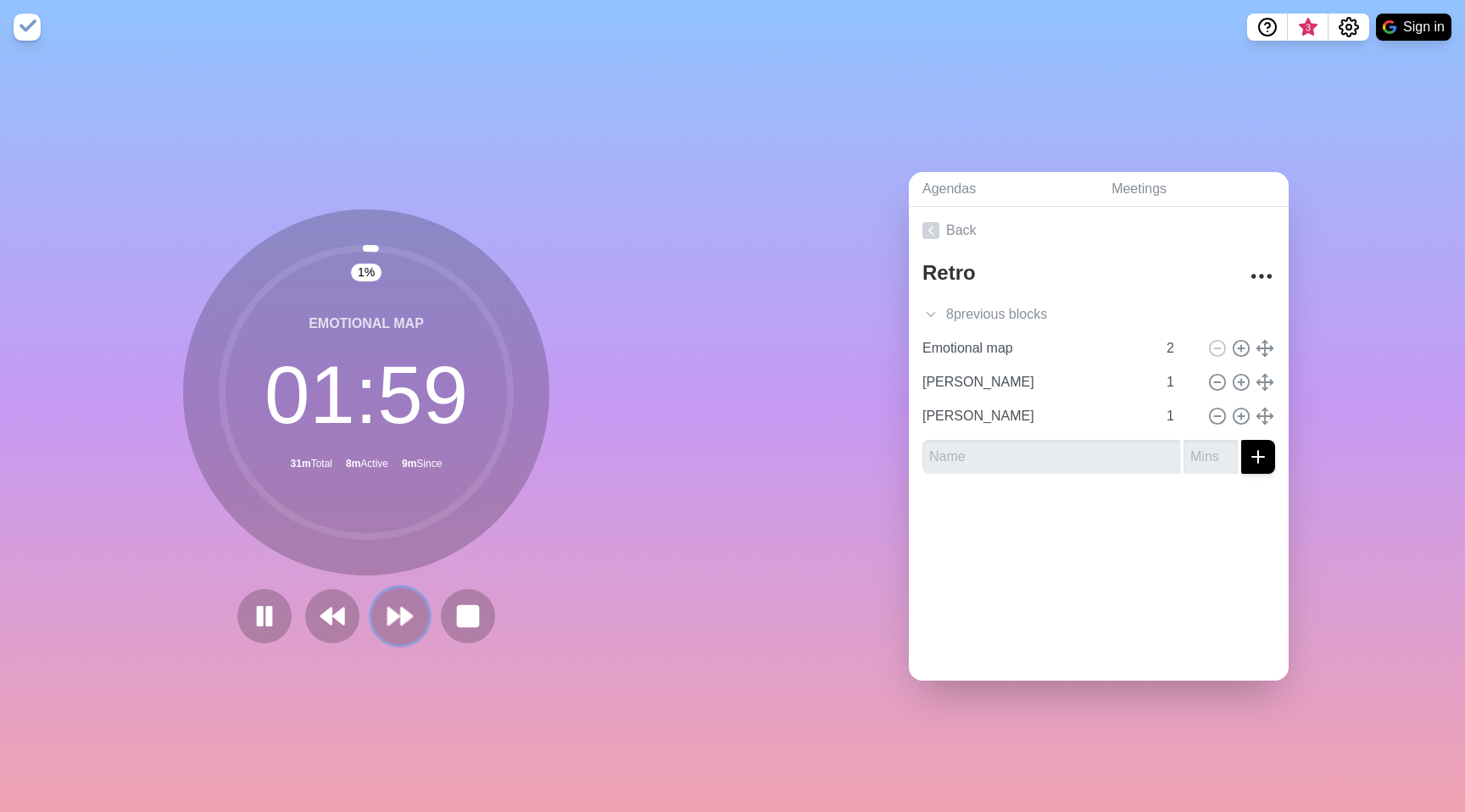
click at [386, 607] on icon at bounding box center [400, 616] width 29 height 29
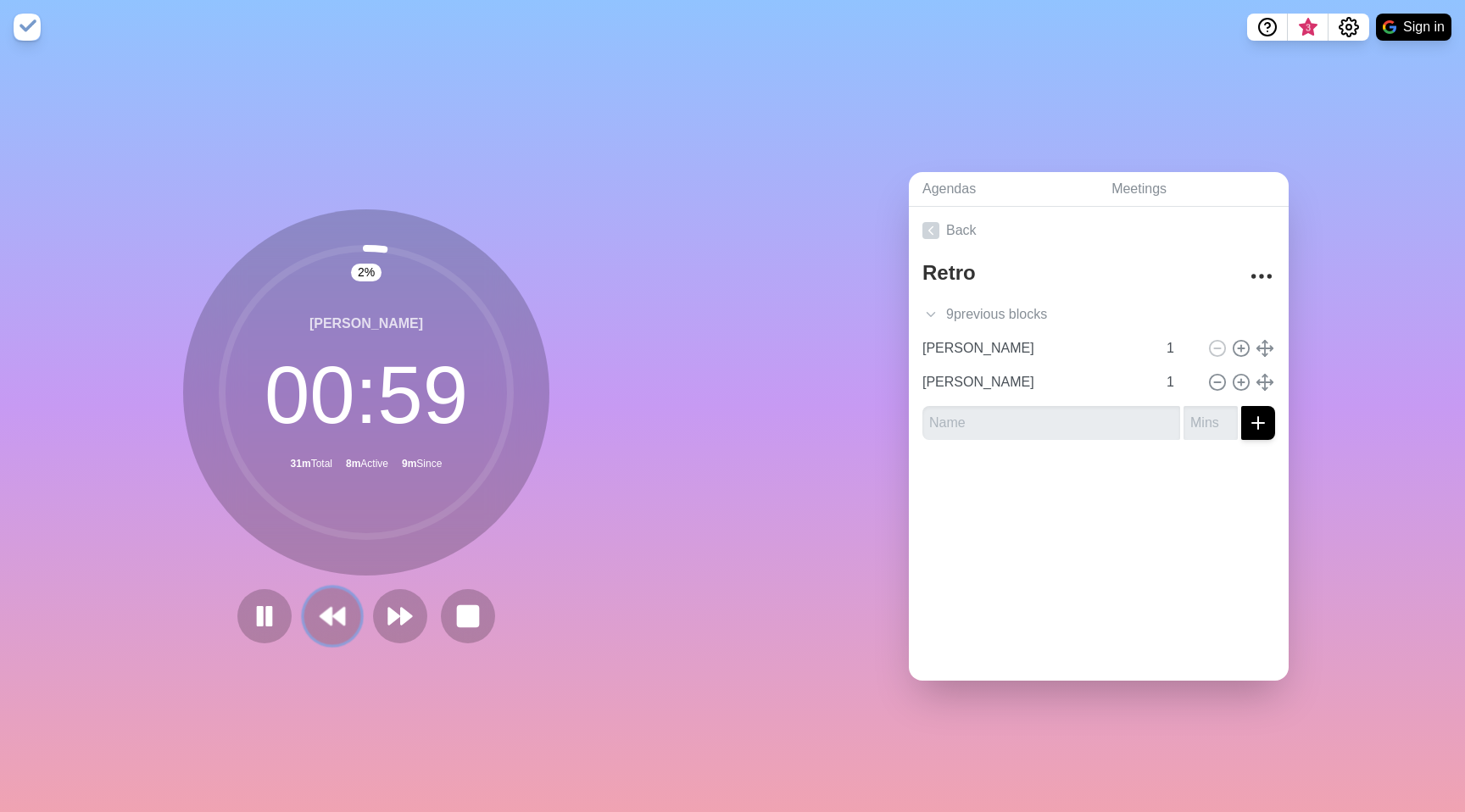
click at [330, 603] on icon at bounding box center [332, 616] width 29 height 29
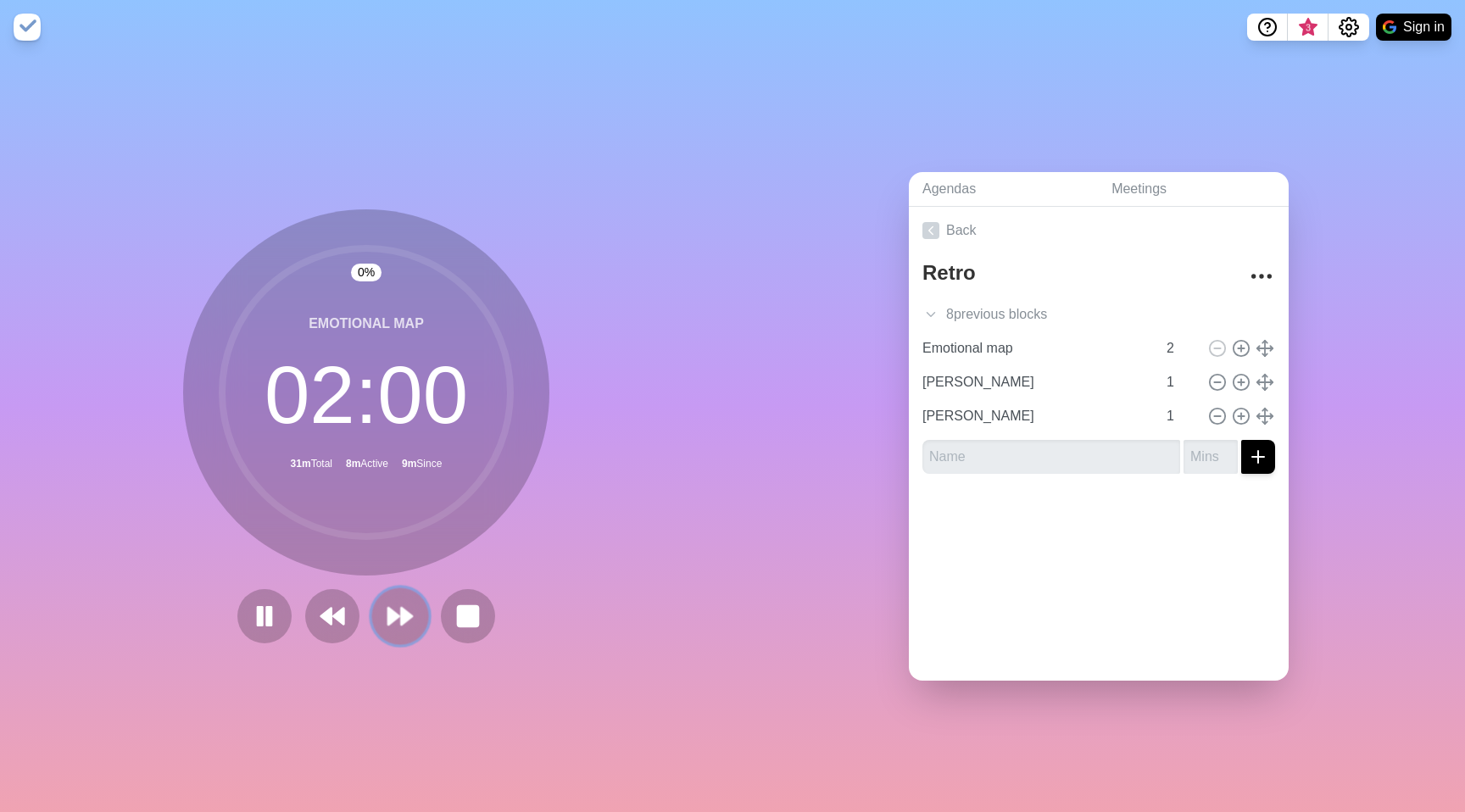
click at [386, 605] on icon at bounding box center [400, 616] width 29 height 29
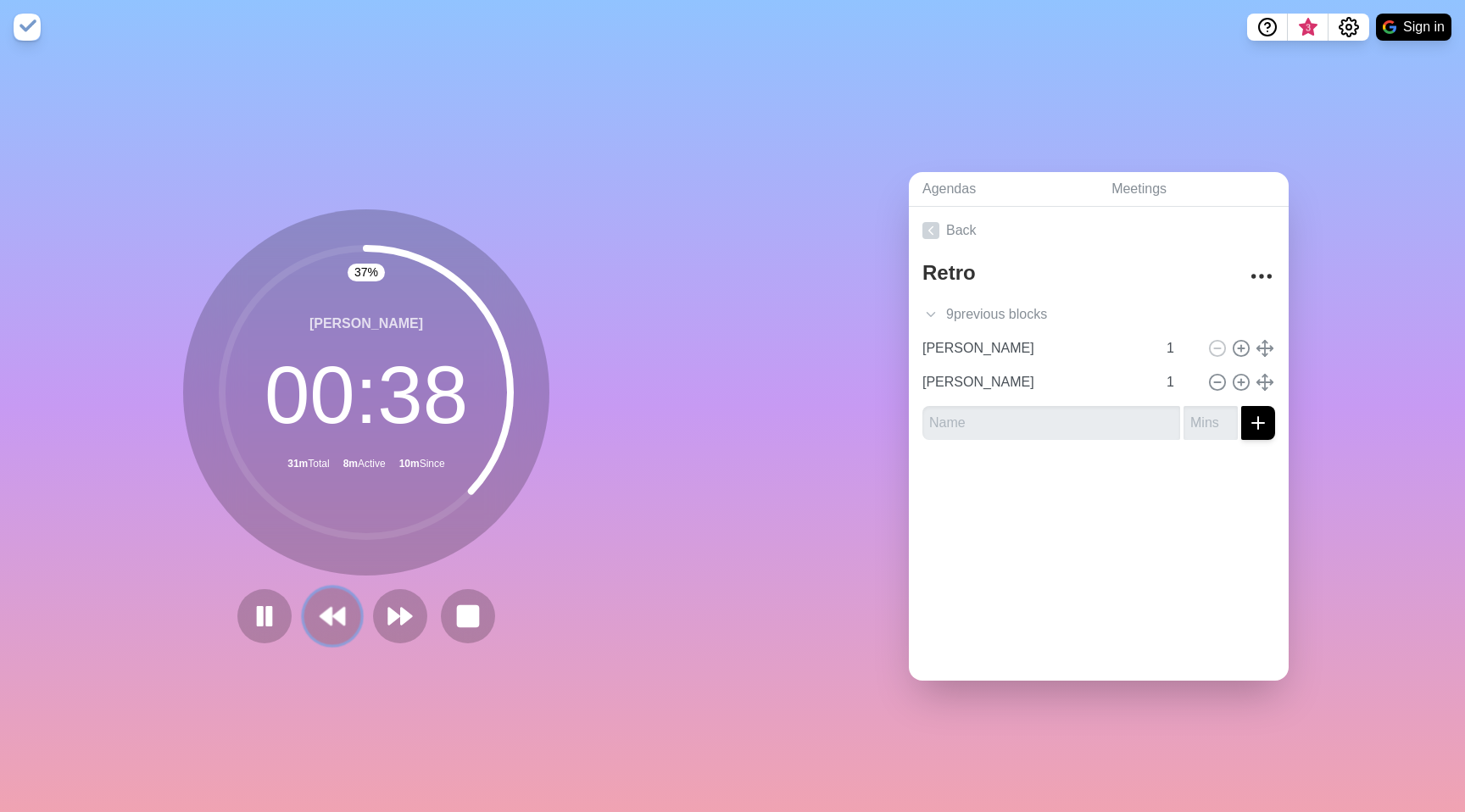
click at [324, 618] on polygon at bounding box center [326, 616] width 11 height 17
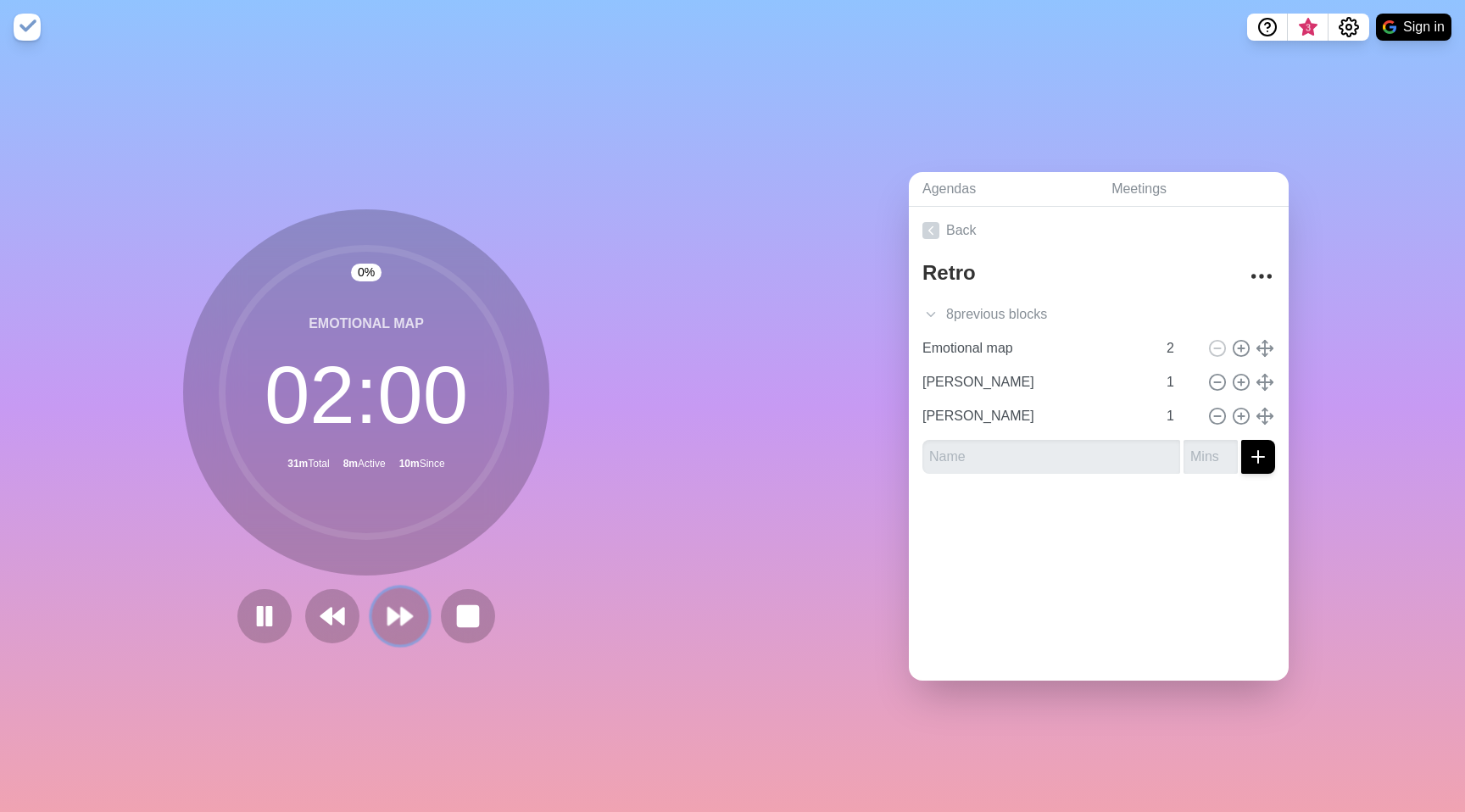
click at [391, 615] on icon at bounding box center [400, 616] width 29 height 29
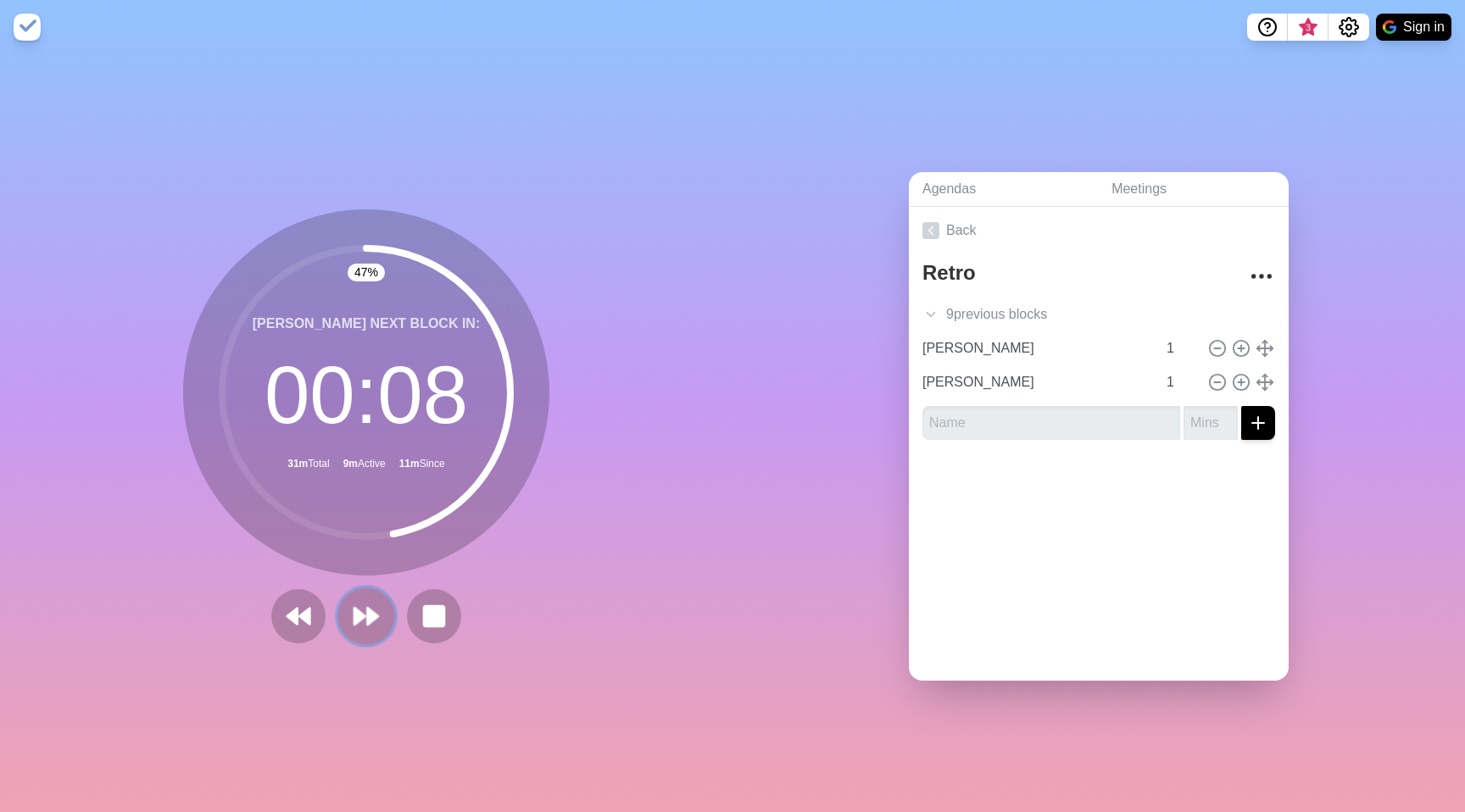
click at [367, 607] on polygon at bounding box center [373, 616] width 11 height 17
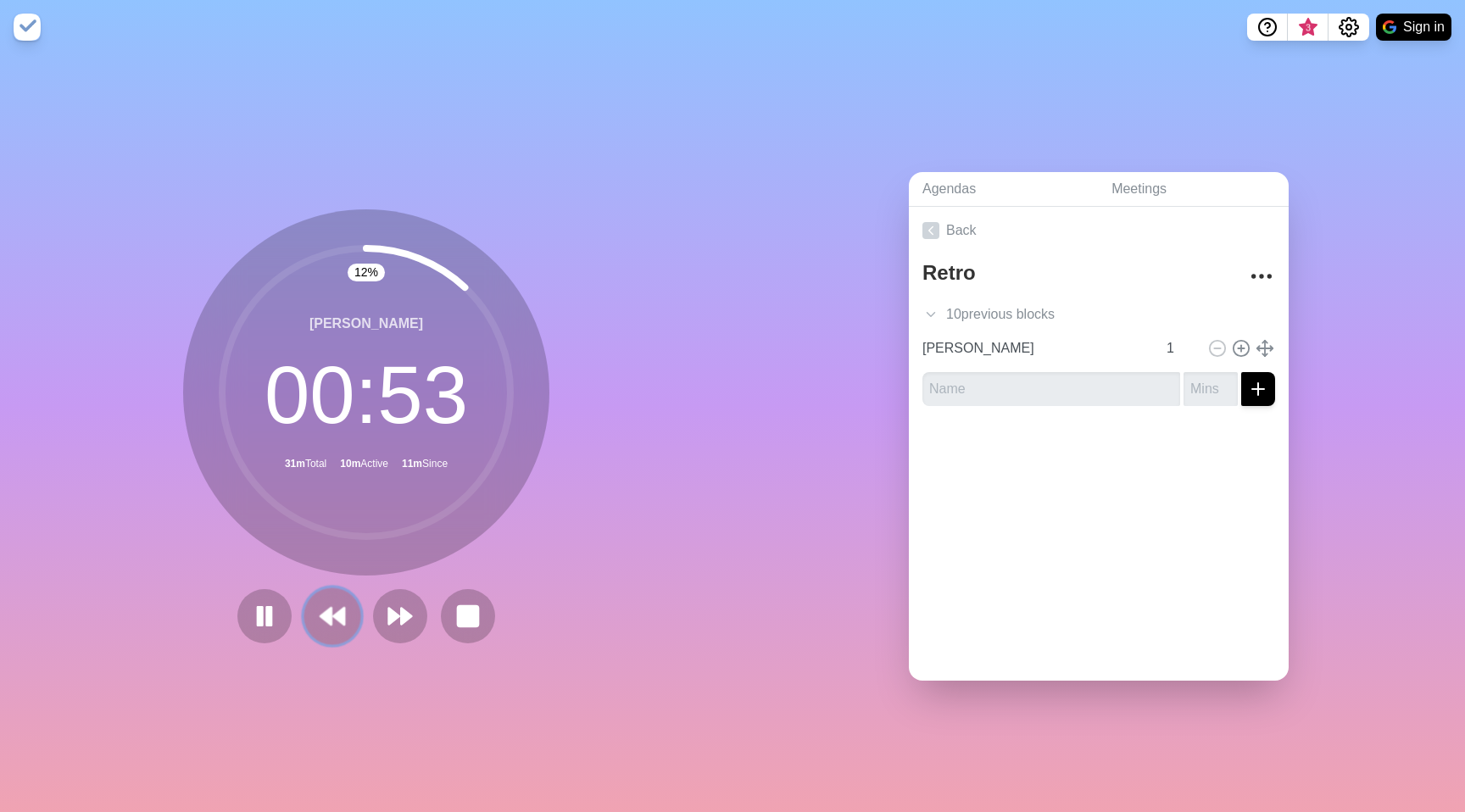
click at [325, 611] on polygon at bounding box center [326, 616] width 11 height 17
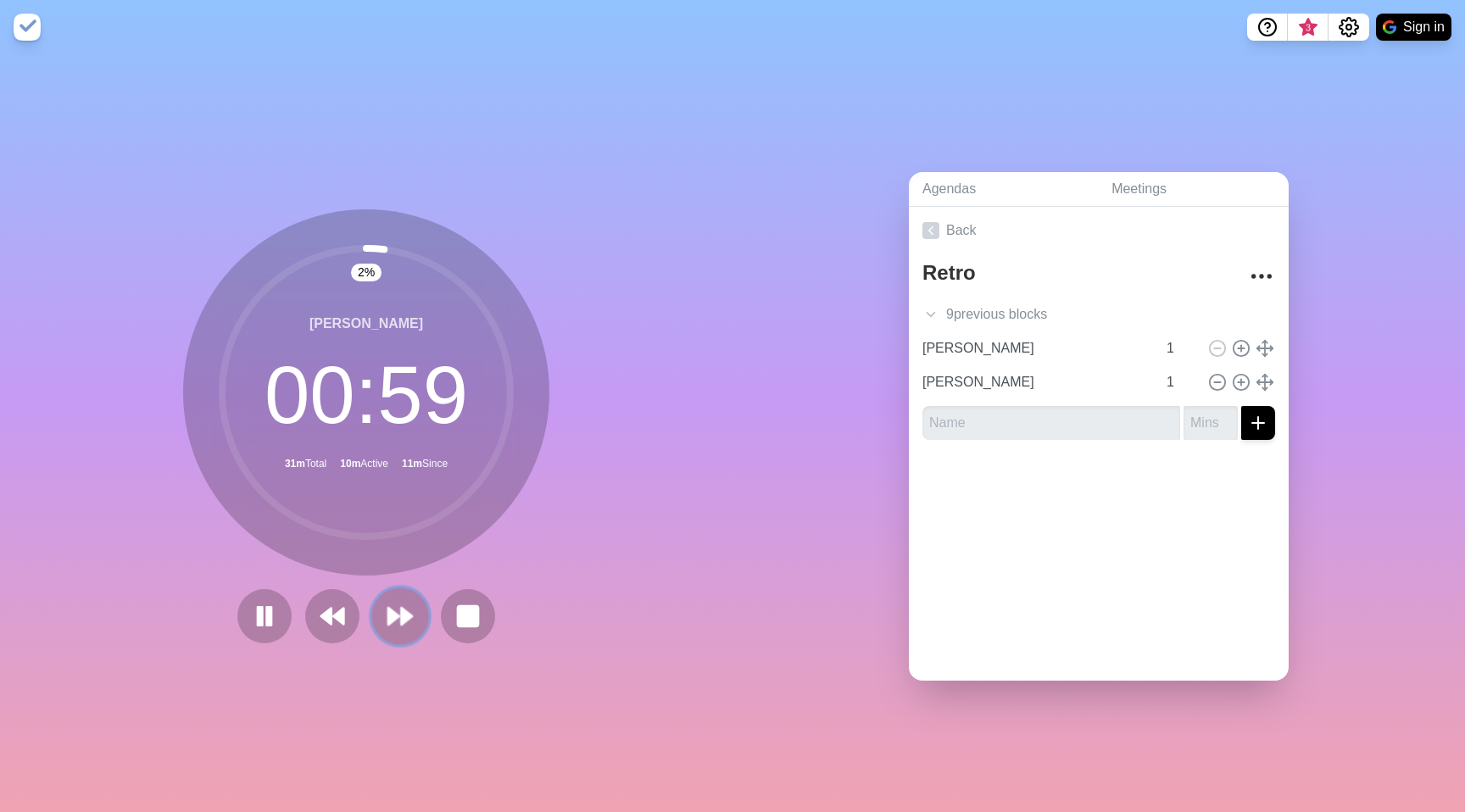
click at [372, 607] on button at bounding box center [400, 616] width 57 height 57
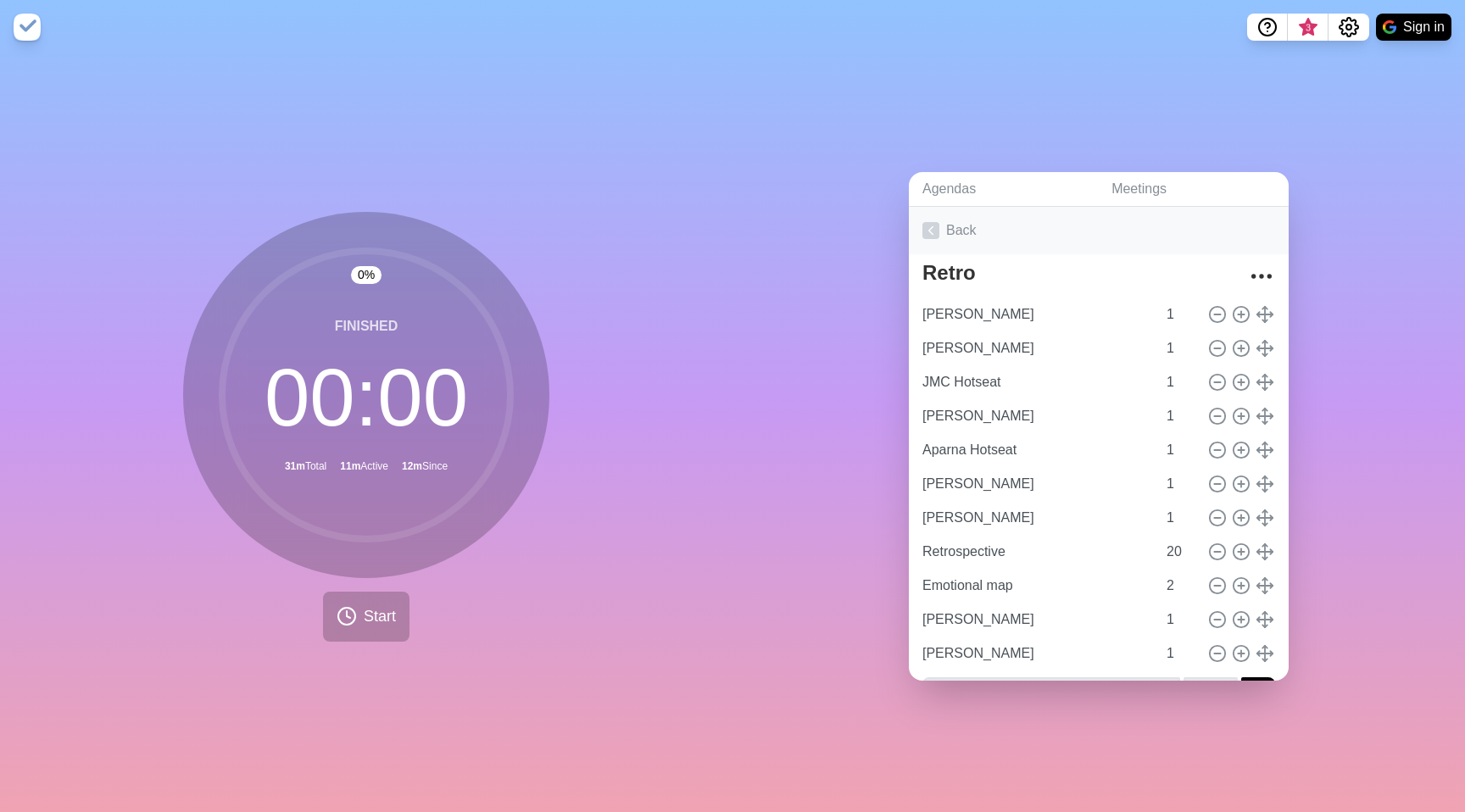
click at [968, 229] on link "Back" at bounding box center [1098, 230] width 380 height 47
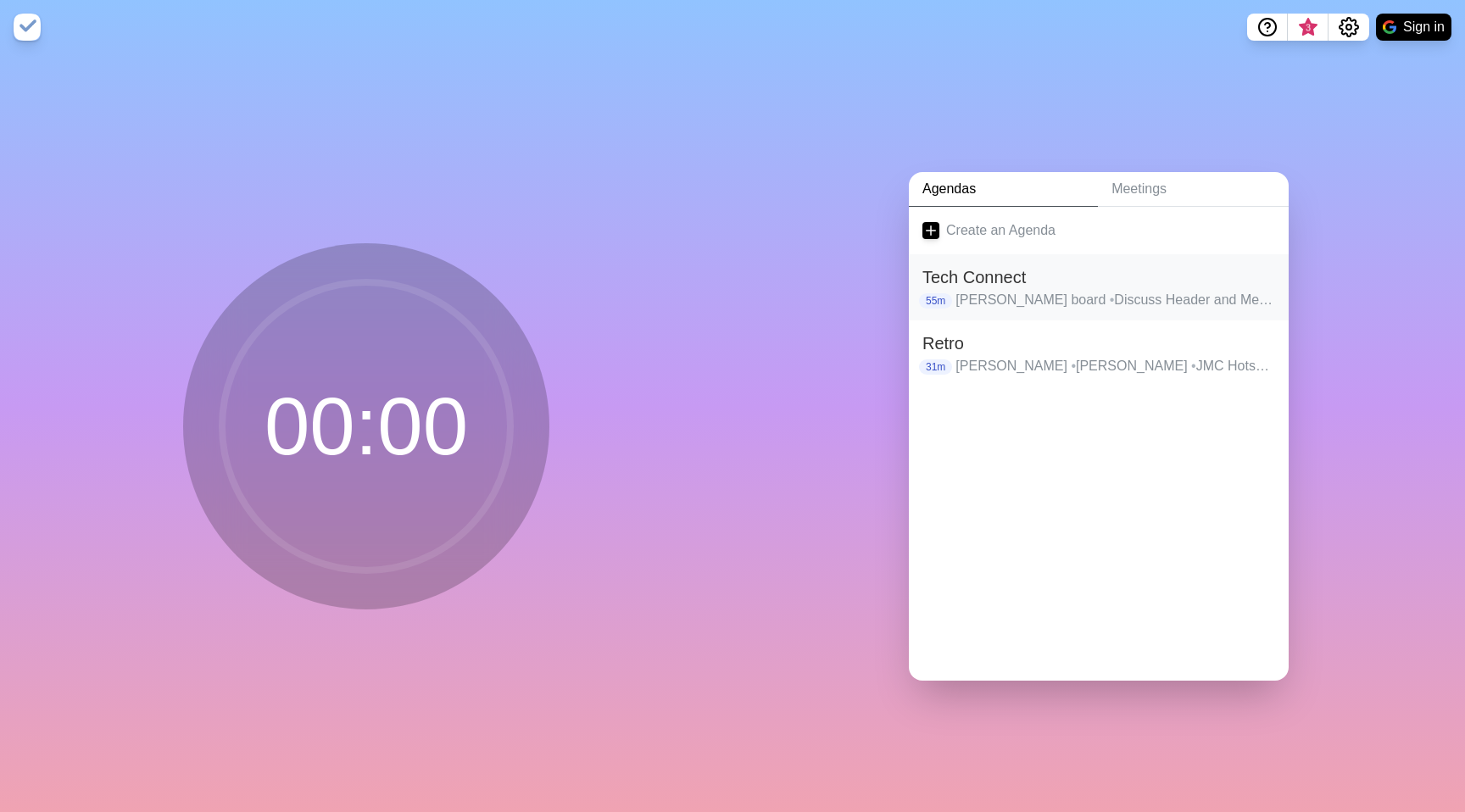
click at [1029, 269] on h2 "Tech Connect" at bounding box center [1099, 276] width 353 height 25
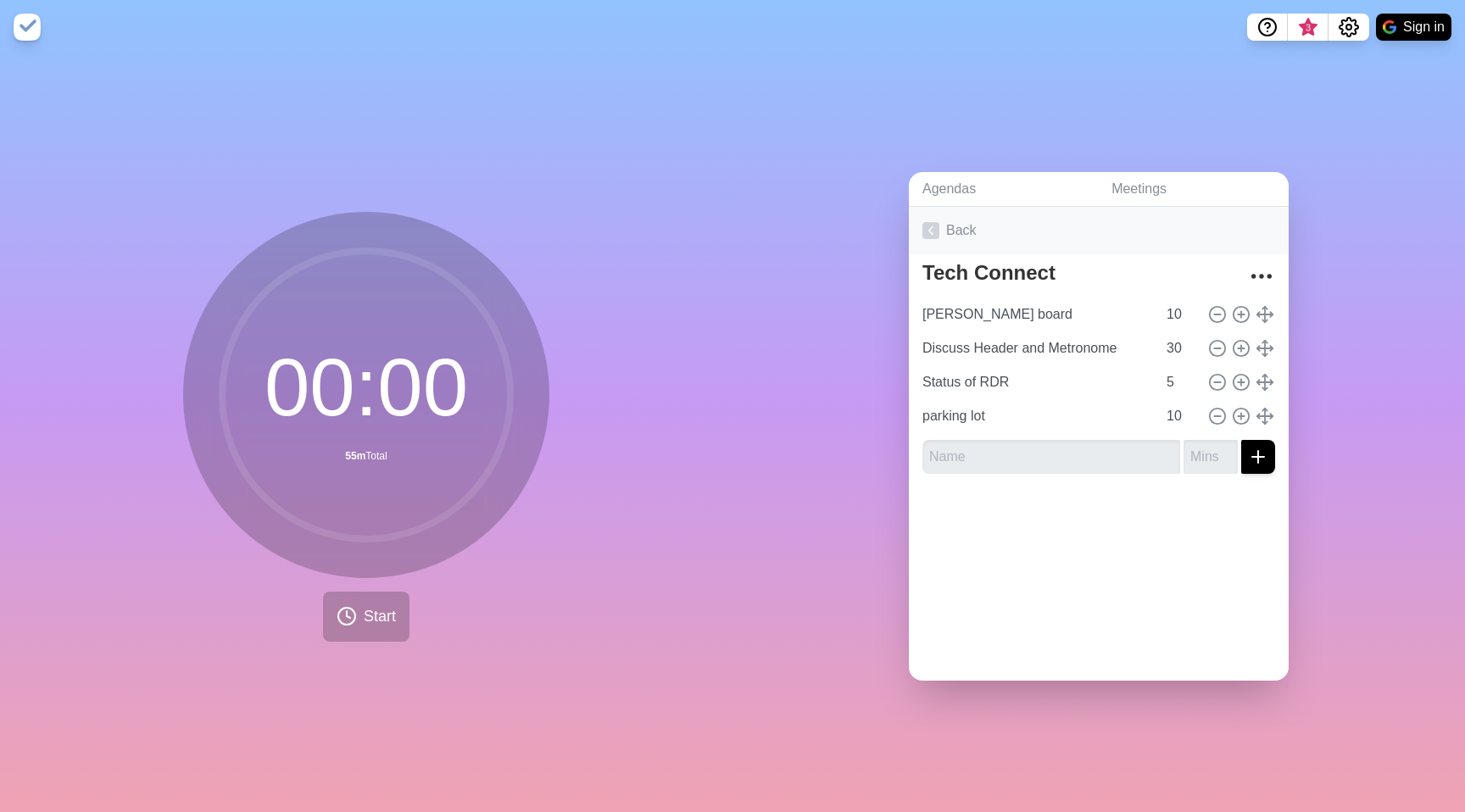
click at [951, 235] on link "Back" at bounding box center [1098, 230] width 380 height 47
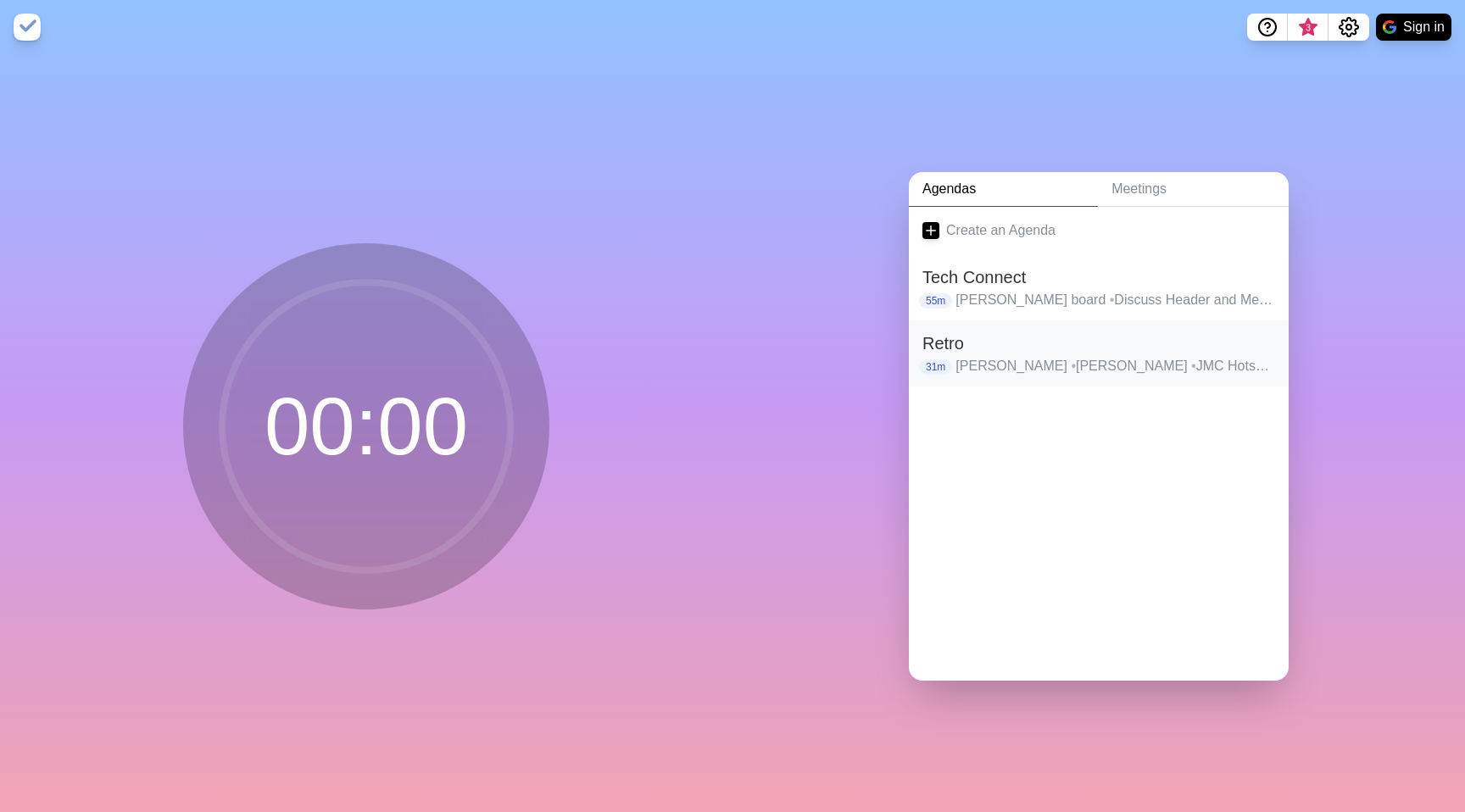
click at [994, 337] on h2 "Retro" at bounding box center [1099, 342] width 353 height 25
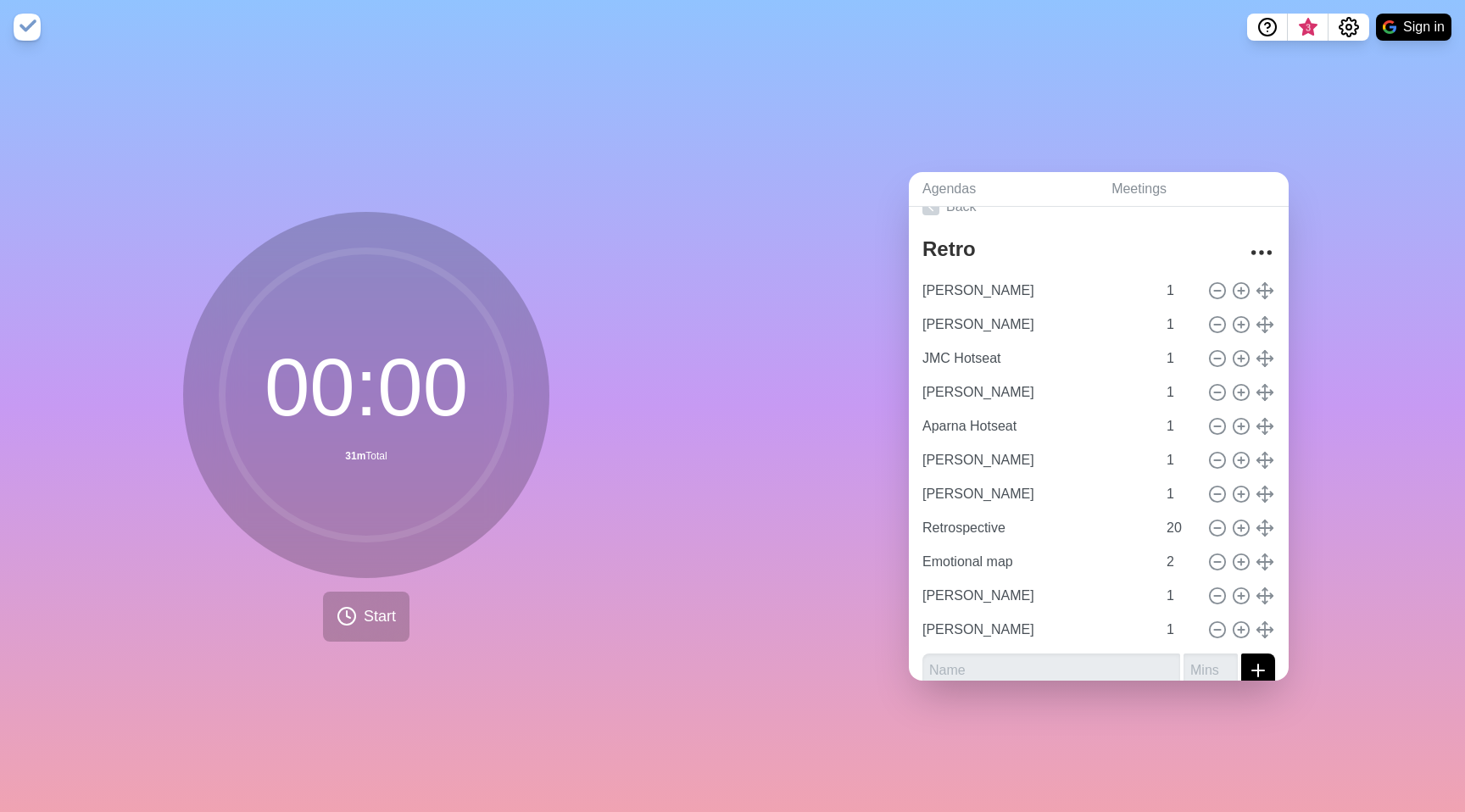
scroll to position [43, 0]
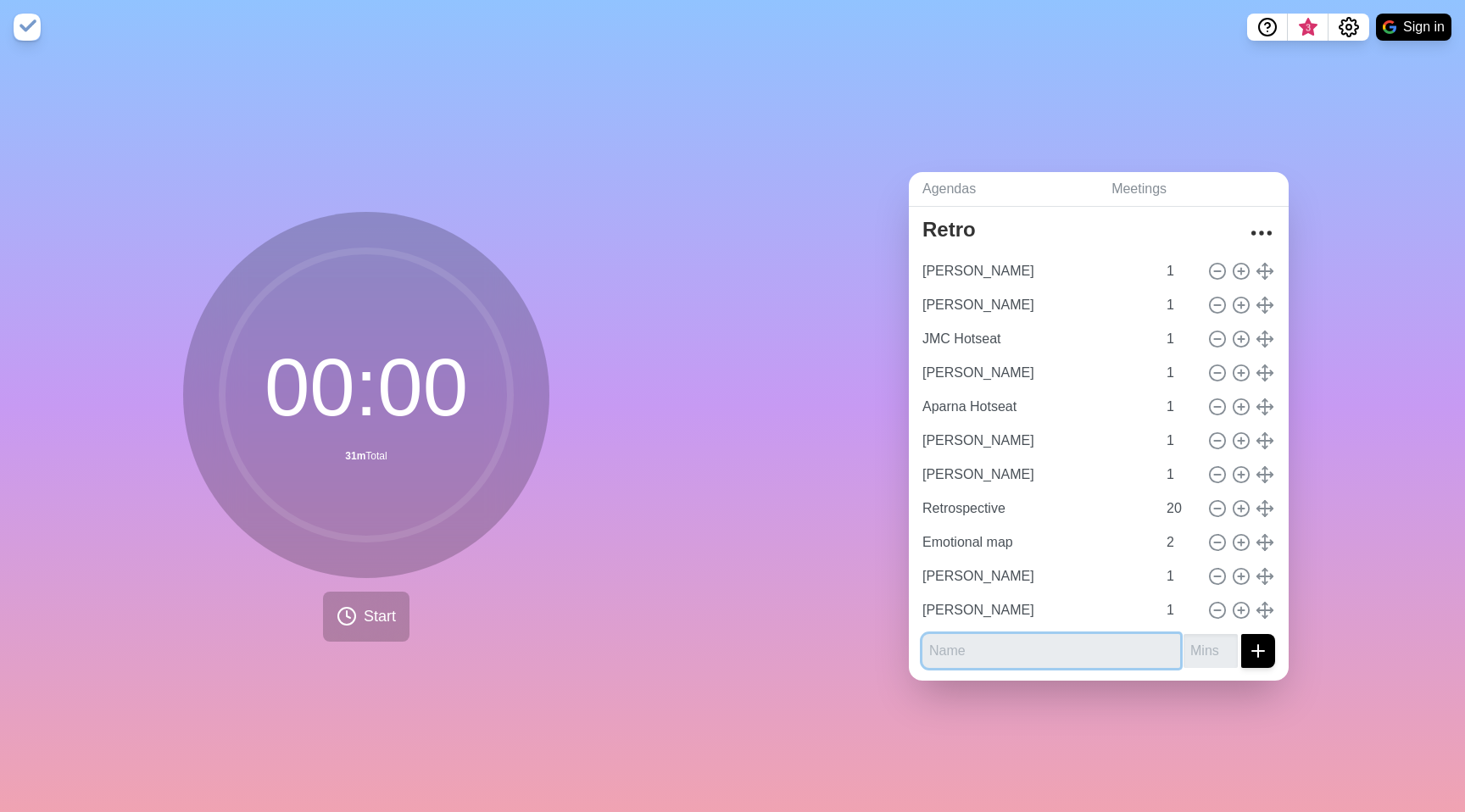
click at [999, 634] on input "text" at bounding box center [1051, 651] width 258 height 34
type input "Abhishek"
click at [1202, 637] on input "1" at bounding box center [1211, 651] width 55 height 34
type input "1"
click at [1112, 699] on div "Agendas Meetings Back Retro Daniel Hotseat 1 David Hotseat 1 JMC Hotseat 1 Eric…" at bounding box center [1098, 433] width 732 height 757
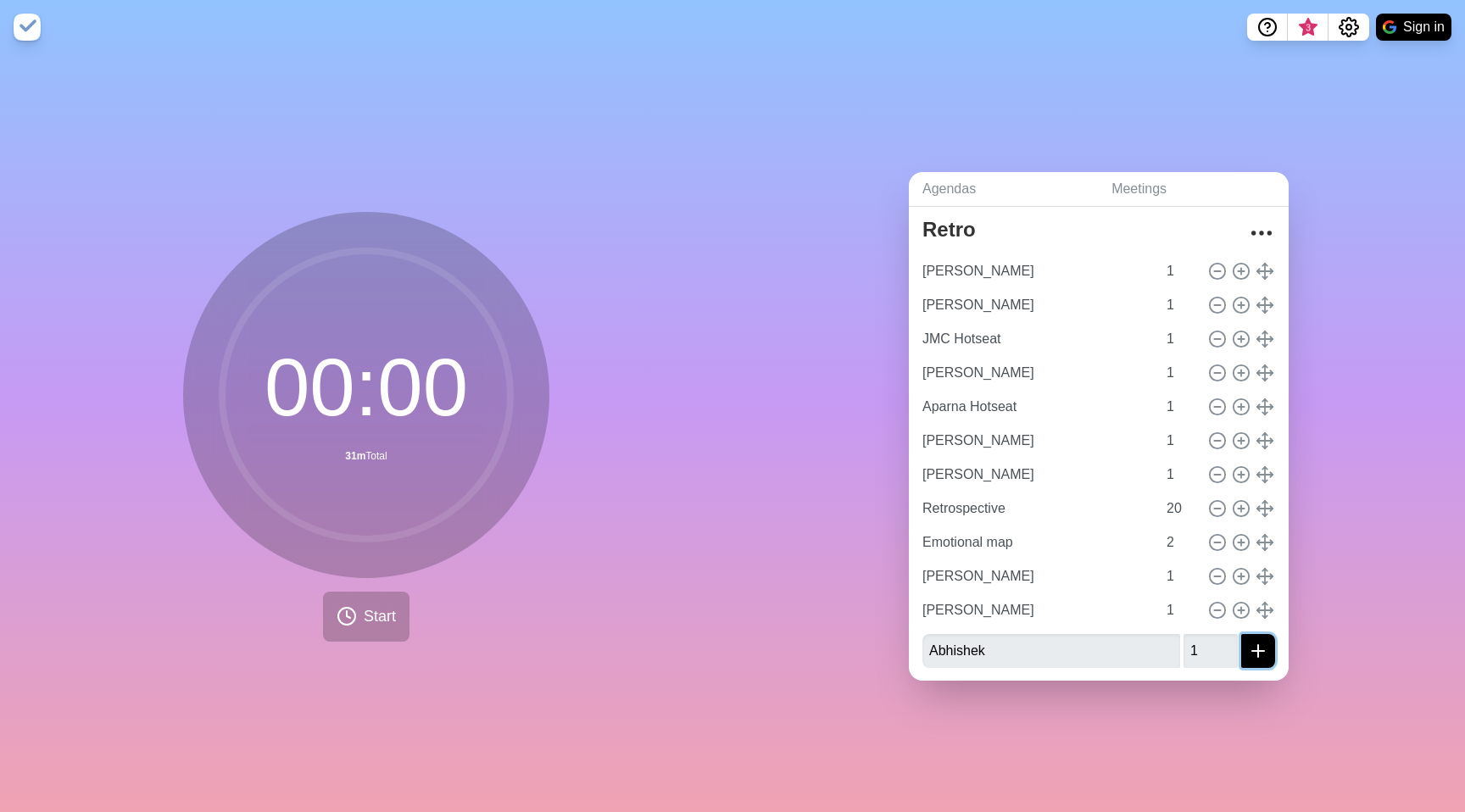
click at [1248, 641] on icon "submit" at bounding box center [1258, 651] width 21 height 21
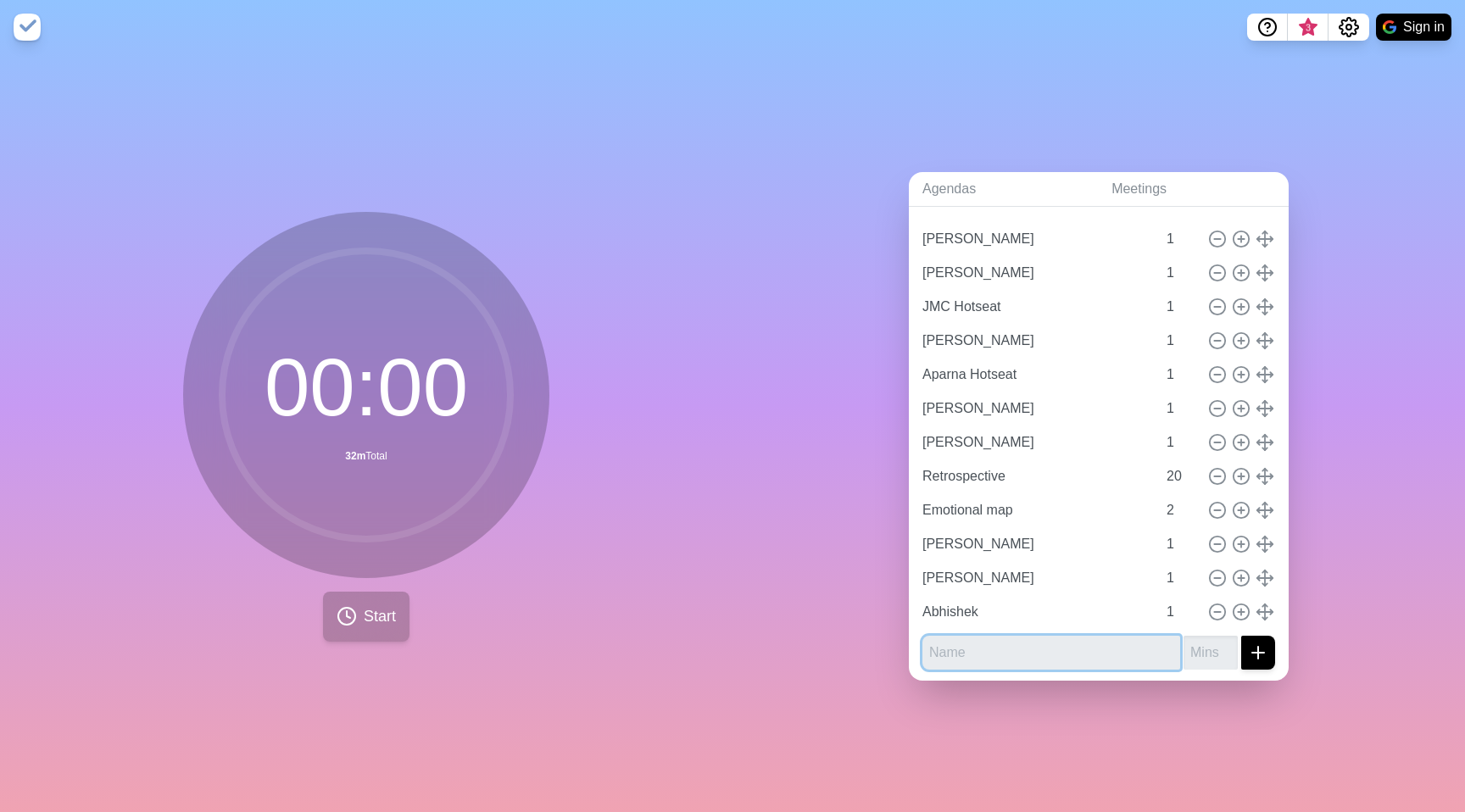
scroll to position [77, 0]
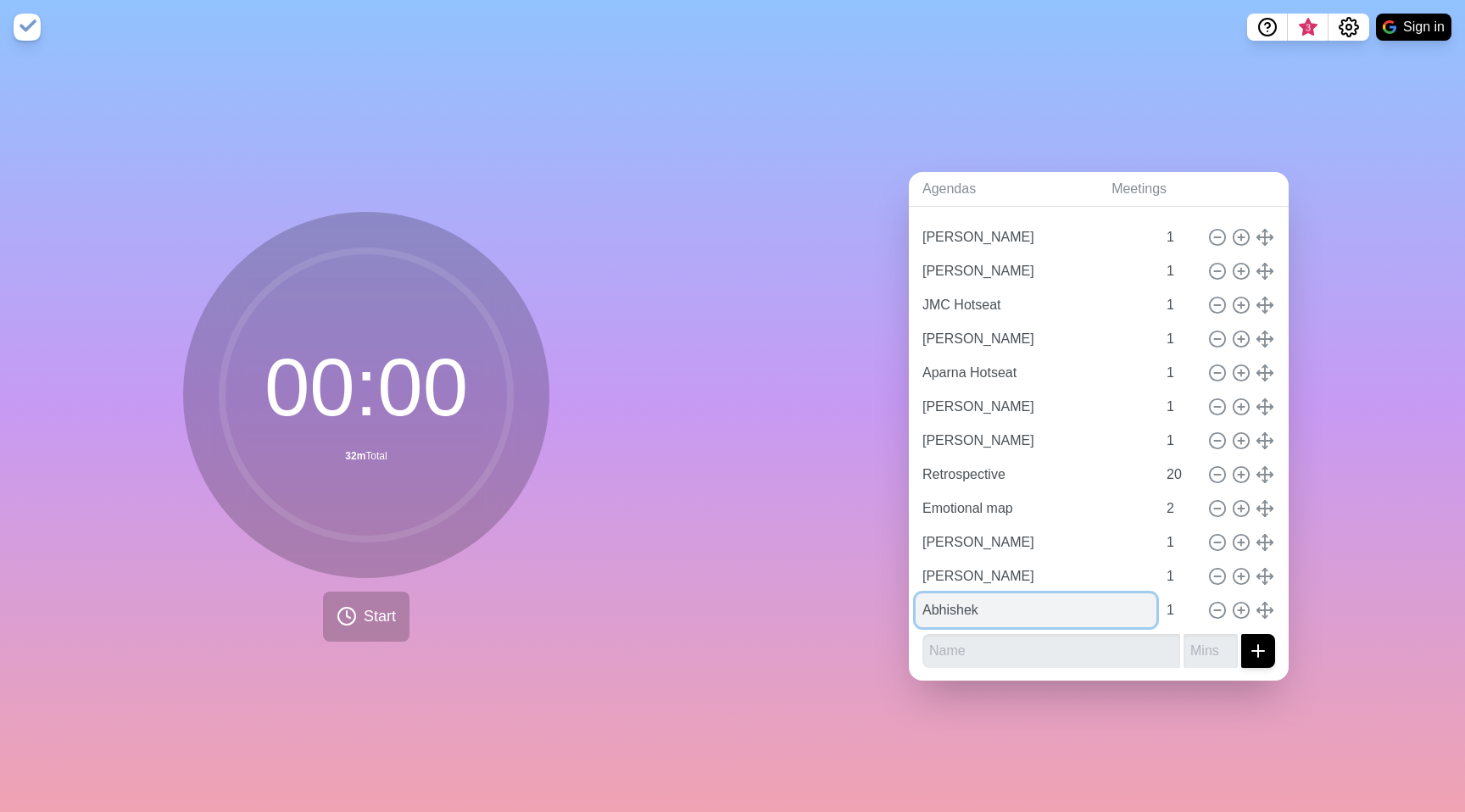
click at [968, 603] on input "Abhishek" at bounding box center [1036, 610] width 241 height 34
click at [1080, 598] on input "Abhishek" at bounding box center [1036, 610] width 241 height 34
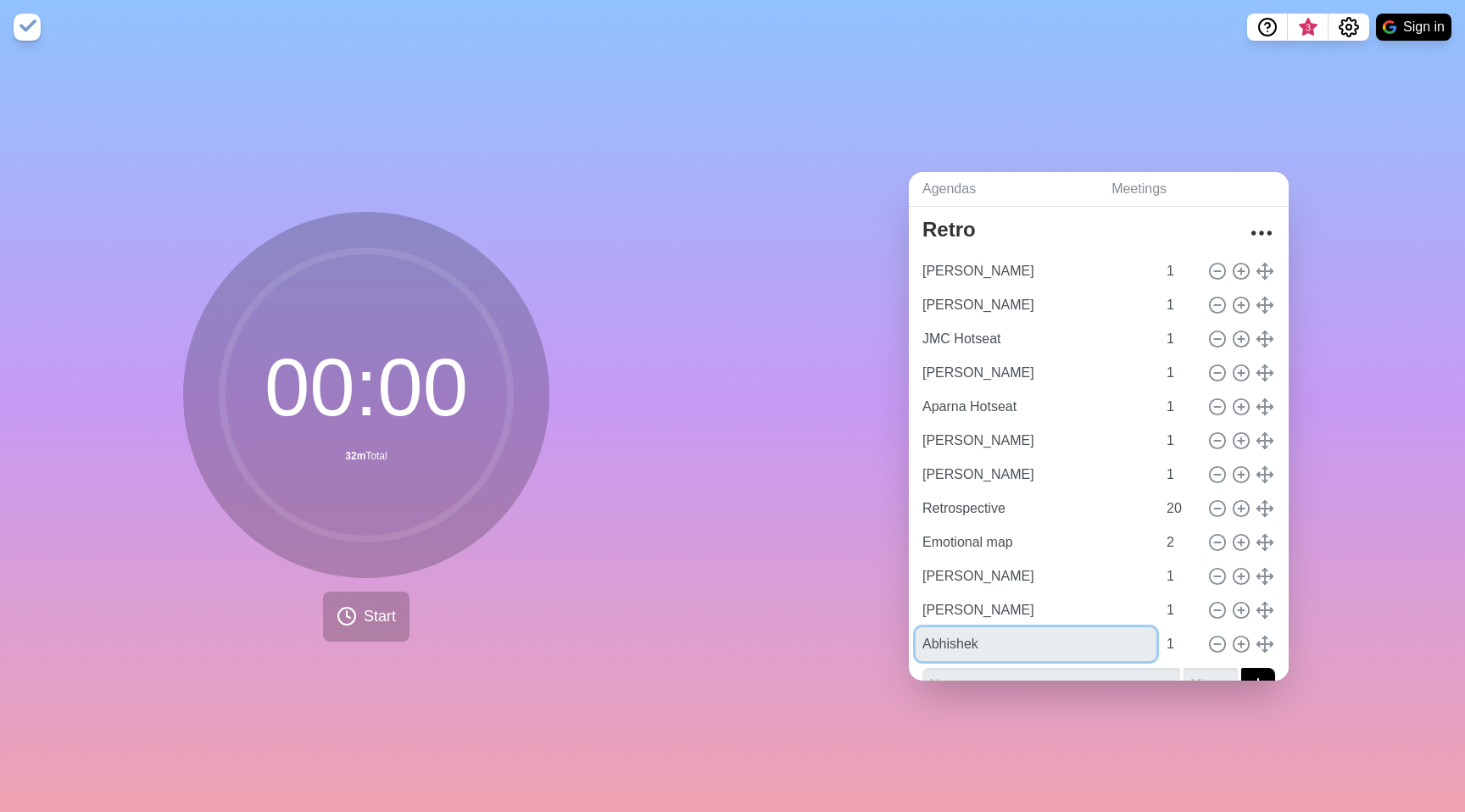
scroll to position [0, 0]
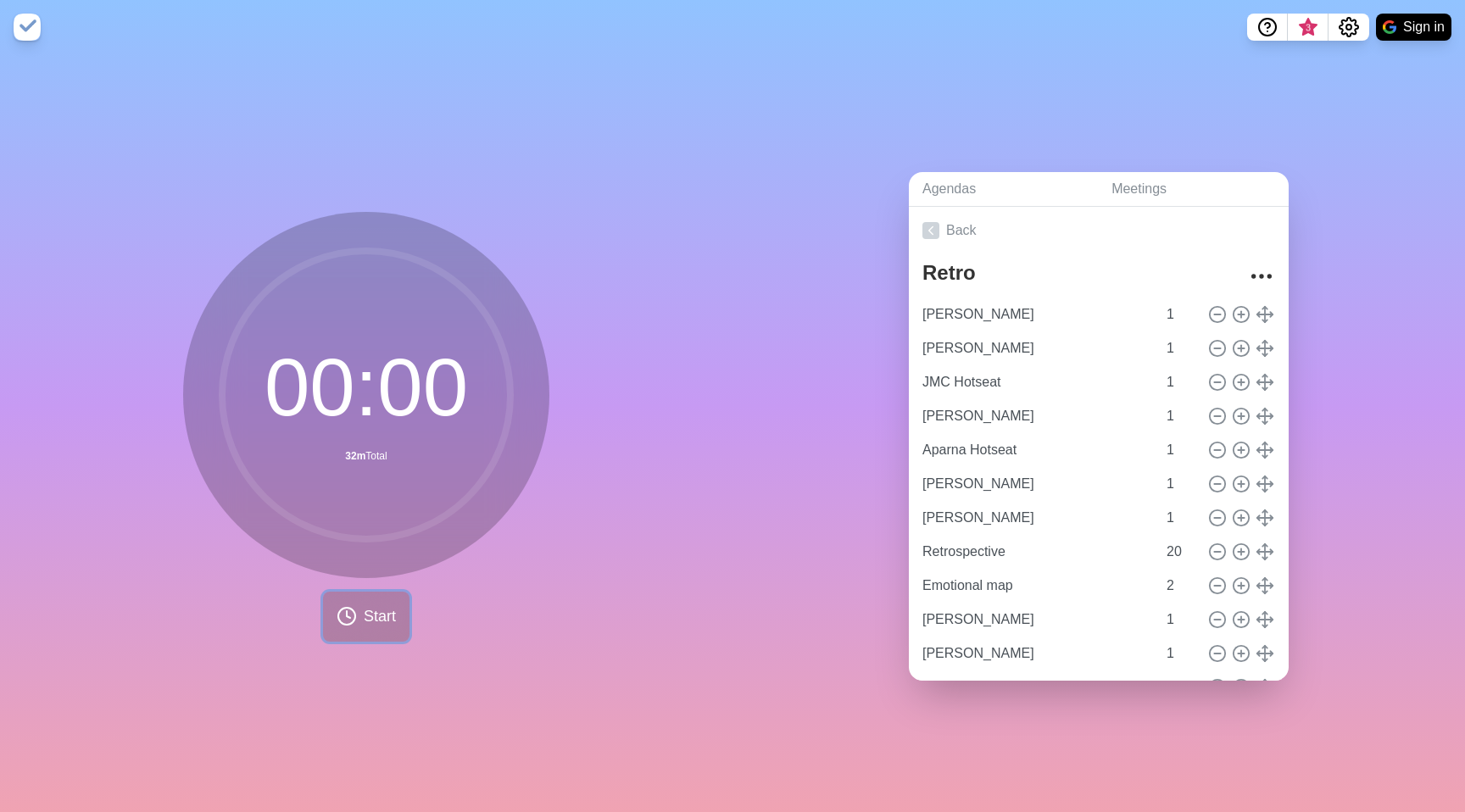
click at [381, 606] on span "Start" at bounding box center [380, 617] width 32 height 23
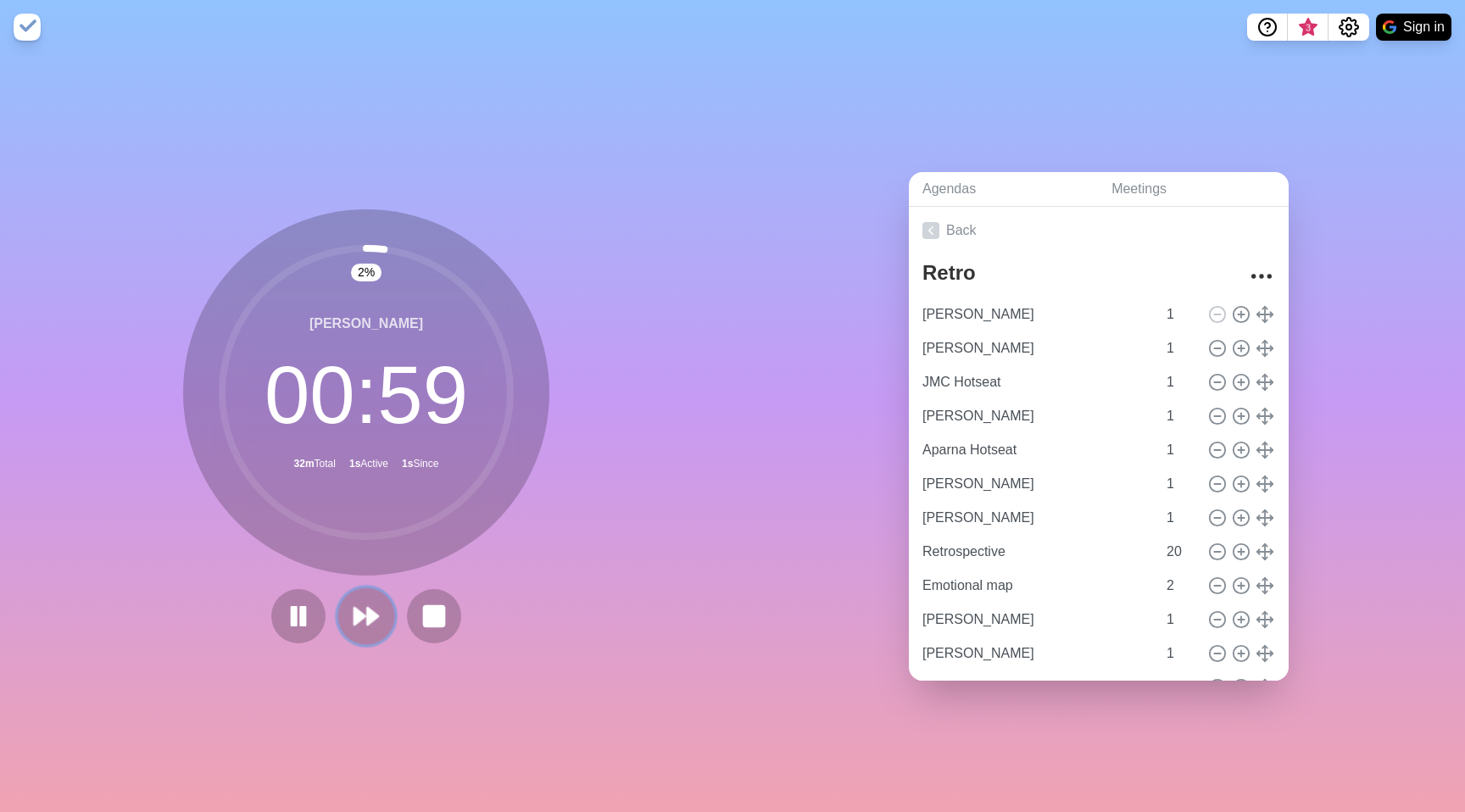
click at [386, 608] on button at bounding box center [366, 616] width 57 height 57
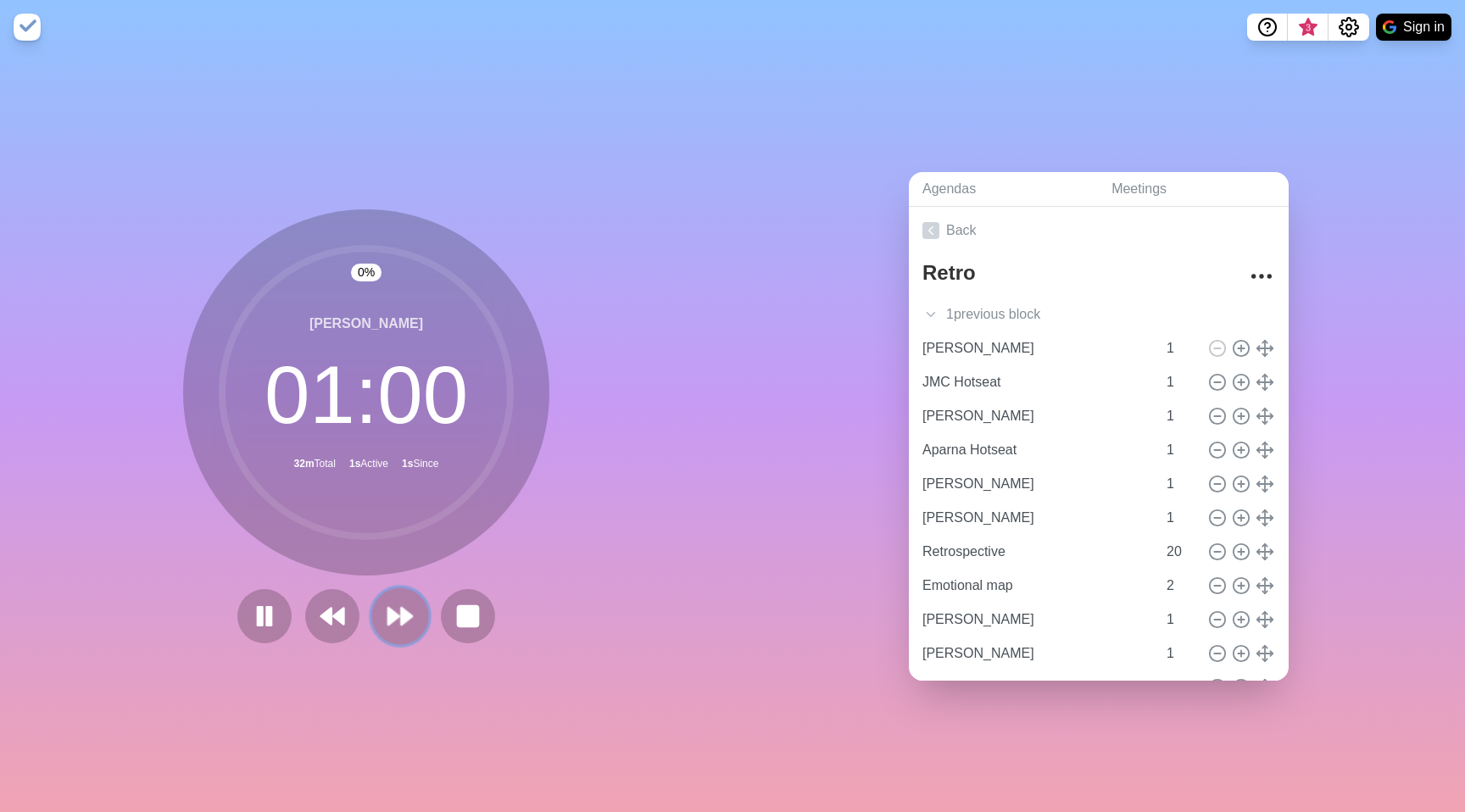
drag, startPoint x: 385, startPoint y: 607, endPoint x: 375, endPoint y: 606, distance: 10.0
click at [389, 607] on polygon at bounding box center [394, 616] width 11 height 17
click at [375, 606] on button at bounding box center [400, 616] width 57 height 57
click at [375, 606] on button at bounding box center [400, 616] width 57 height 57
click at [375, 606] on button at bounding box center [400, 616] width 57 height 57
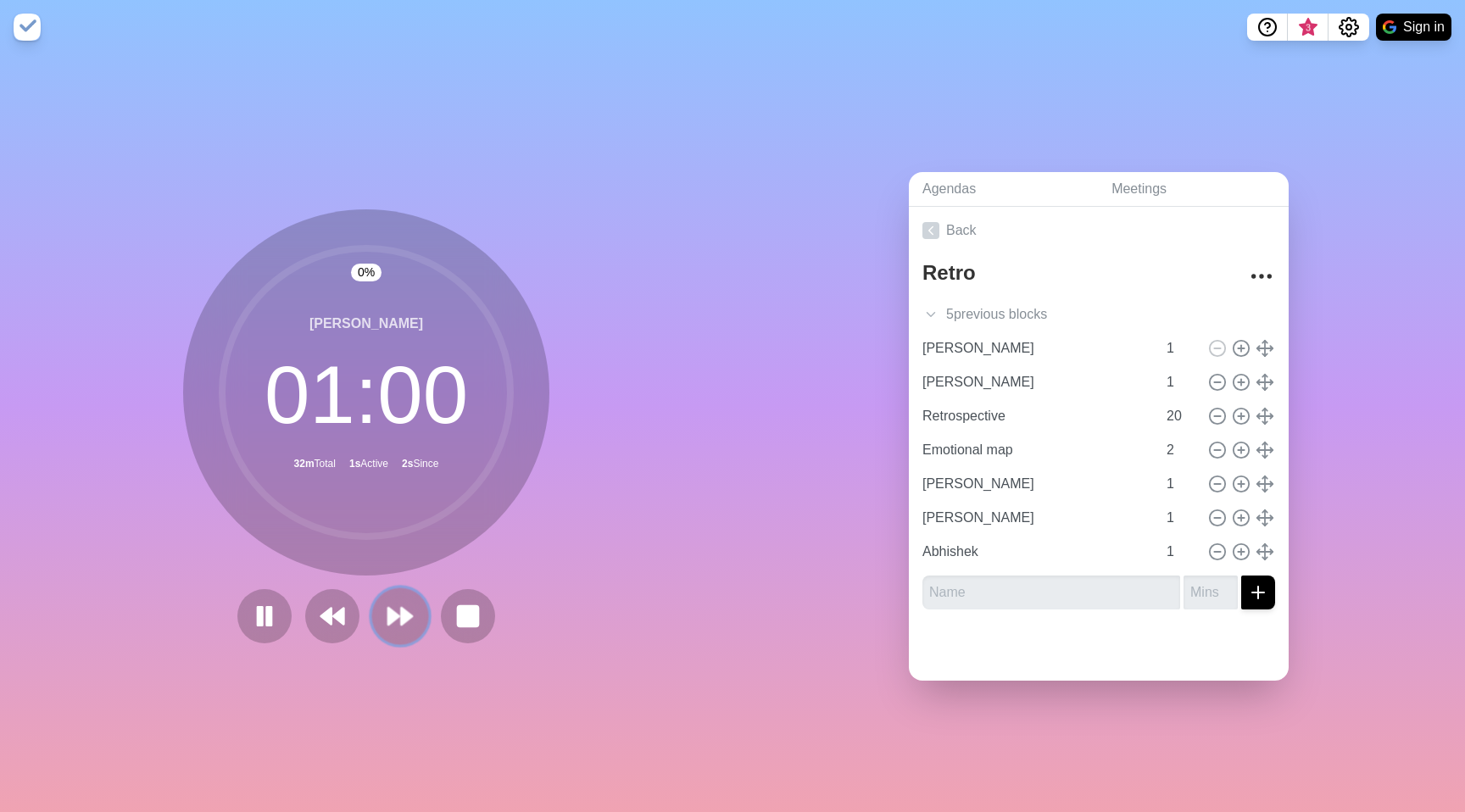
click at [375, 606] on button at bounding box center [400, 616] width 57 height 57
click at [375, 606] on button at bounding box center [400, 616] width 57 height 57
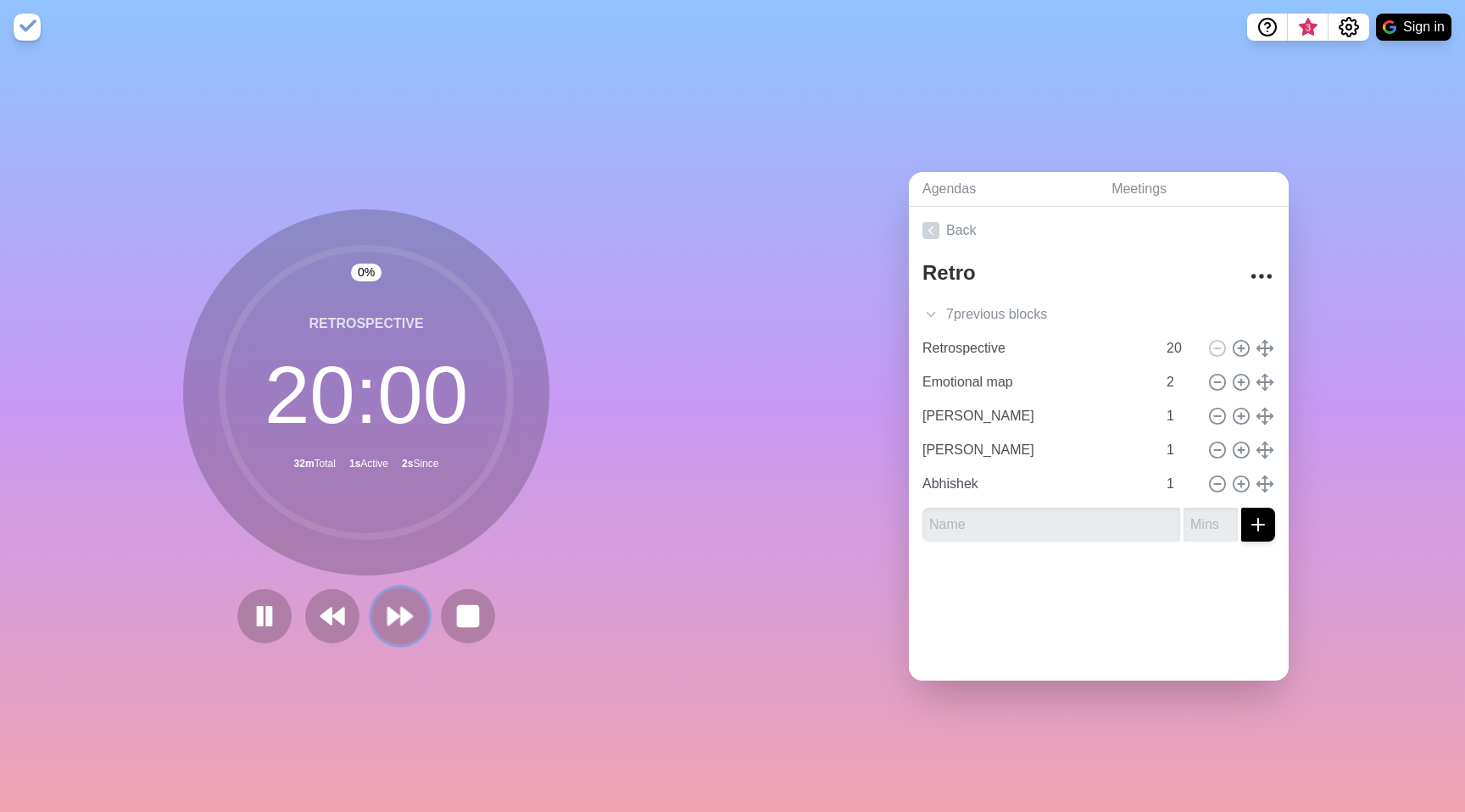
click at [375, 606] on button at bounding box center [400, 616] width 57 height 57
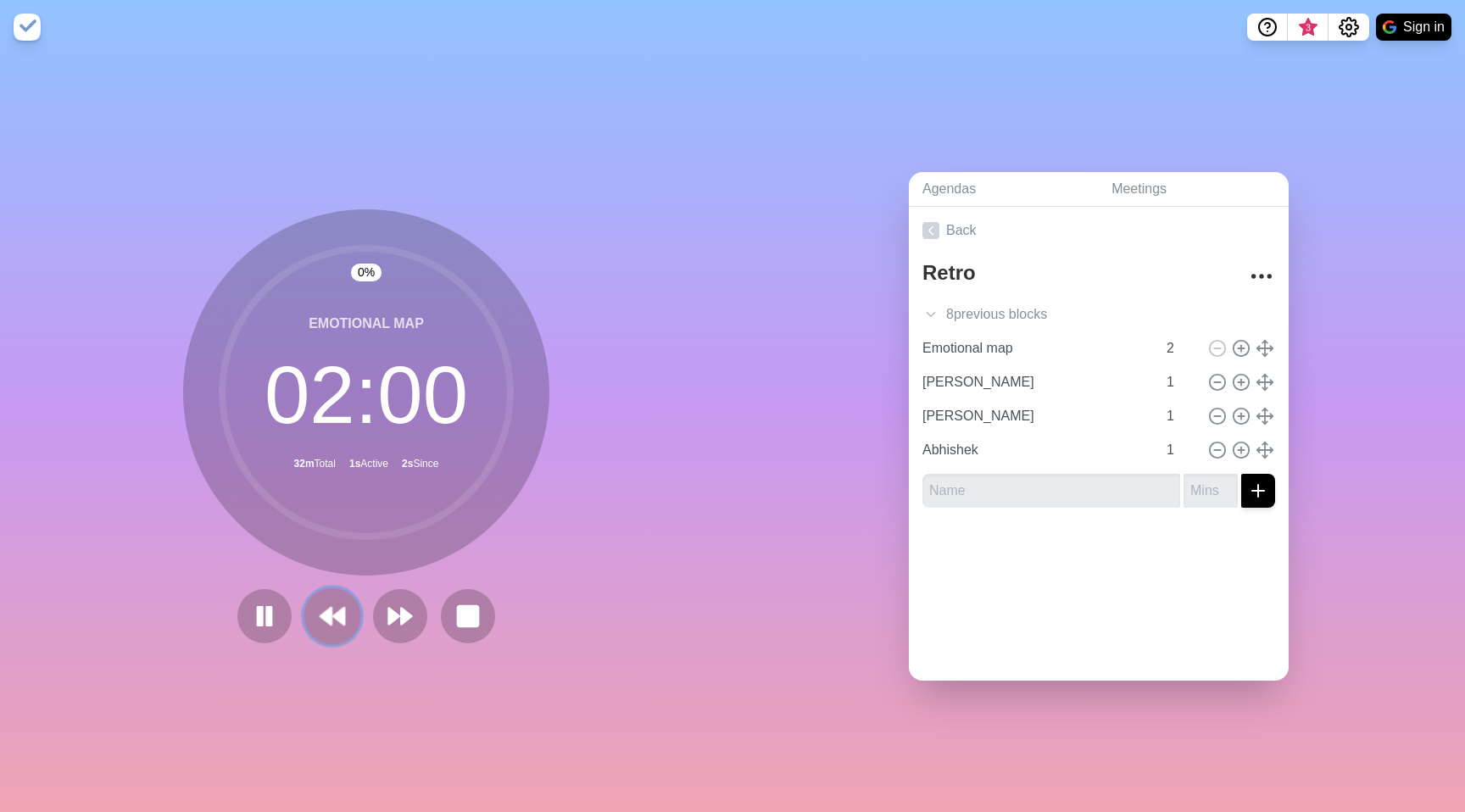
click at [329, 606] on icon at bounding box center [332, 616] width 29 height 29
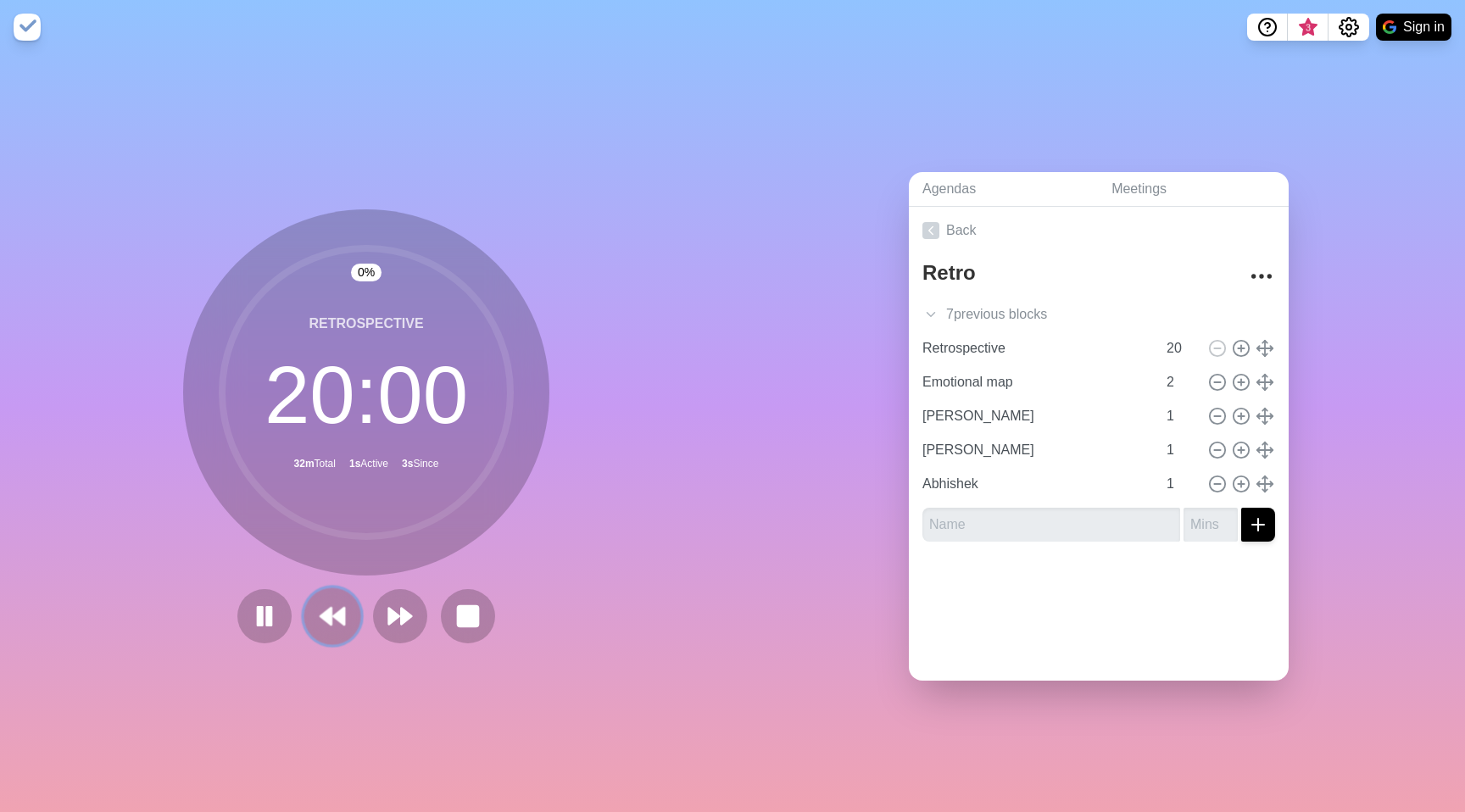
click at [329, 606] on icon at bounding box center [332, 616] width 29 height 29
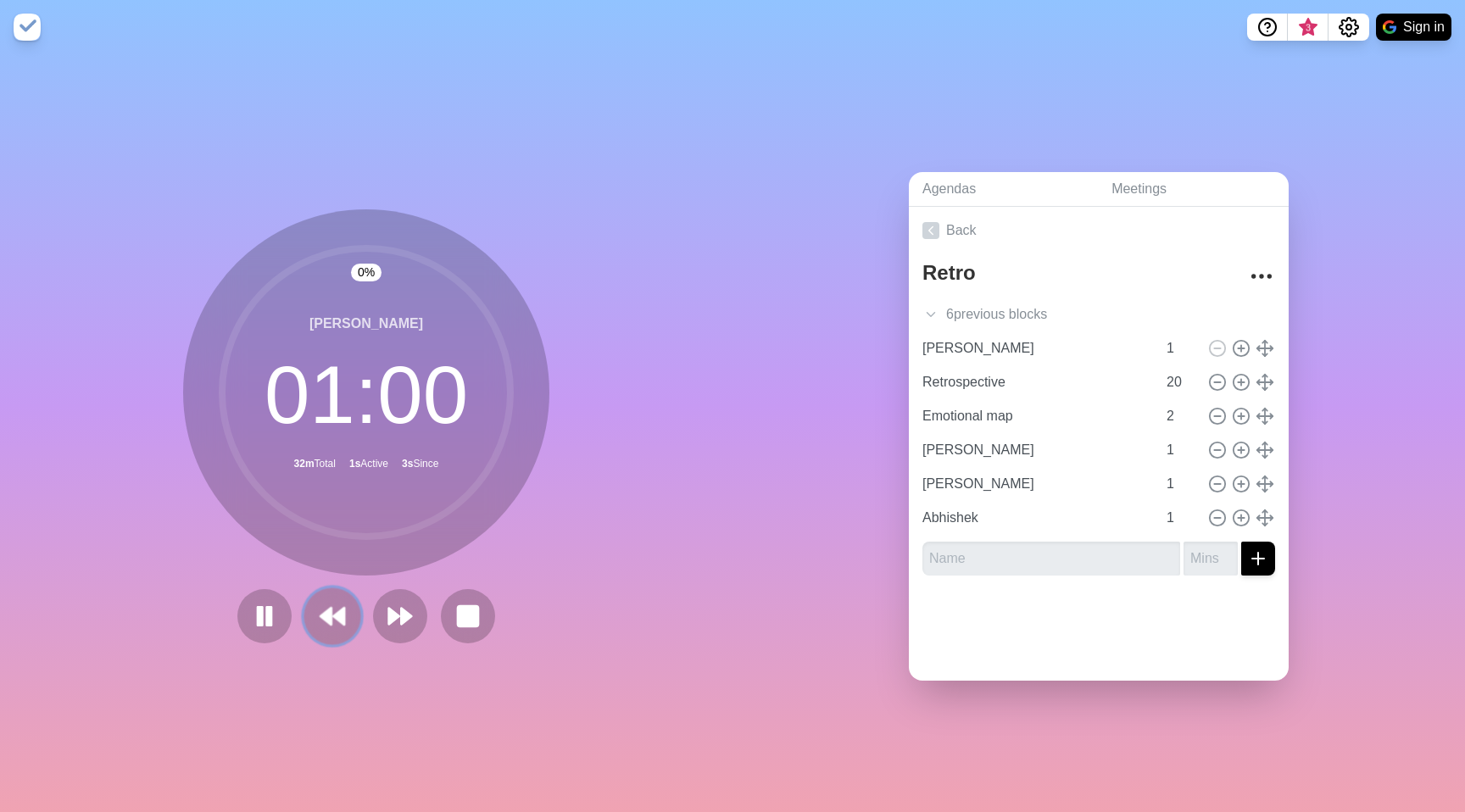
click at [330, 606] on icon at bounding box center [332, 616] width 29 height 29
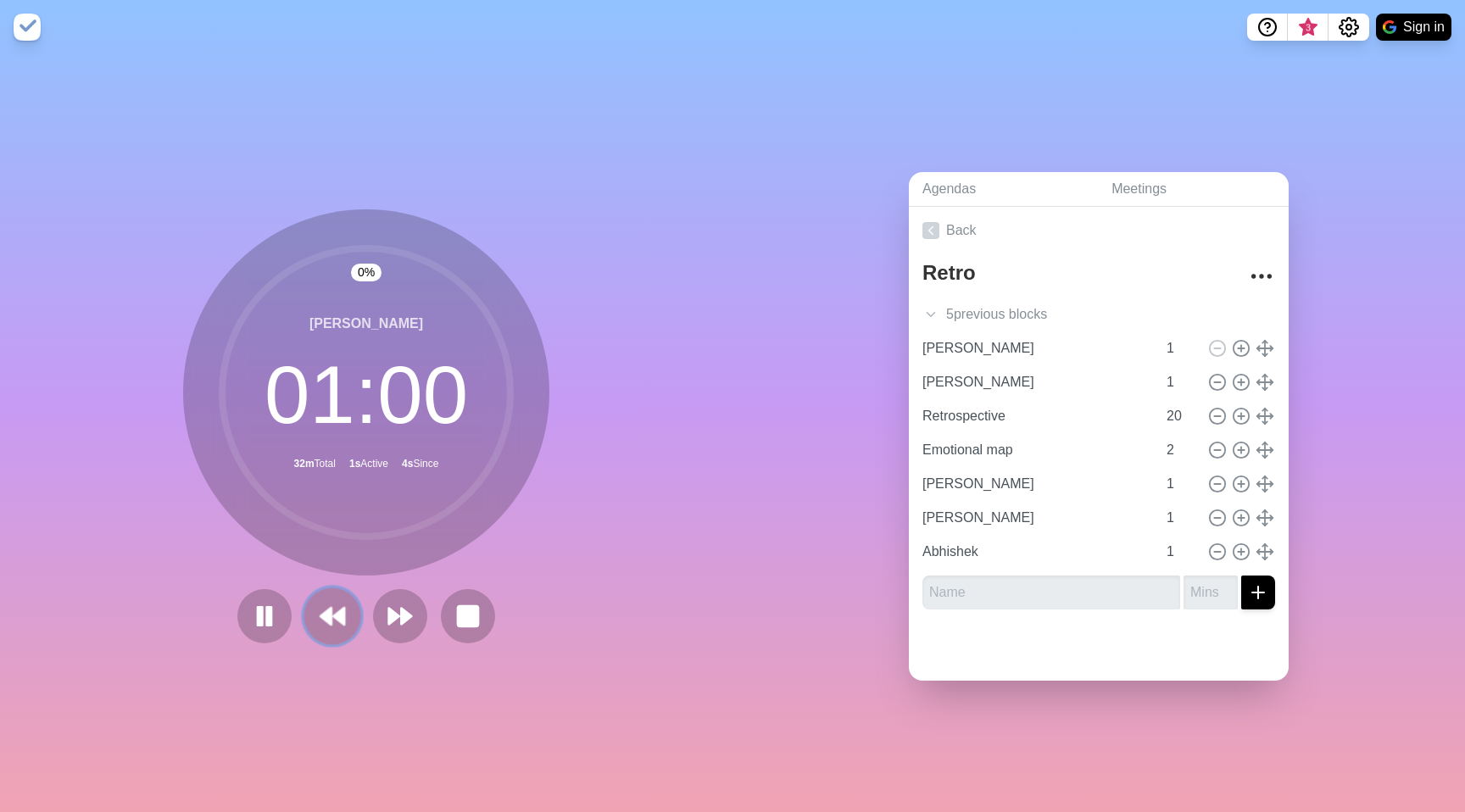
click at [333, 608] on polygon at bounding box center [339, 616] width 11 height 17
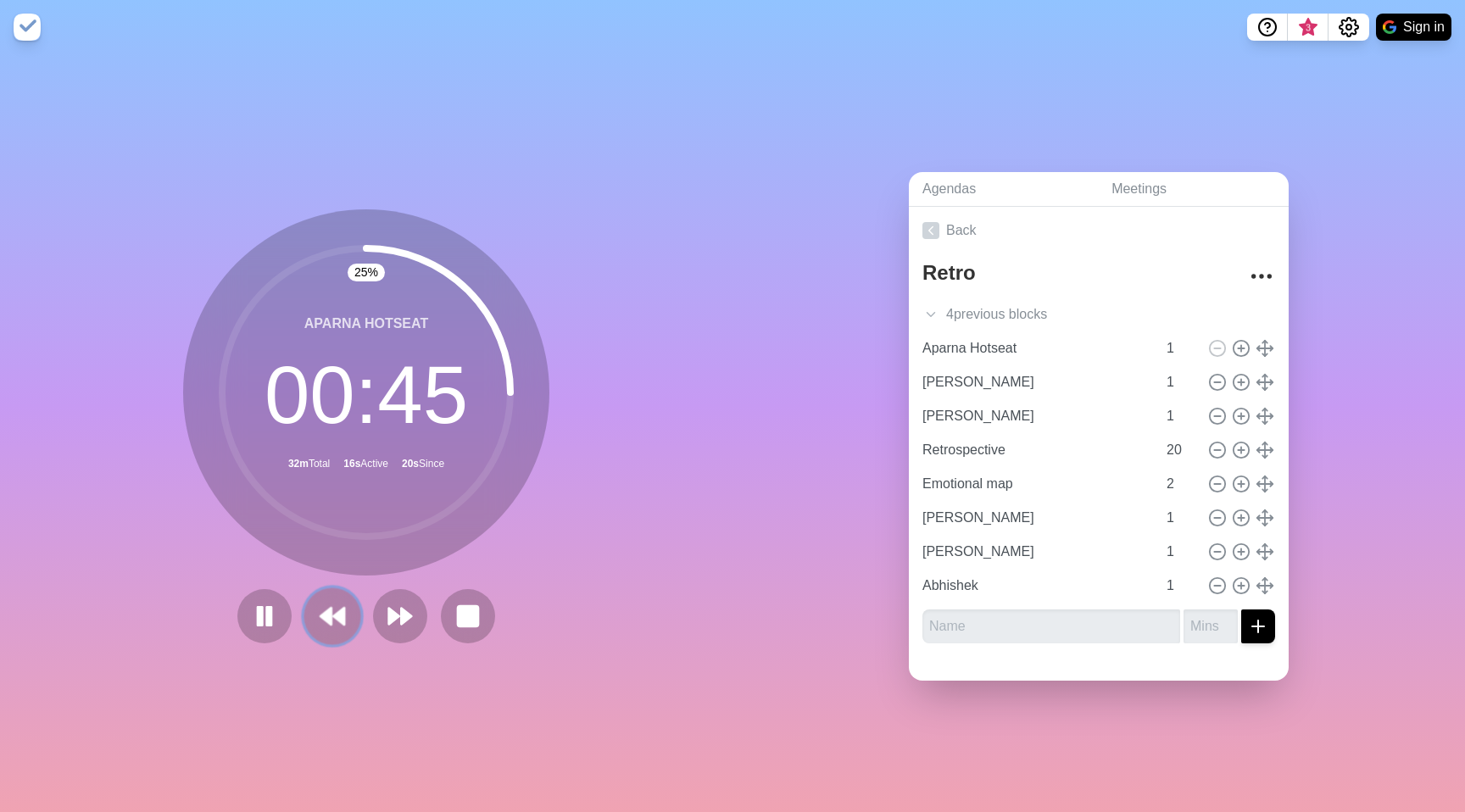
click at [338, 614] on polygon at bounding box center [339, 616] width 11 height 17
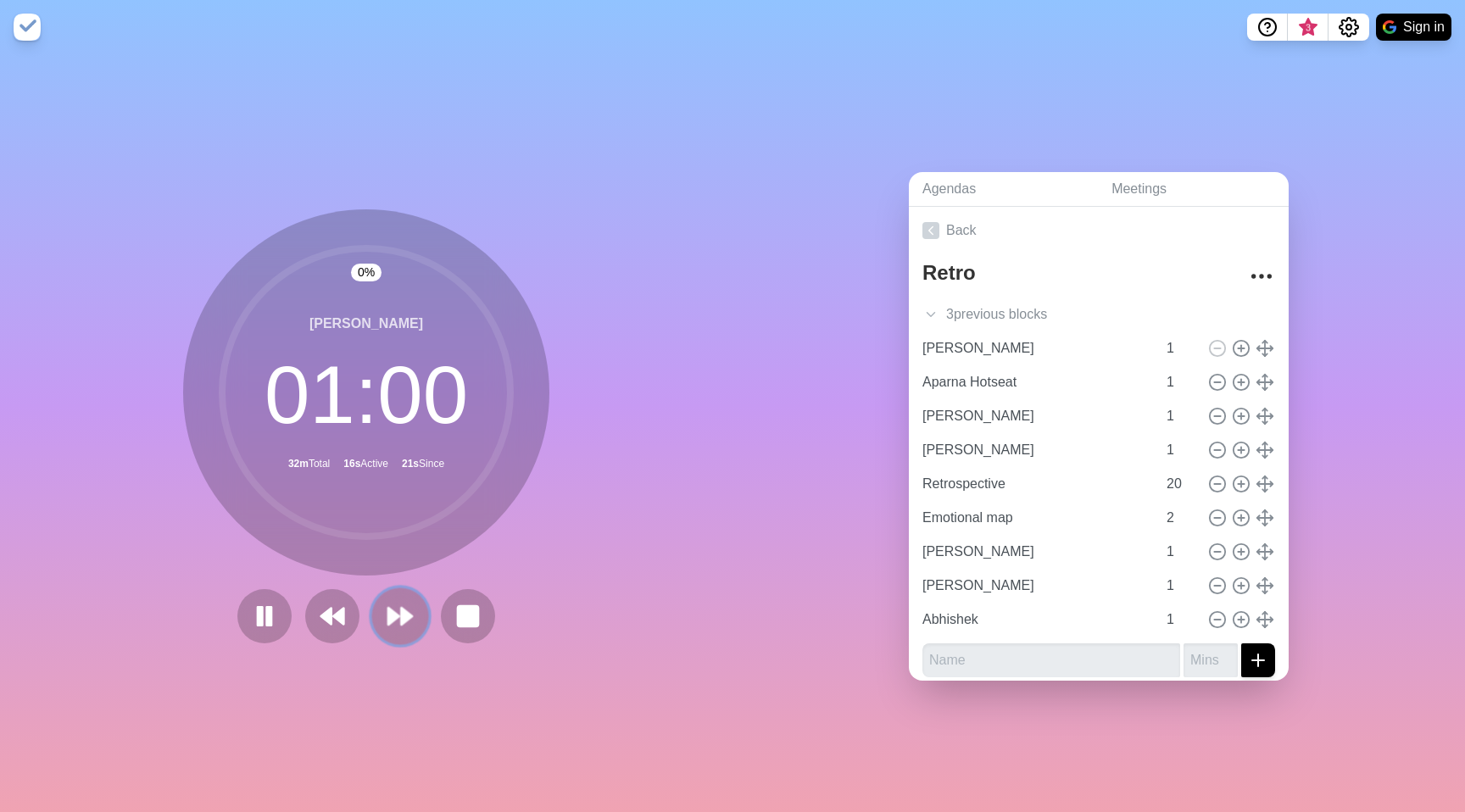
click at [389, 615] on polygon at bounding box center [394, 616] width 11 height 17
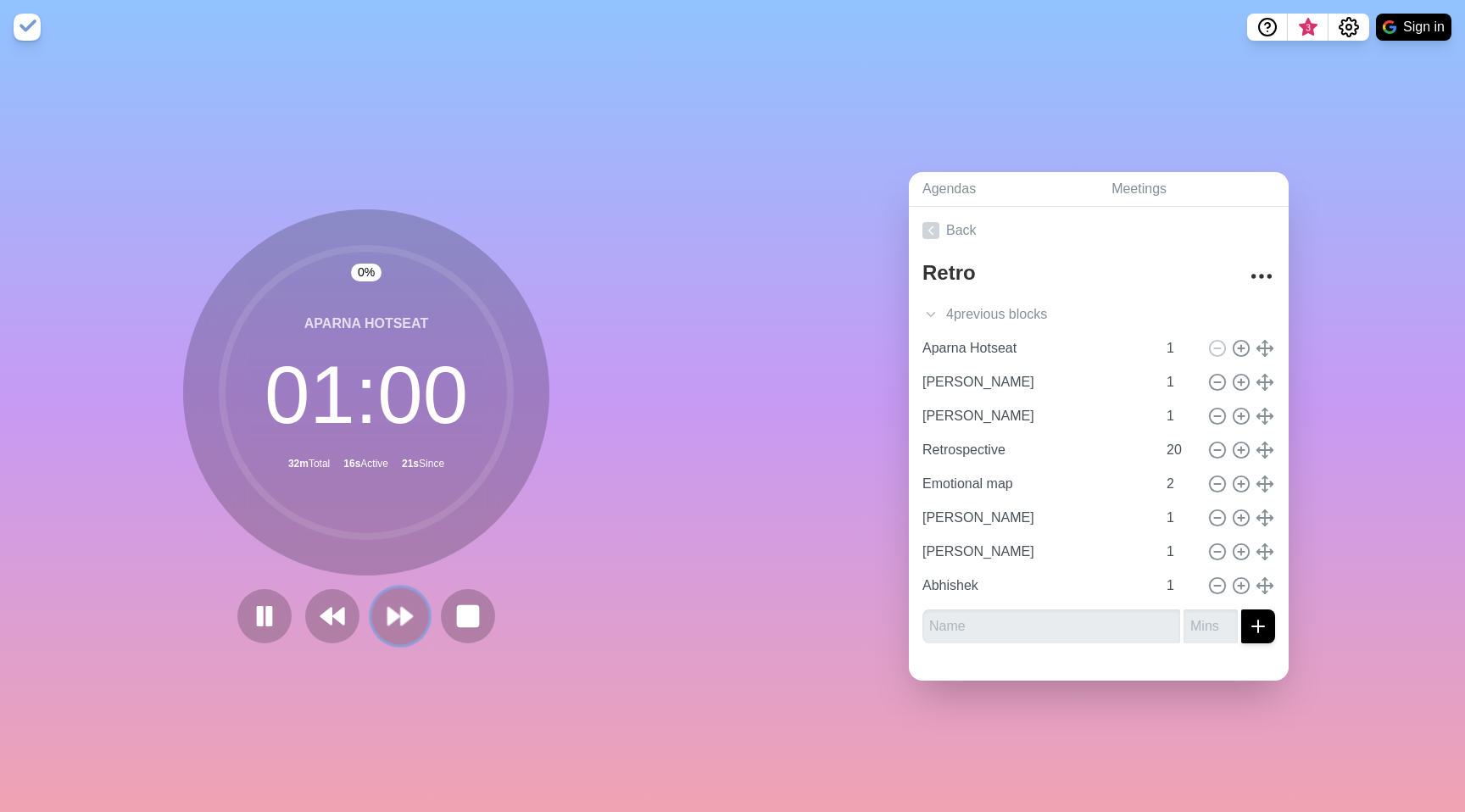
click at [389, 615] on polygon at bounding box center [394, 616] width 11 height 17
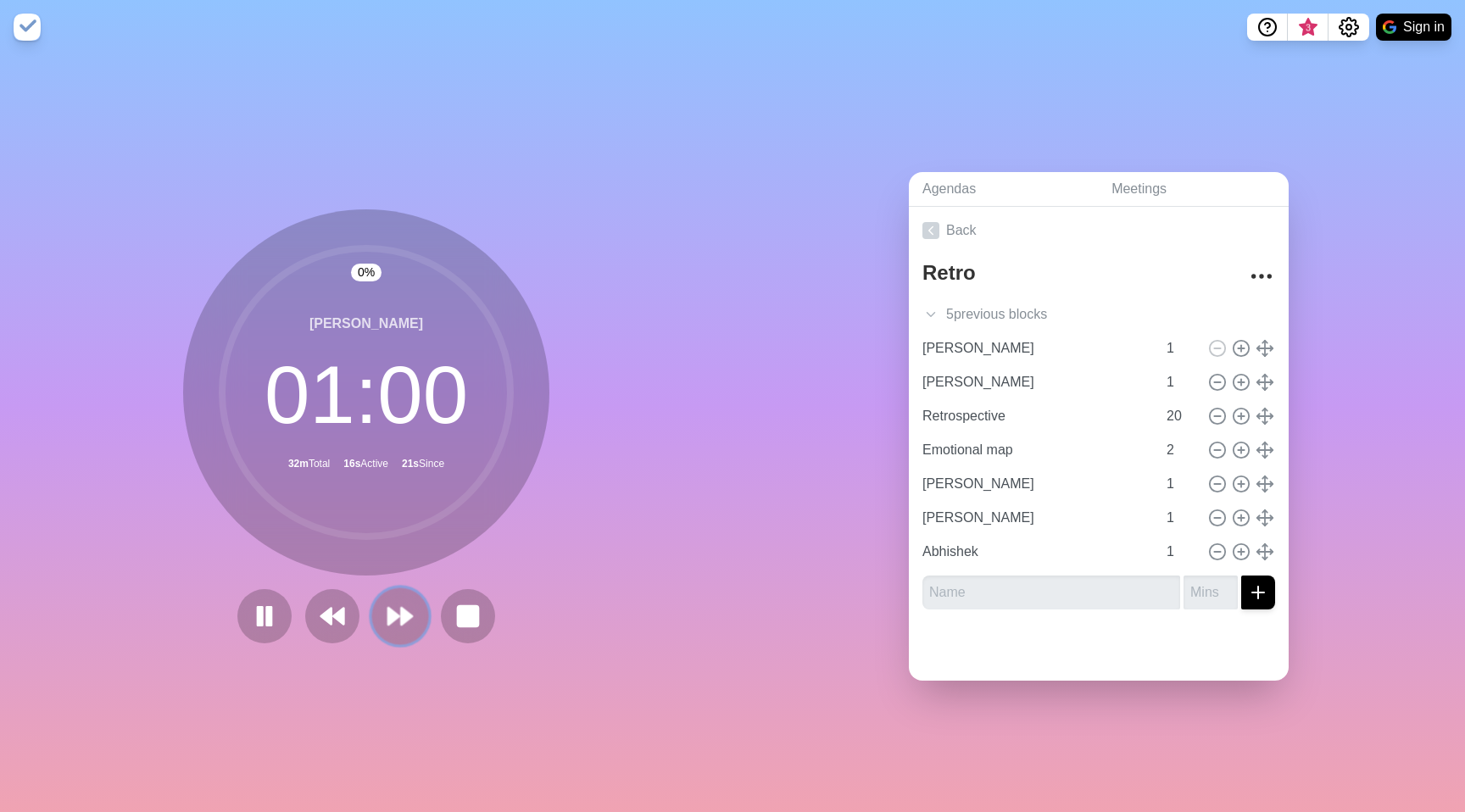
click at [389, 615] on polygon at bounding box center [394, 616] width 11 height 17
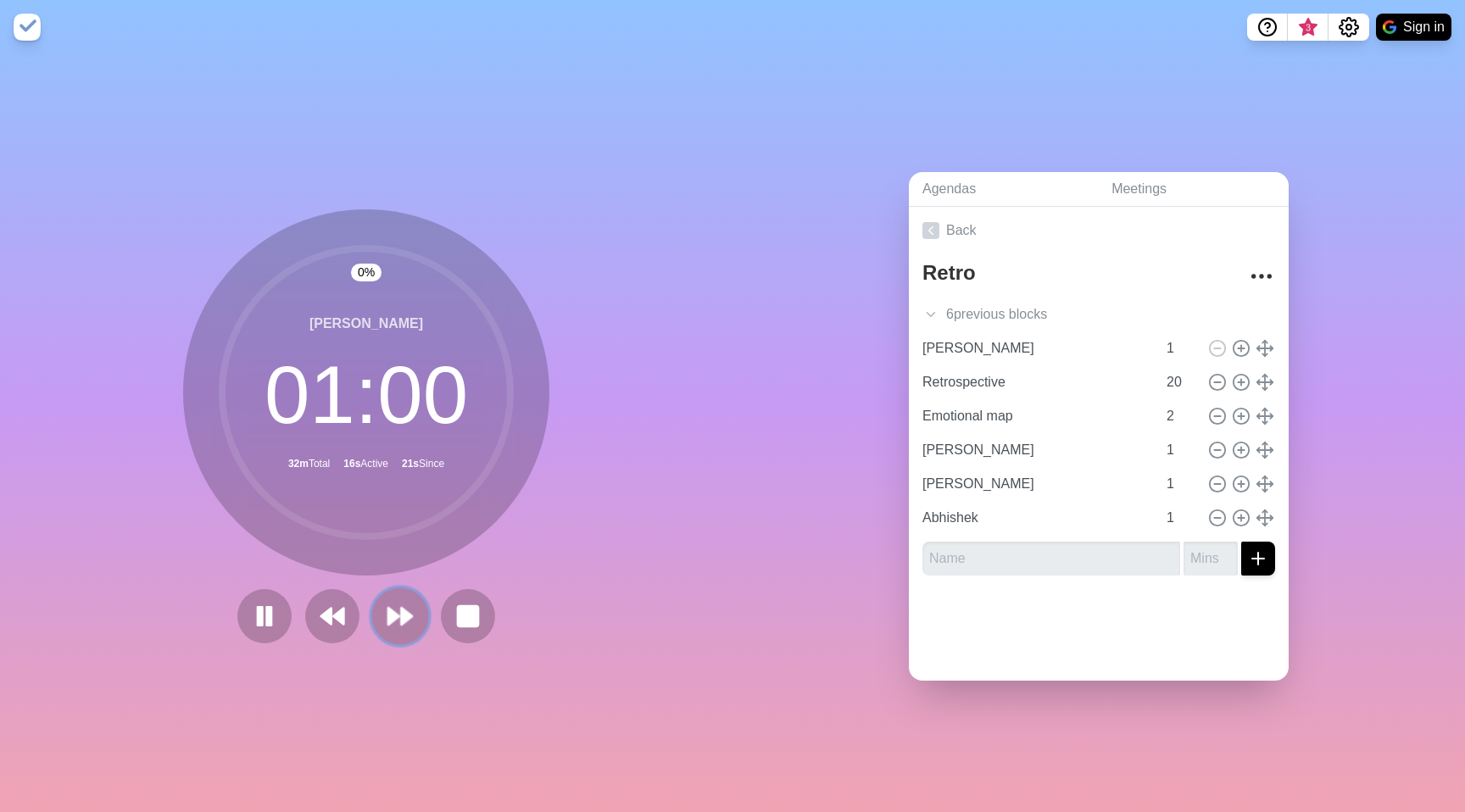
click at [389, 614] on polygon at bounding box center [394, 616] width 11 height 17
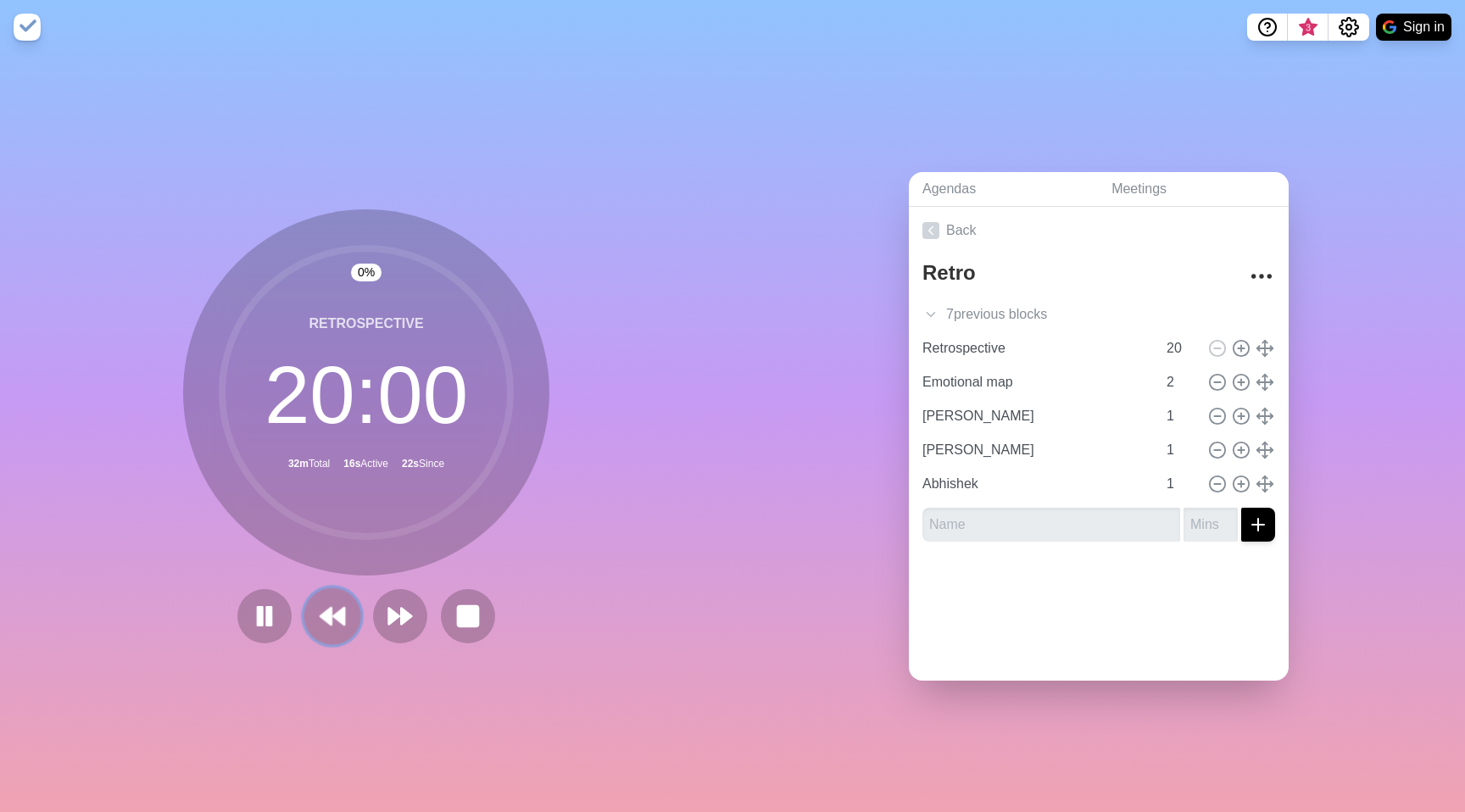
click at [347, 607] on button at bounding box center [332, 616] width 57 height 57
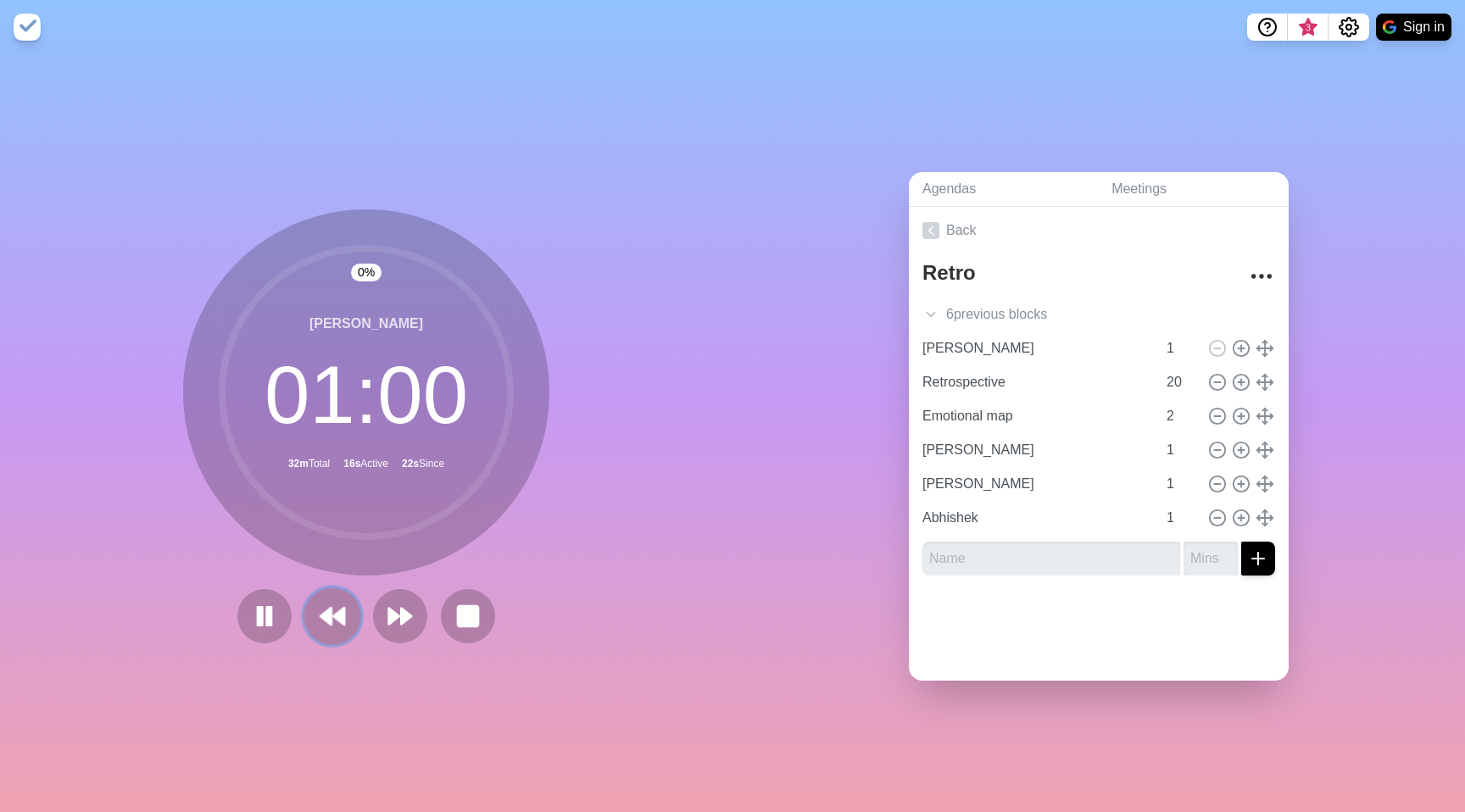
click at [342, 606] on button at bounding box center [332, 616] width 57 height 57
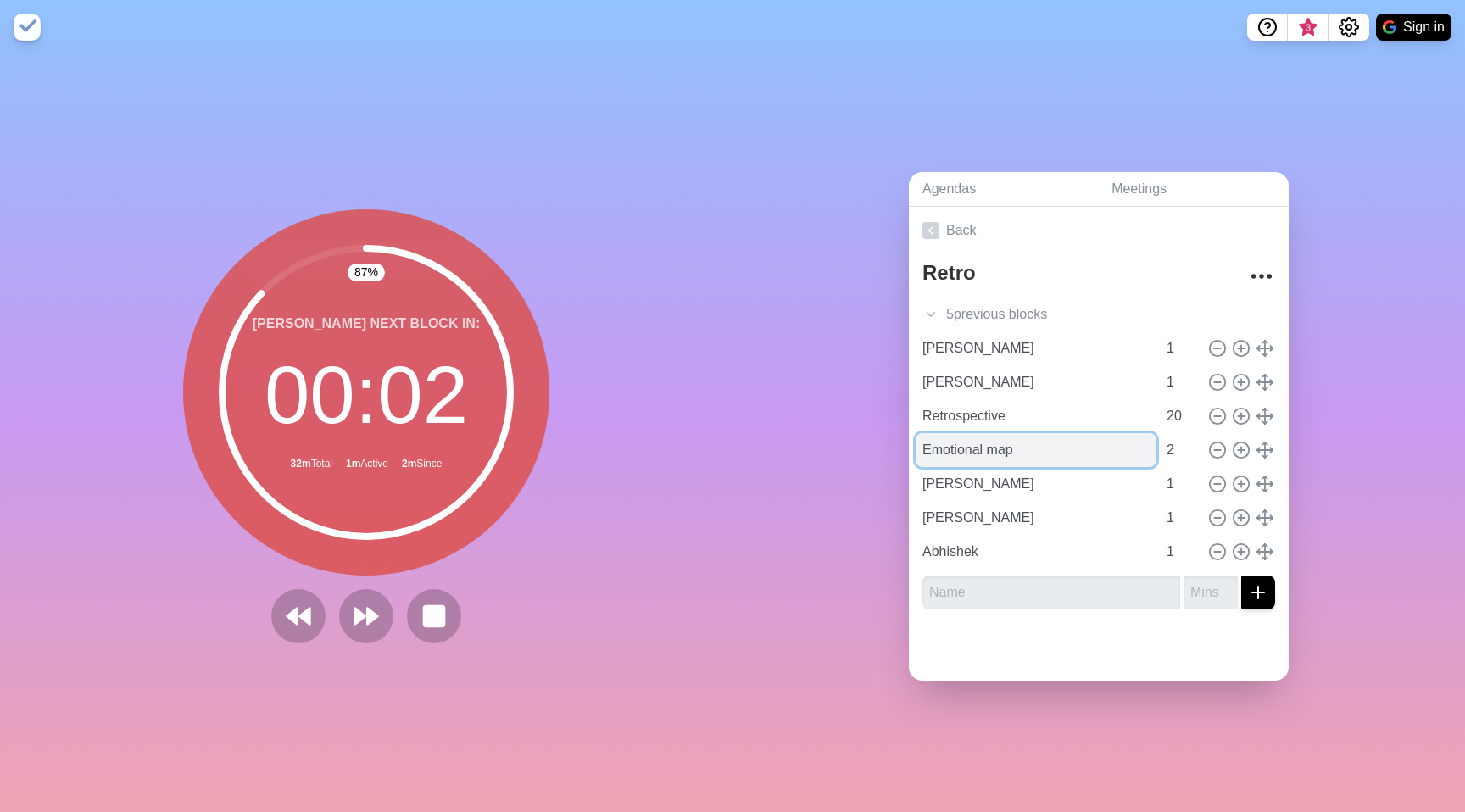
click at [1006, 445] on input "Emotional map" at bounding box center [1036, 450] width 241 height 34
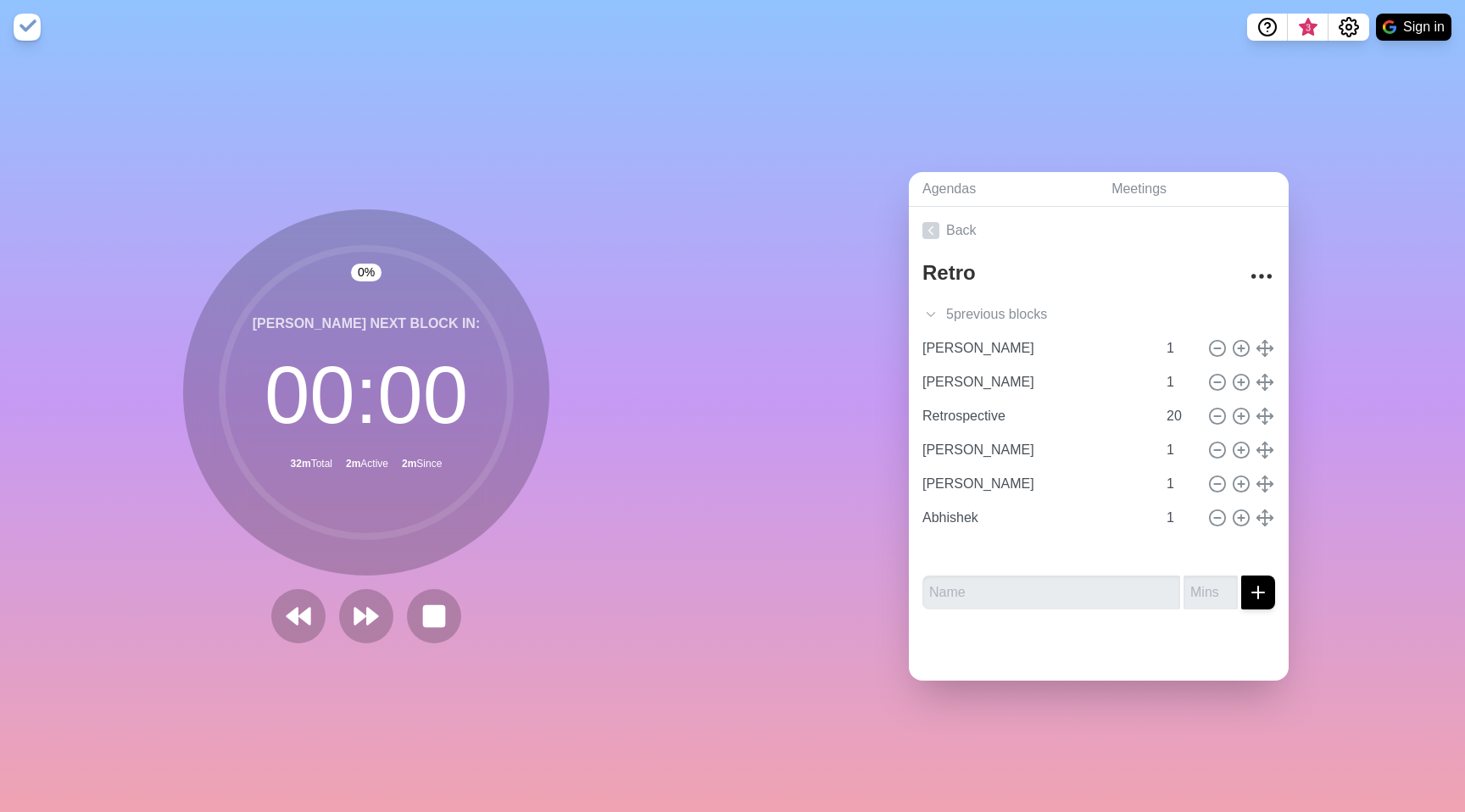
type input "[PERSON_NAME]"
type input "Abhishek"
type input "Emotional map"
type input "2"
type input "[PERSON_NAME]"
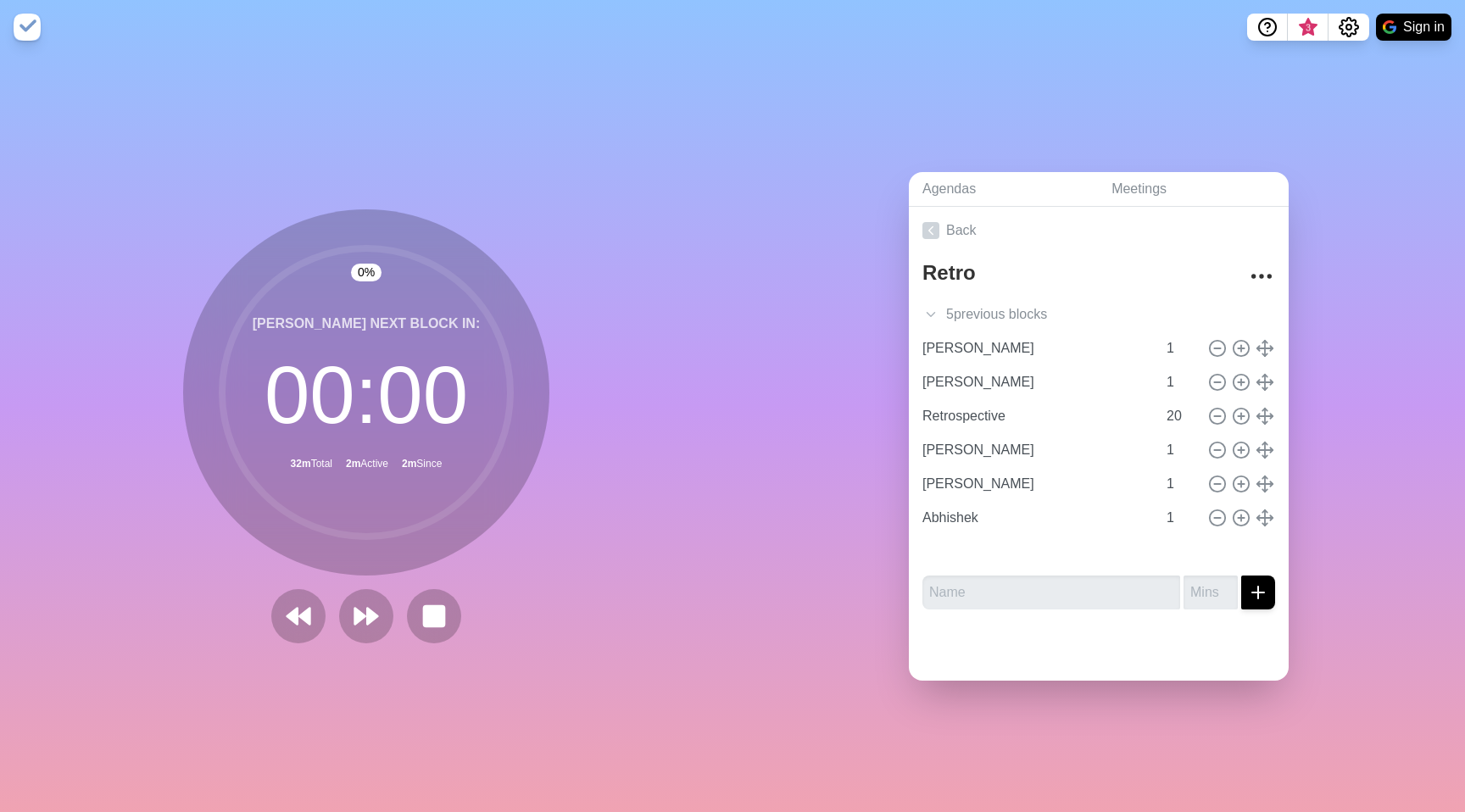
type input "1"
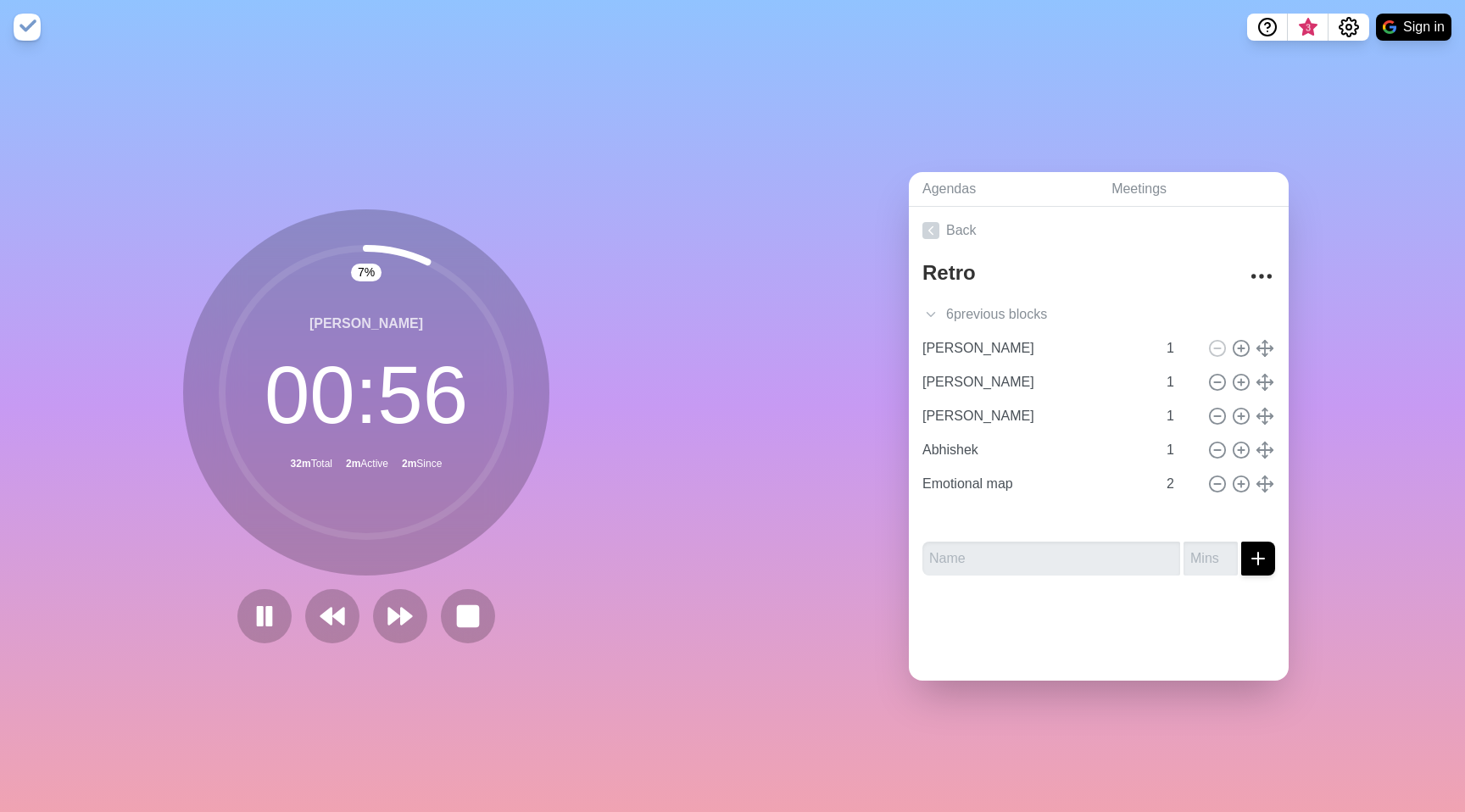
type input "[PERSON_NAME]"
type input "Abhishek"
type input "Emotional map"
type input "2"
type input "Retrospective"
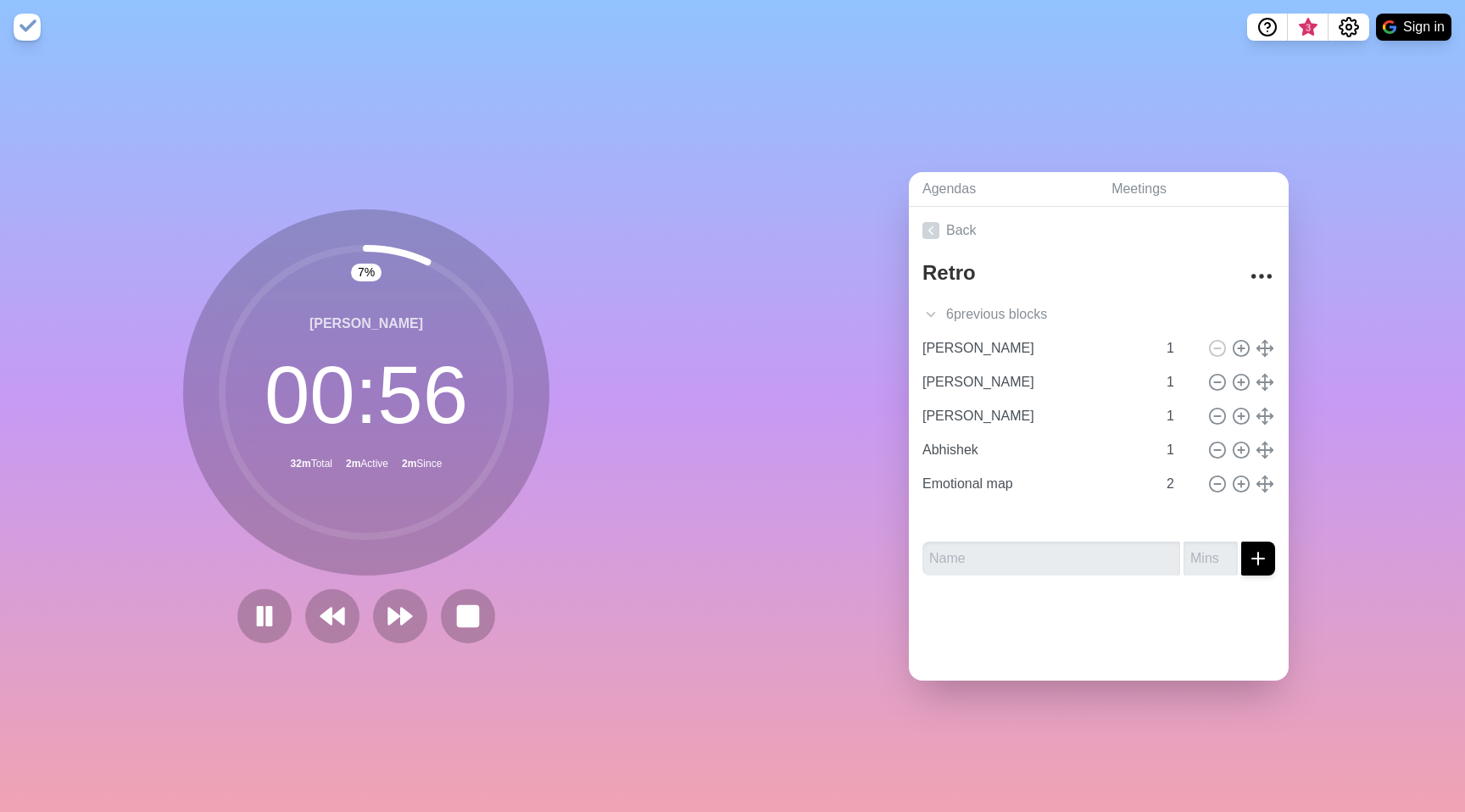
type input "20"
type input "[PERSON_NAME]"
type input "1"
click at [559, 524] on div "8 % Jonathan Hotseat 00 : 55 32m Total 2m Active 2m Since" at bounding box center [366, 433] width 732 height 757
click at [515, 556] on div "Jonathan Hotseat 00 : 54 32m Total 2m Active 2m Since" at bounding box center [366, 392] width 366 height 366
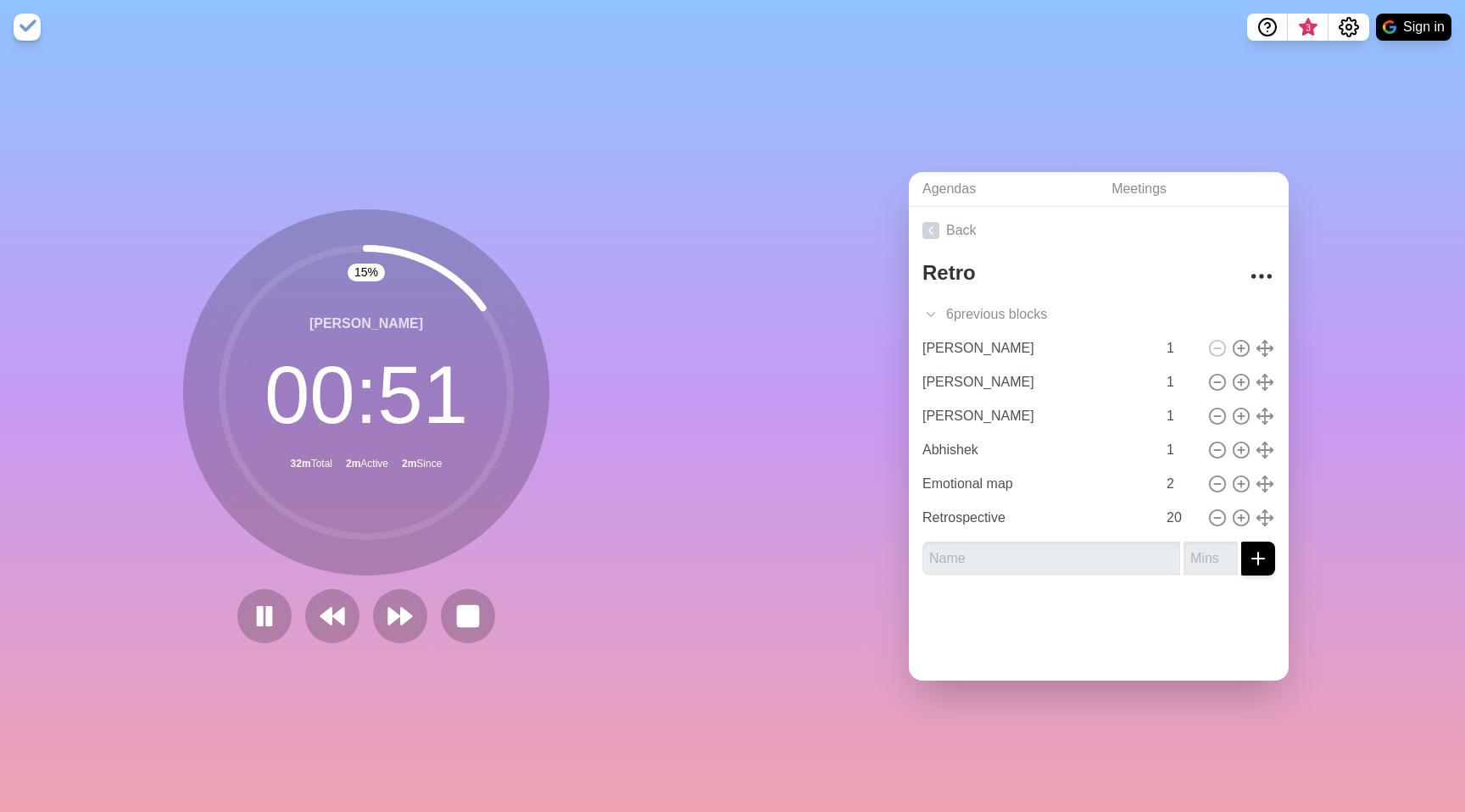
click at [544, 526] on div "15 % Jonathan Hotseat 00 : 51 32m Total 2m Active 2m Since" at bounding box center [366, 433] width 732 height 757
click at [401, 607] on polygon at bounding box center [407, 616] width 11 height 17
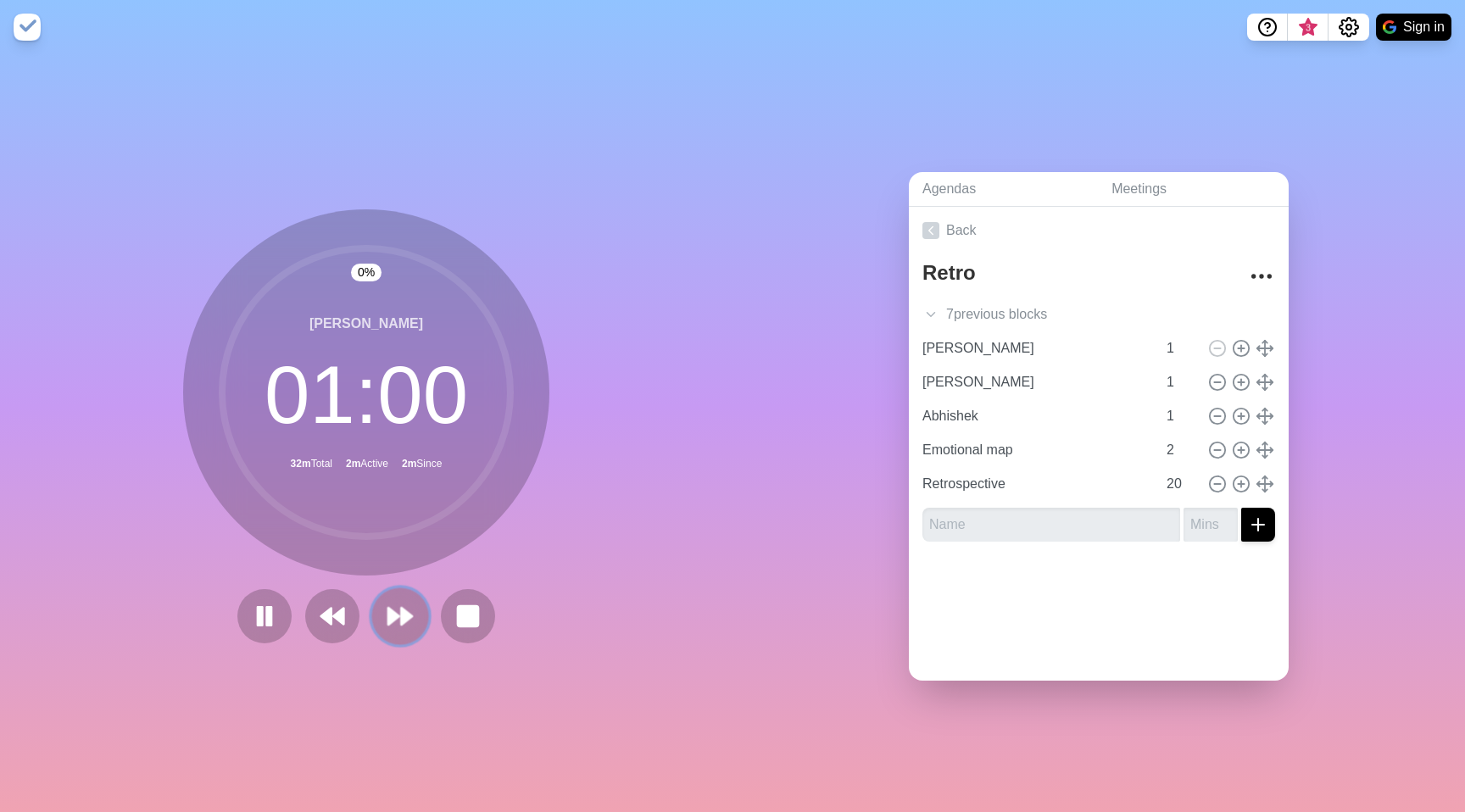
click at [401, 607] on polygon at bounding box center [407, 616] width 11 height 17
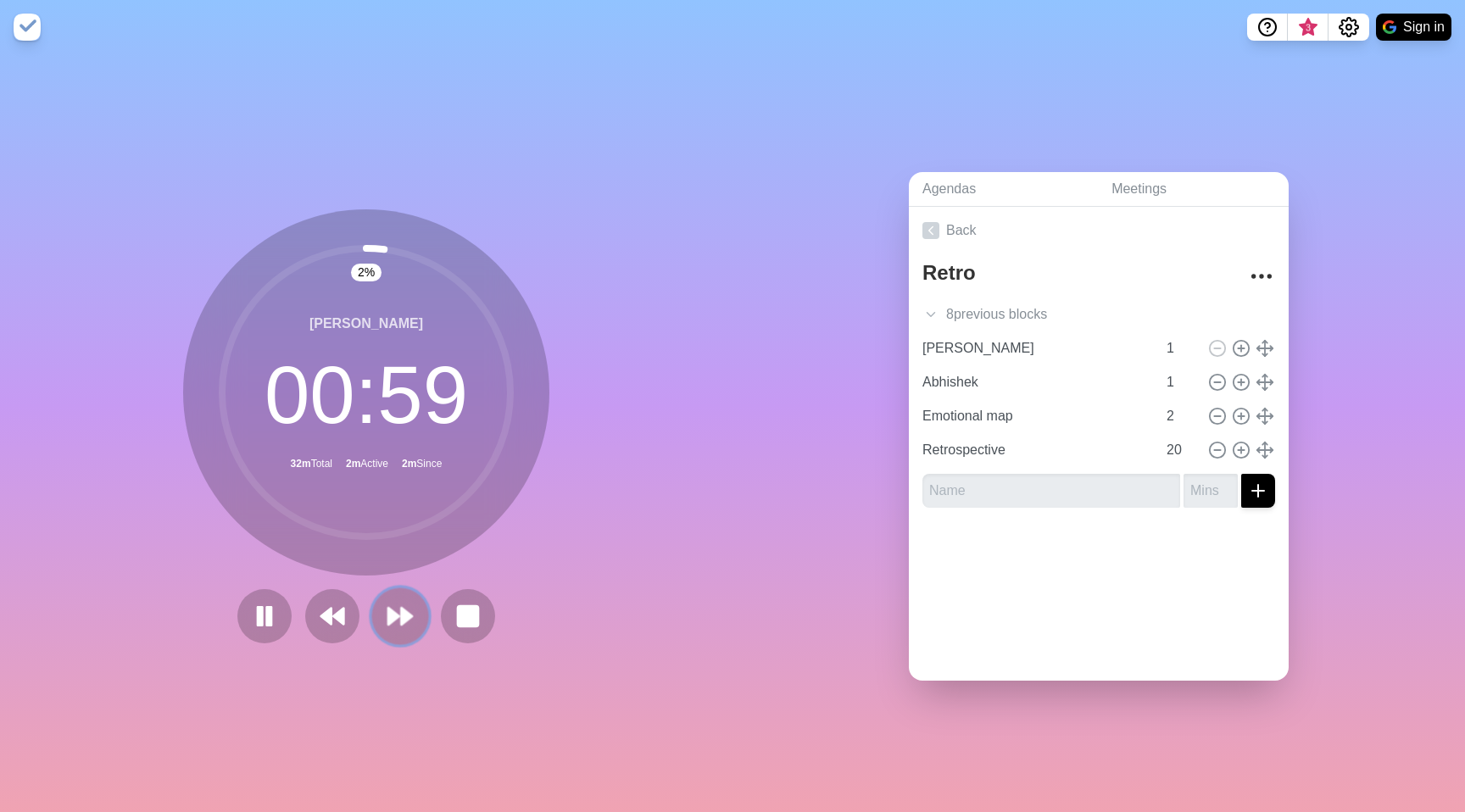
click at [401, 607] on polygon at bounding box center [407, 616] width 11 height 17
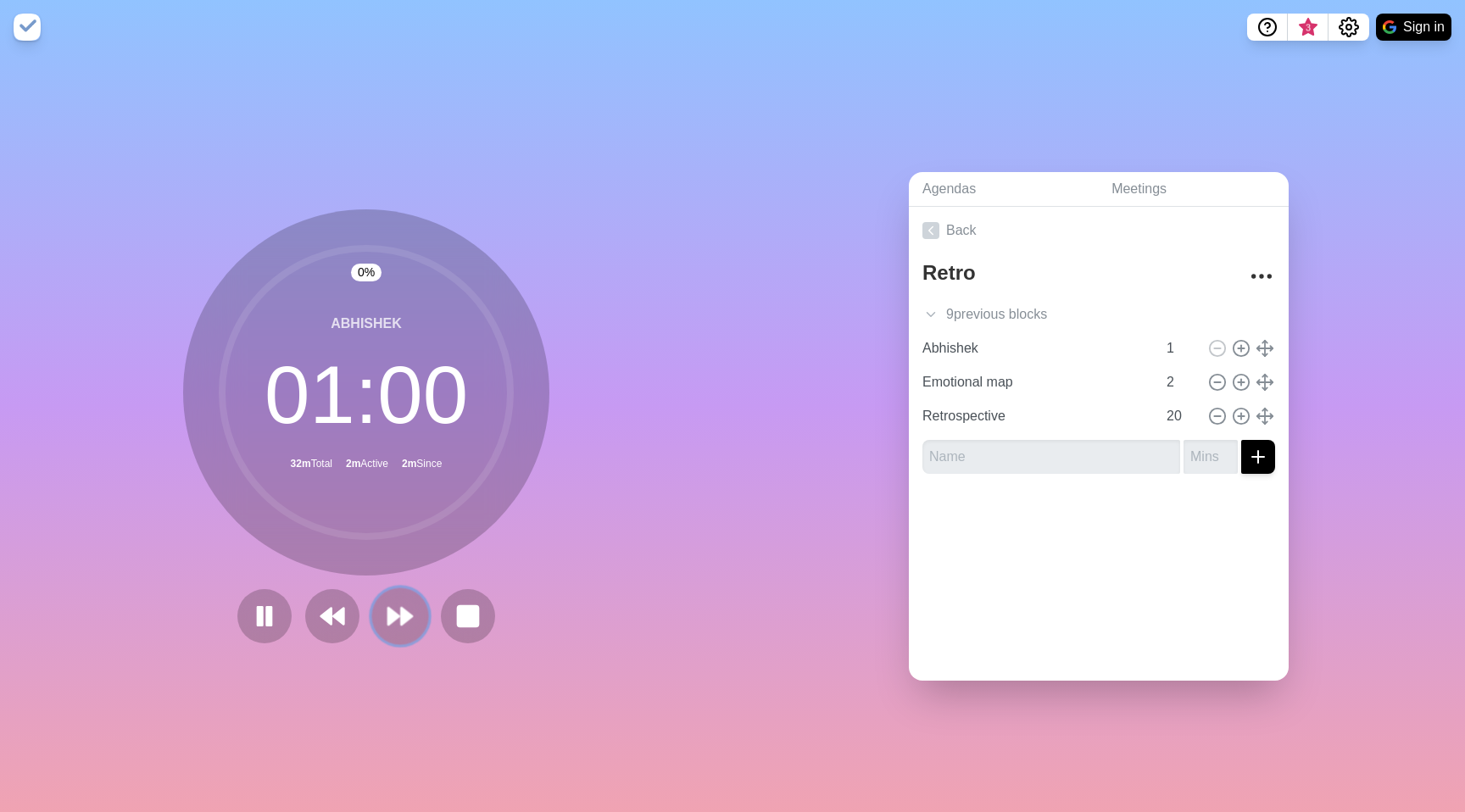
click at [401, 607] on polygon at bounding box center [407, 616] width 11 height 17
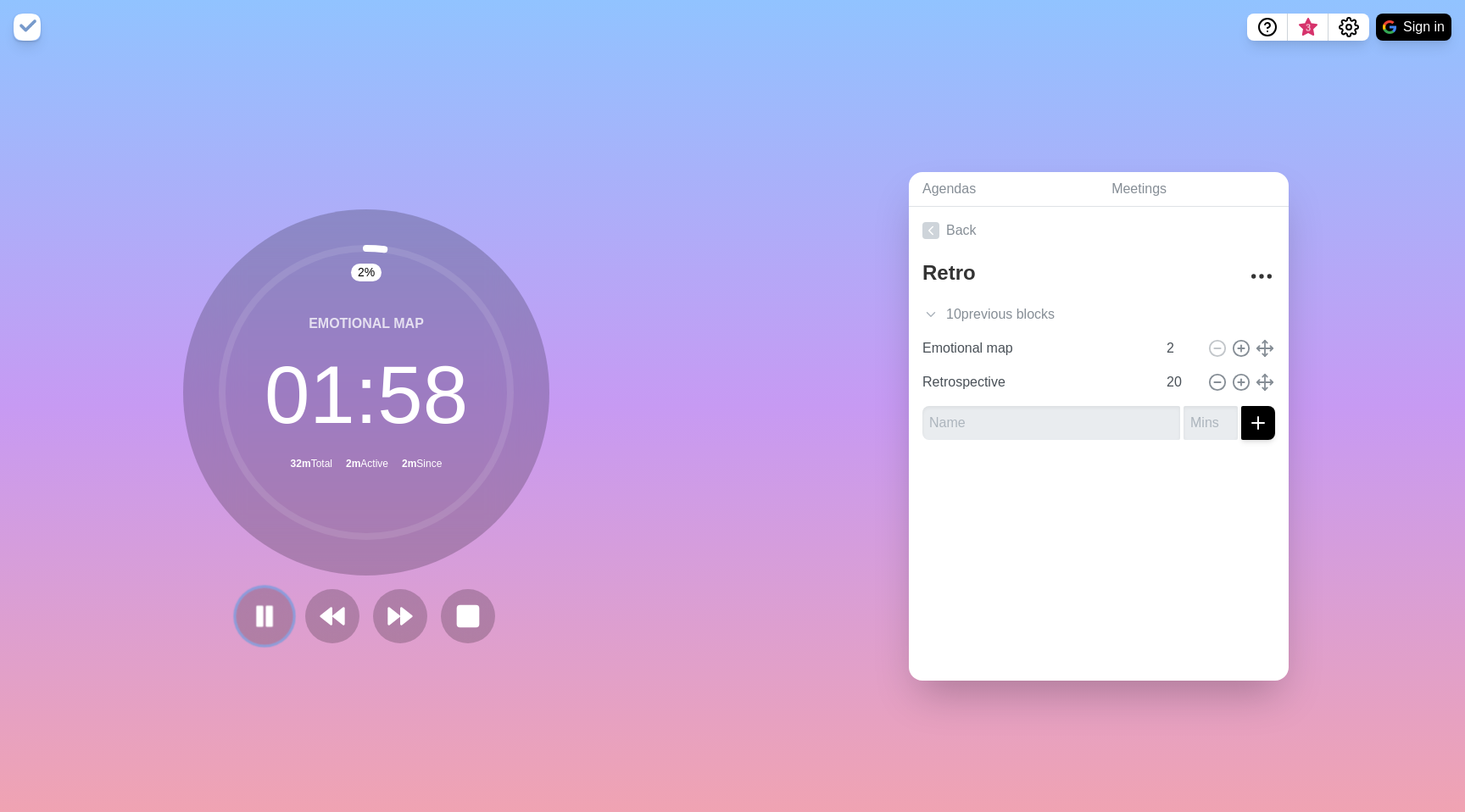
click at [272, 612] on icon at bounding box center [264, 616] width 29 height 29
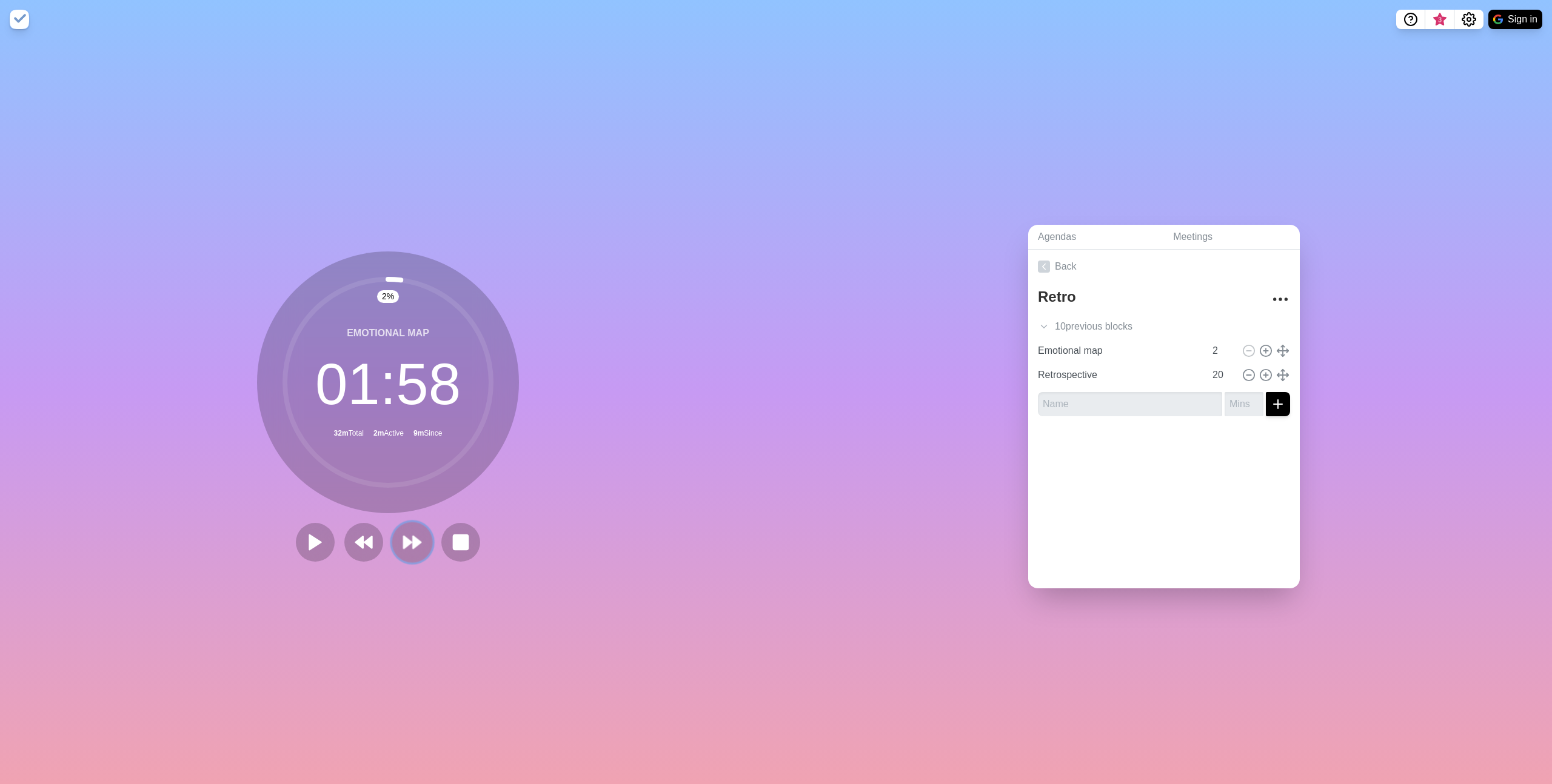
click at [415, 536] on polygon at bounding box center [417, 542] width 8 height 12
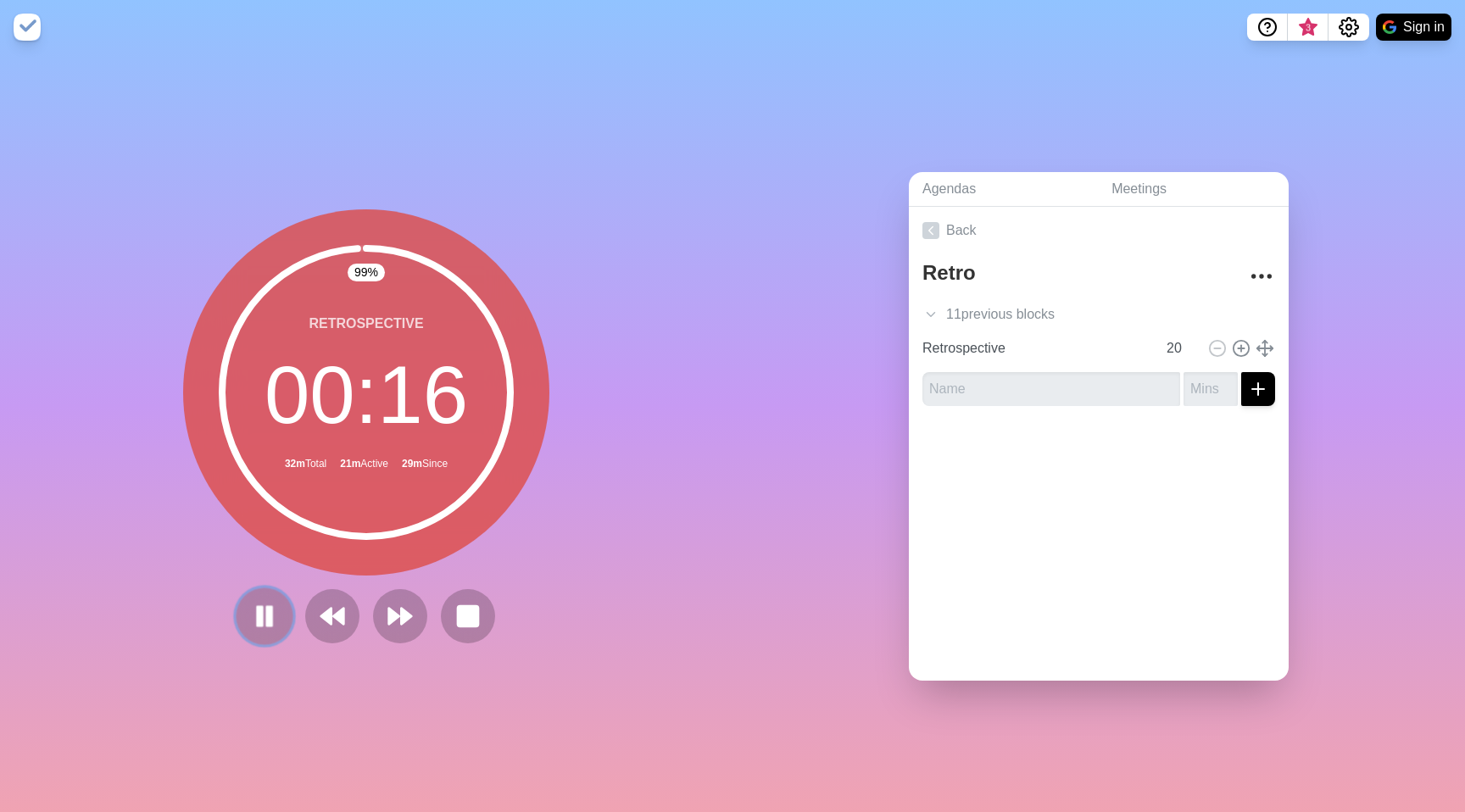
click at [258, 615] on rect at bounding box center [259, 616] width 5 height 19
